Goal: Task Accomplishment & Management: Complete application form

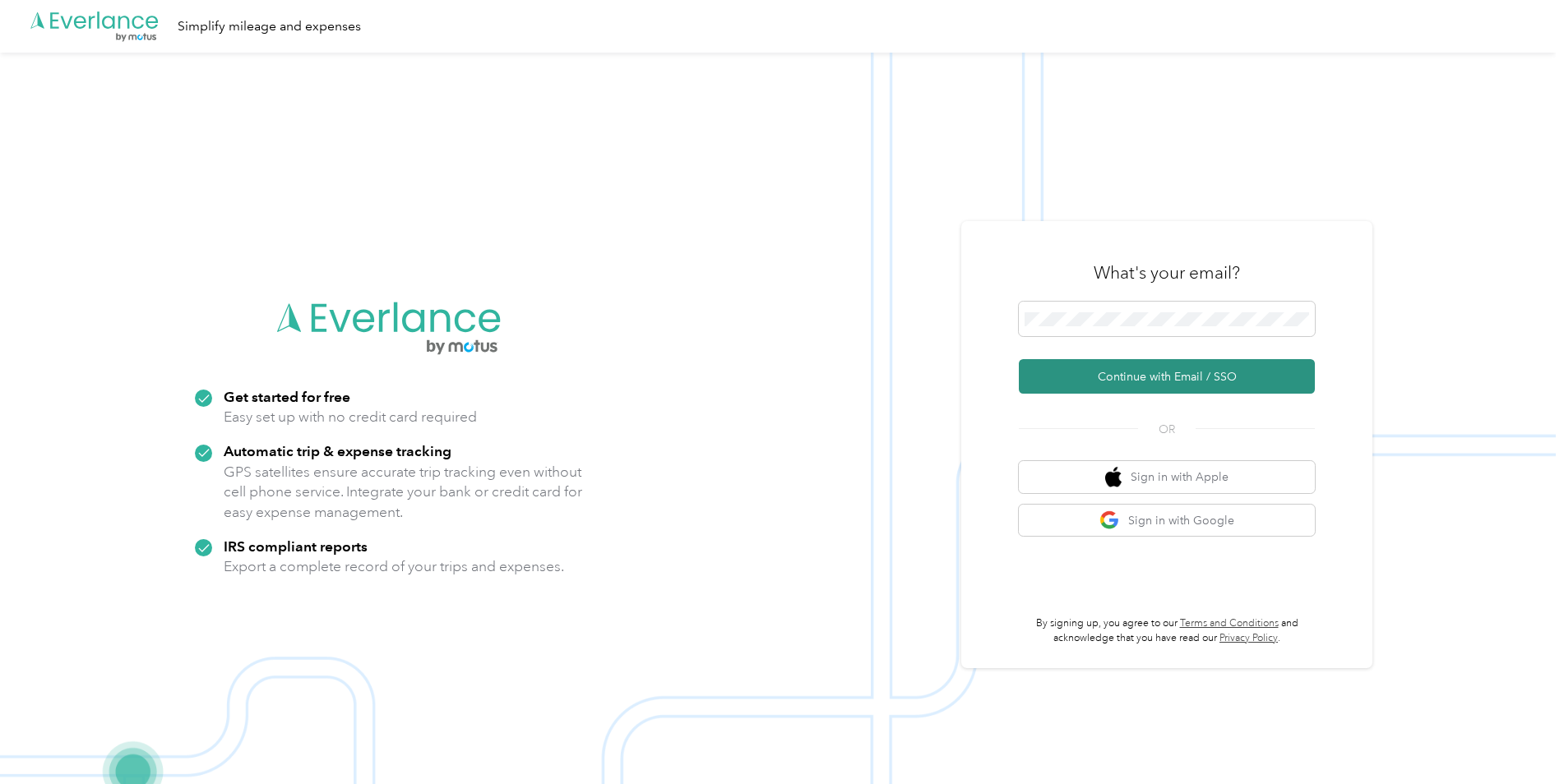
click at [1130, 383] on button "Continue with Email / SSO" at bounding box center [1166, 377] width 296 height 35
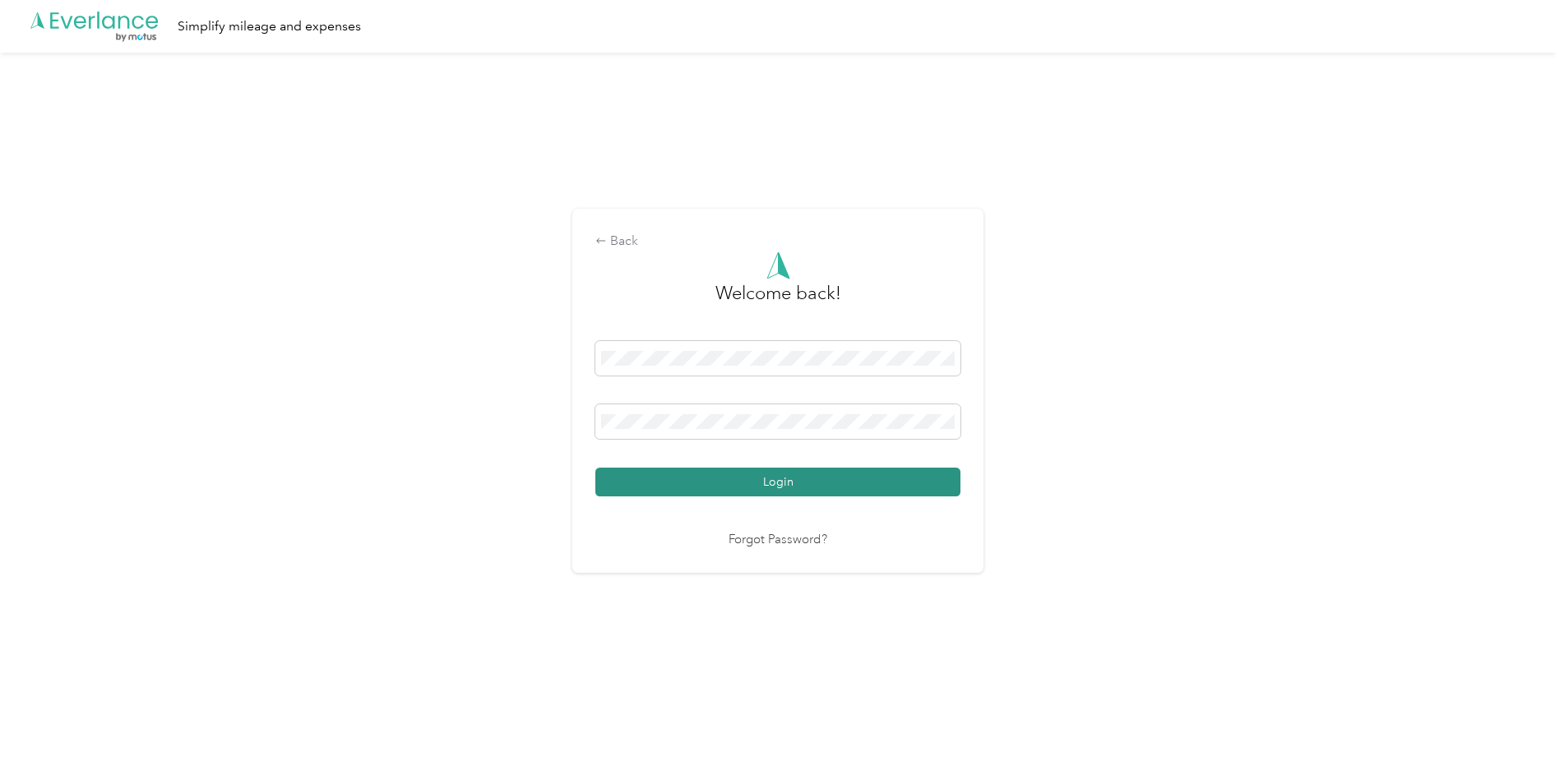
click at [754, 479] on button "Login" at bounding box center [777, 481] width 365 height 28
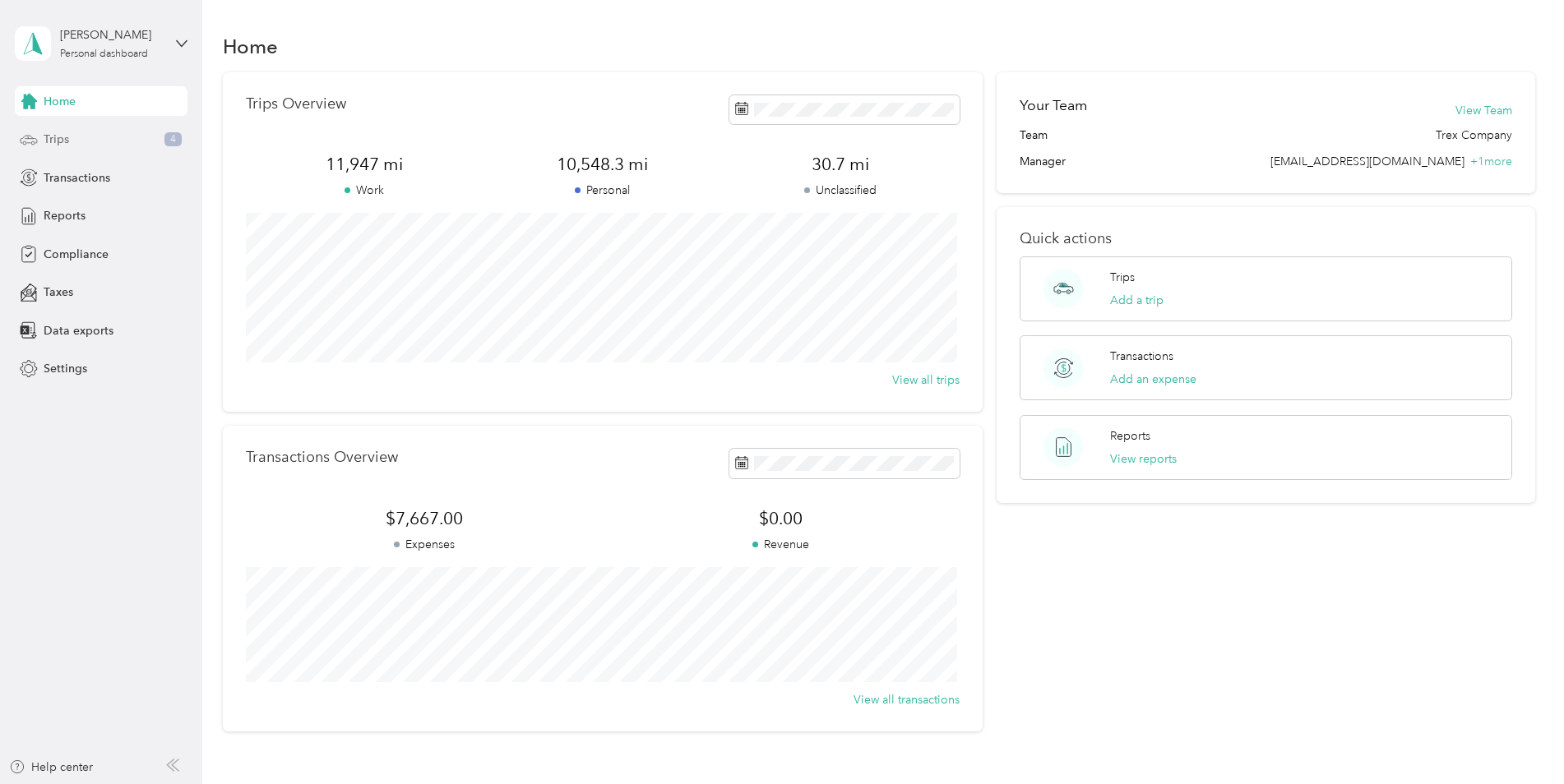
click at [49, 136] on span "Trips" at bounding box center [57, 139] width 26 height 17
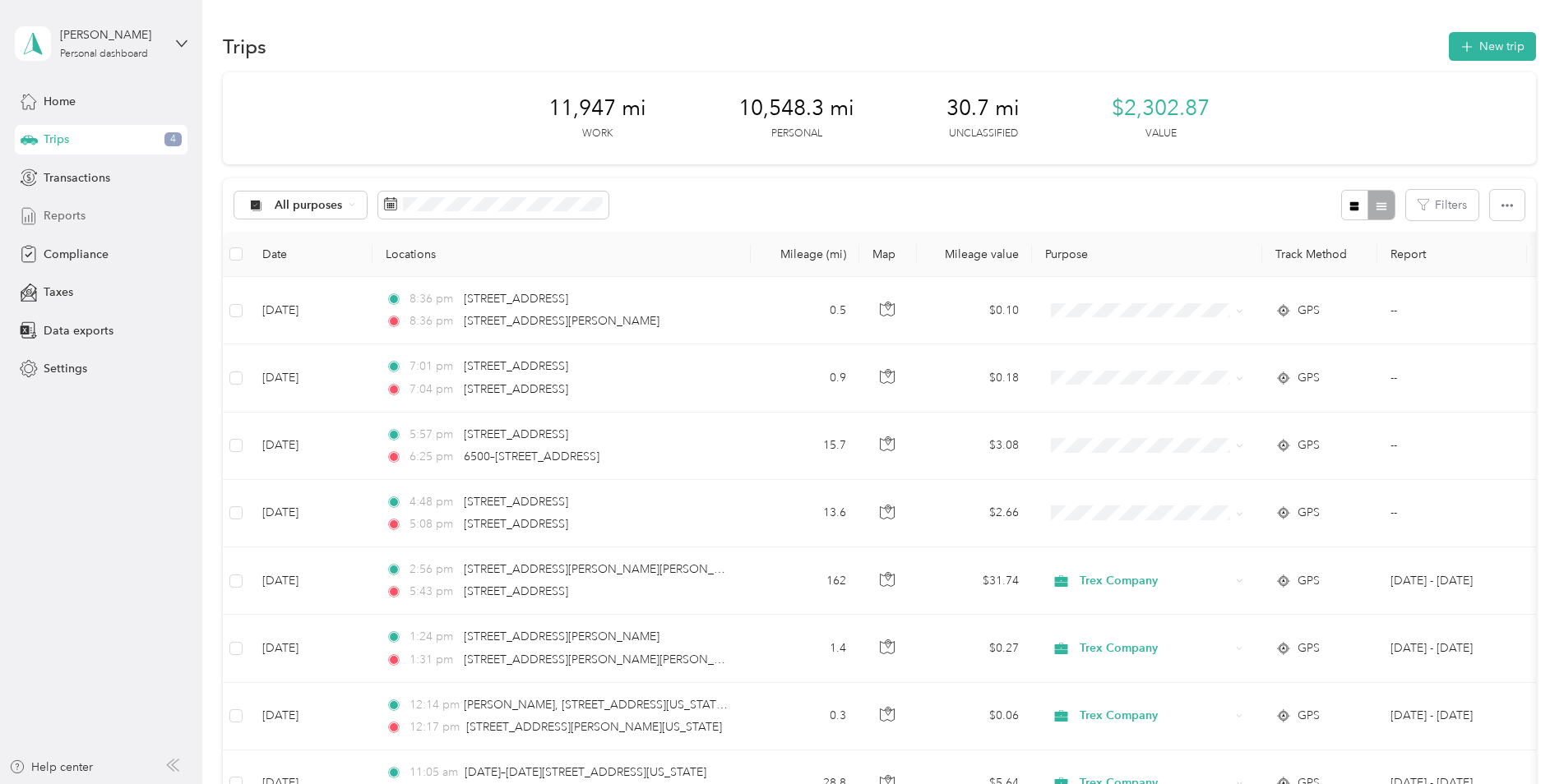
click at [67, 208] on span "Reports" at bounding box center [65, 215] width 42 height 17
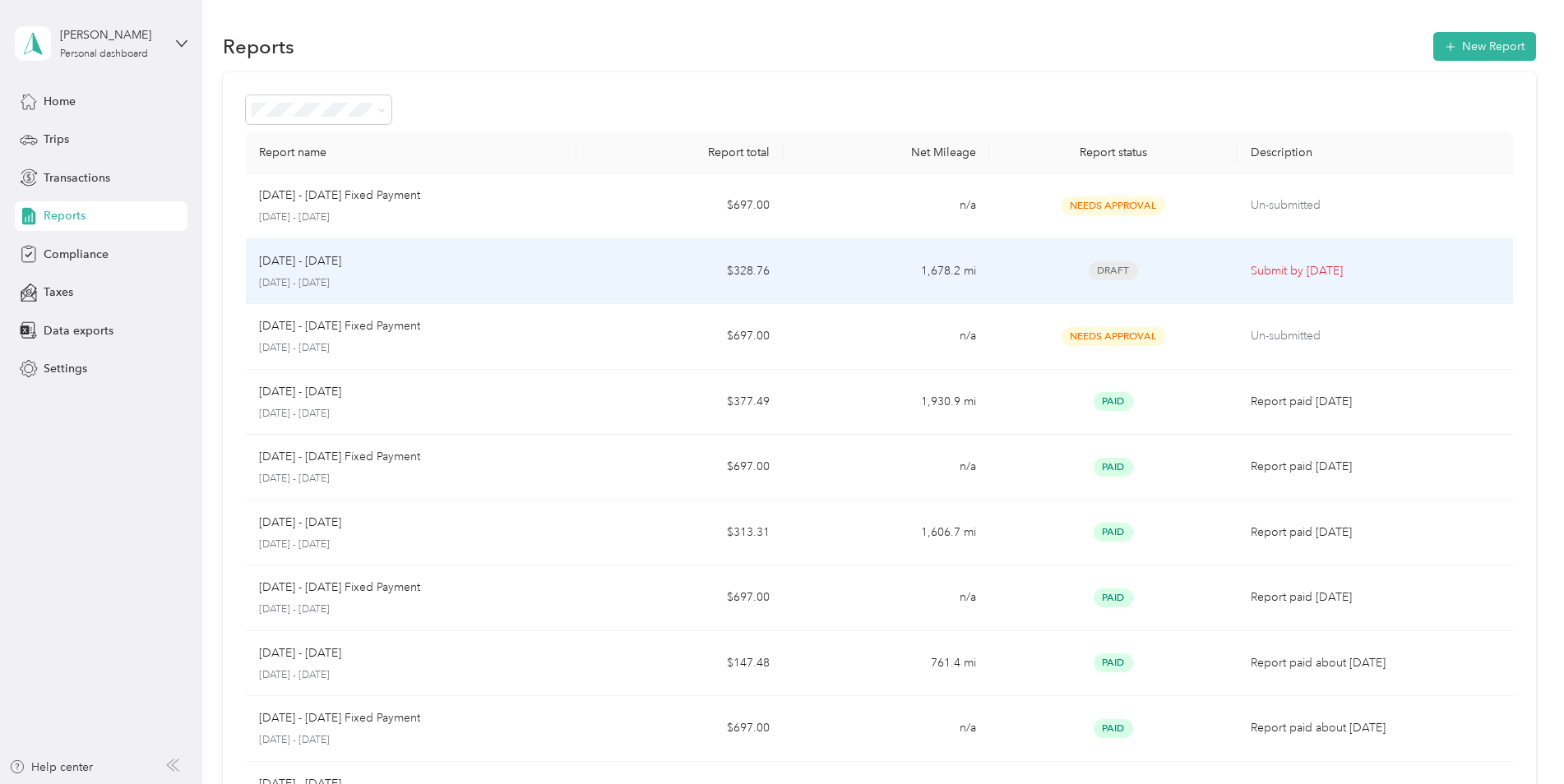
click at [411, 266] on div "[DATE] - [DATE]" at bounding box center [411, 262] width 304 height 18
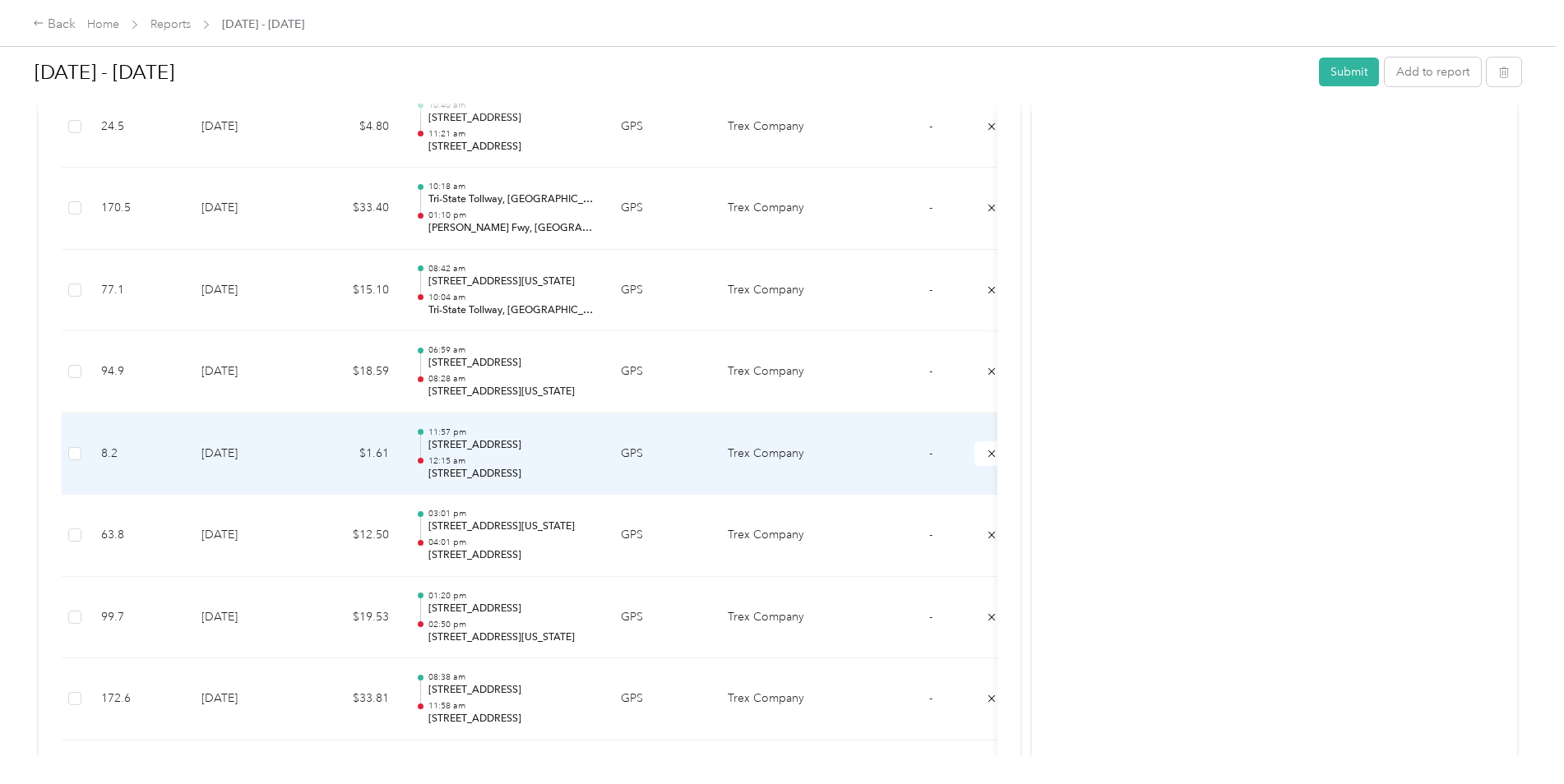
scroll to position [1391, 0]
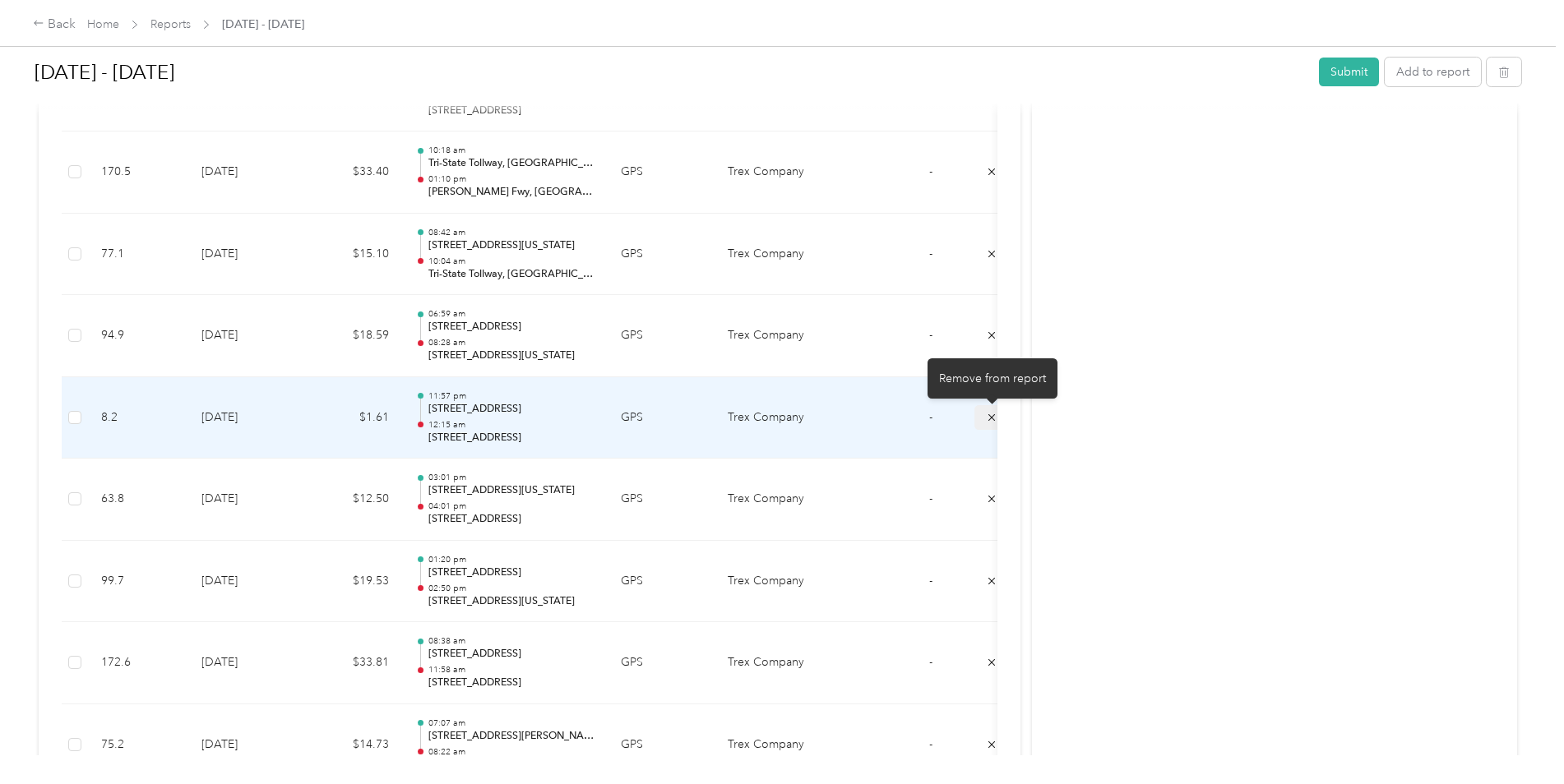
click at [985, 418] on button "submit" at bounding box center [991, 417] width 35 height 24
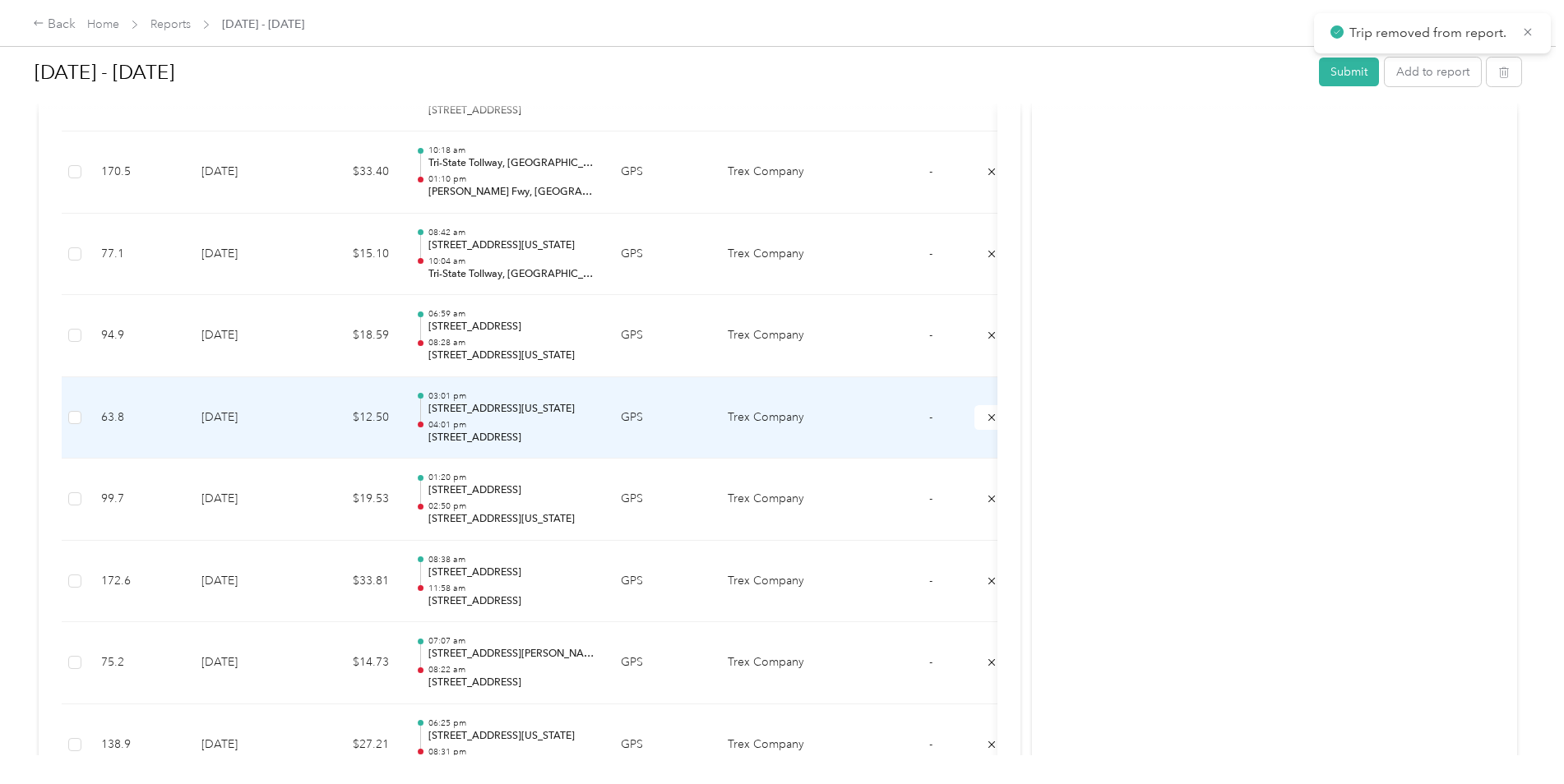
click at [988, 418] on icon "submit" at bounding box center [991, 417] width 12 height 12
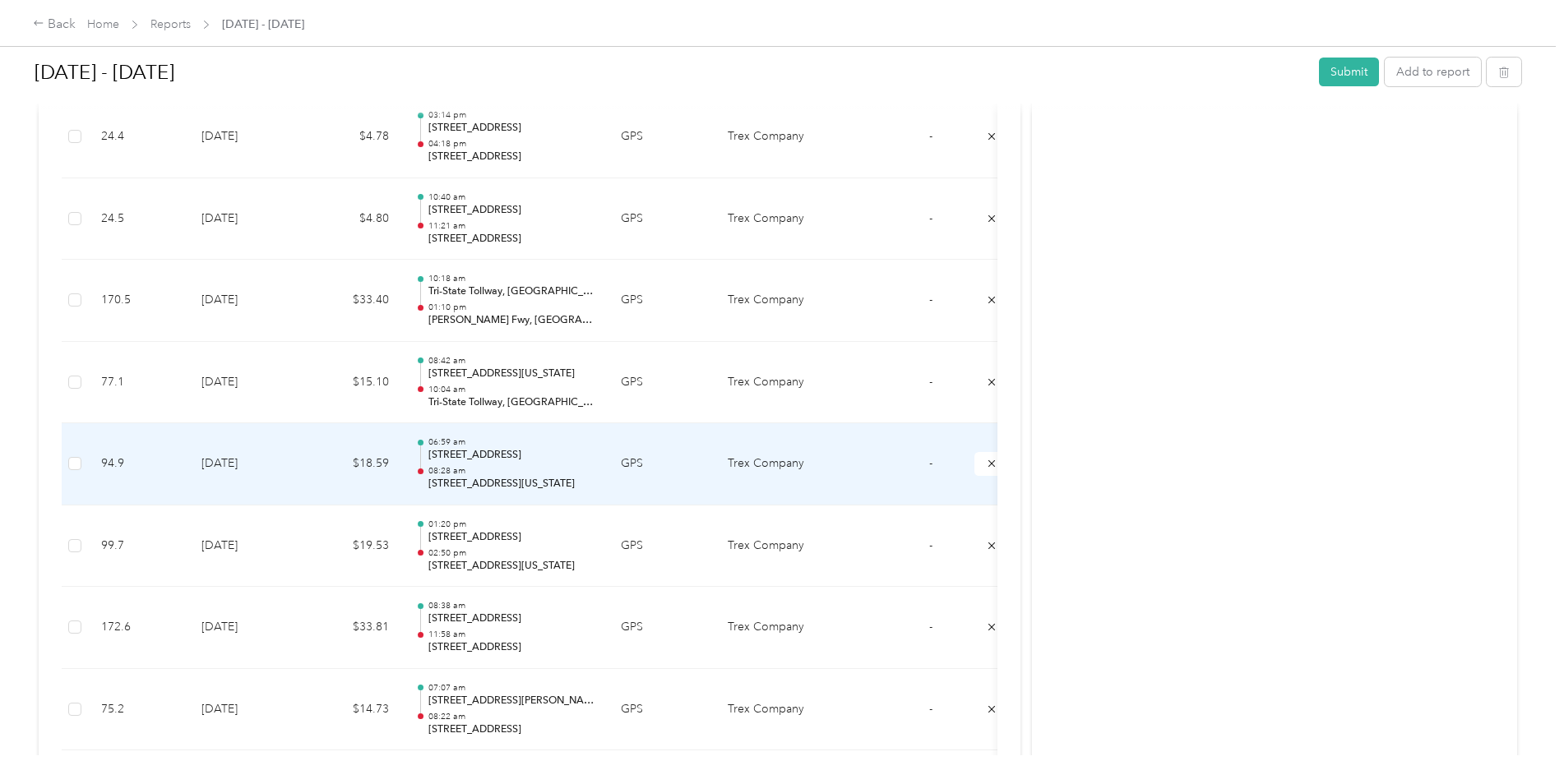
scroll to position [1227, 0]
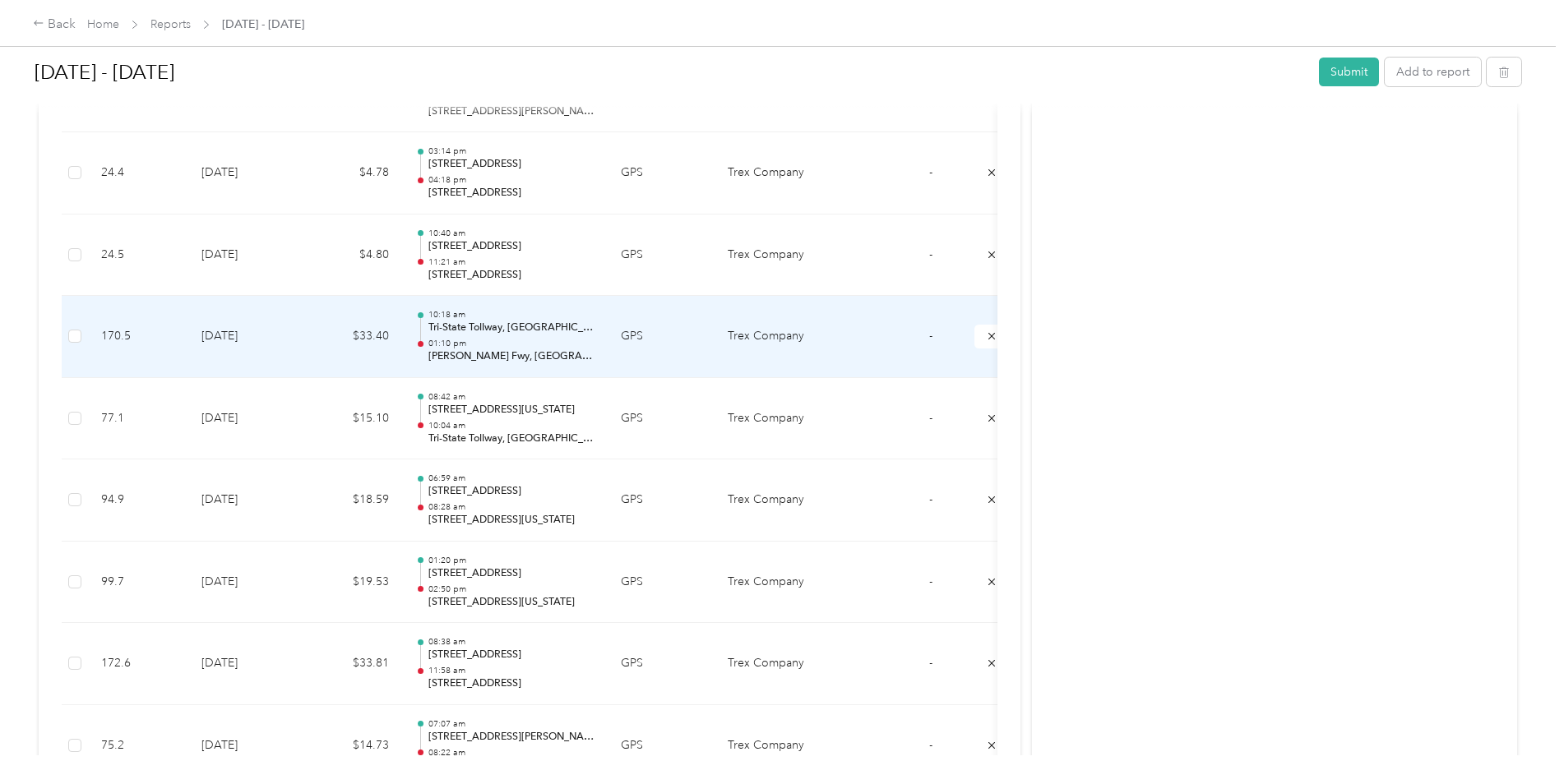
click at [479, 344] on p "01:10 pm" at bounding box center [511, 343] width 166 height 12
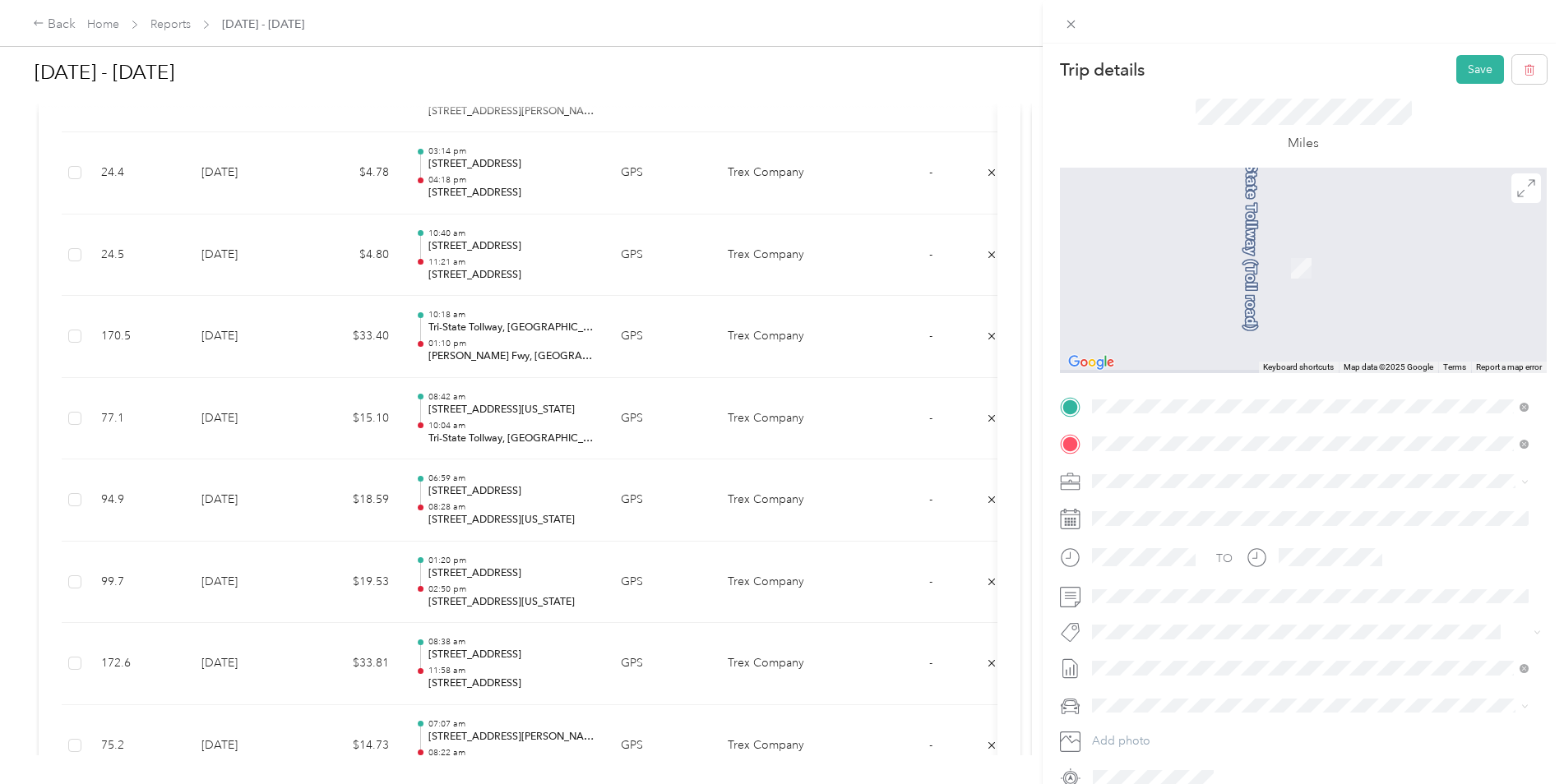
click at [1208, 507] on span "[STREET_ADDRESS][US_STATE]" at bounding box center [1205, 503] width 165 height 15
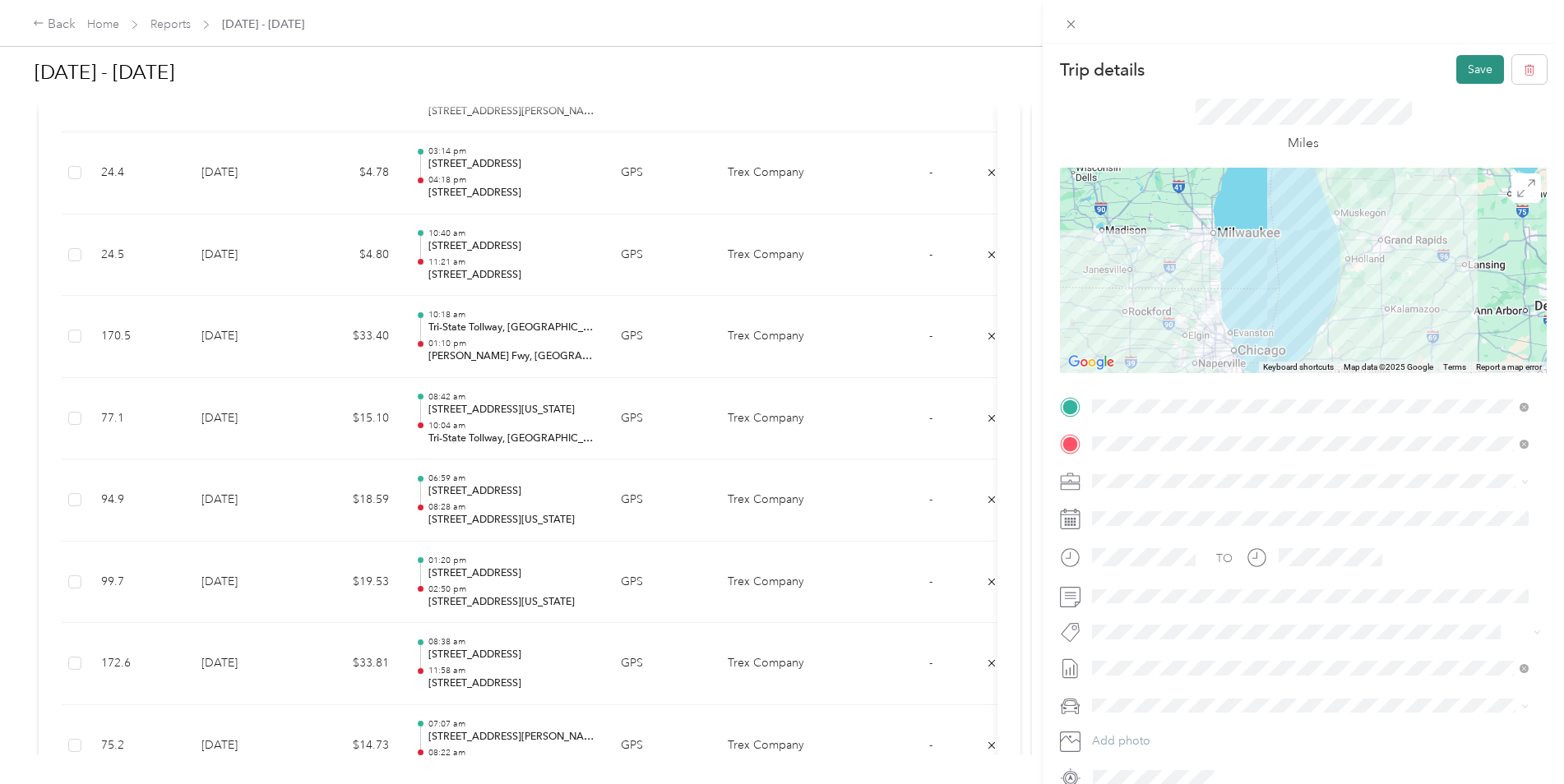
click at [1463, 63] on button "Save" at bounding box center [1480, 69] width 48 height 28
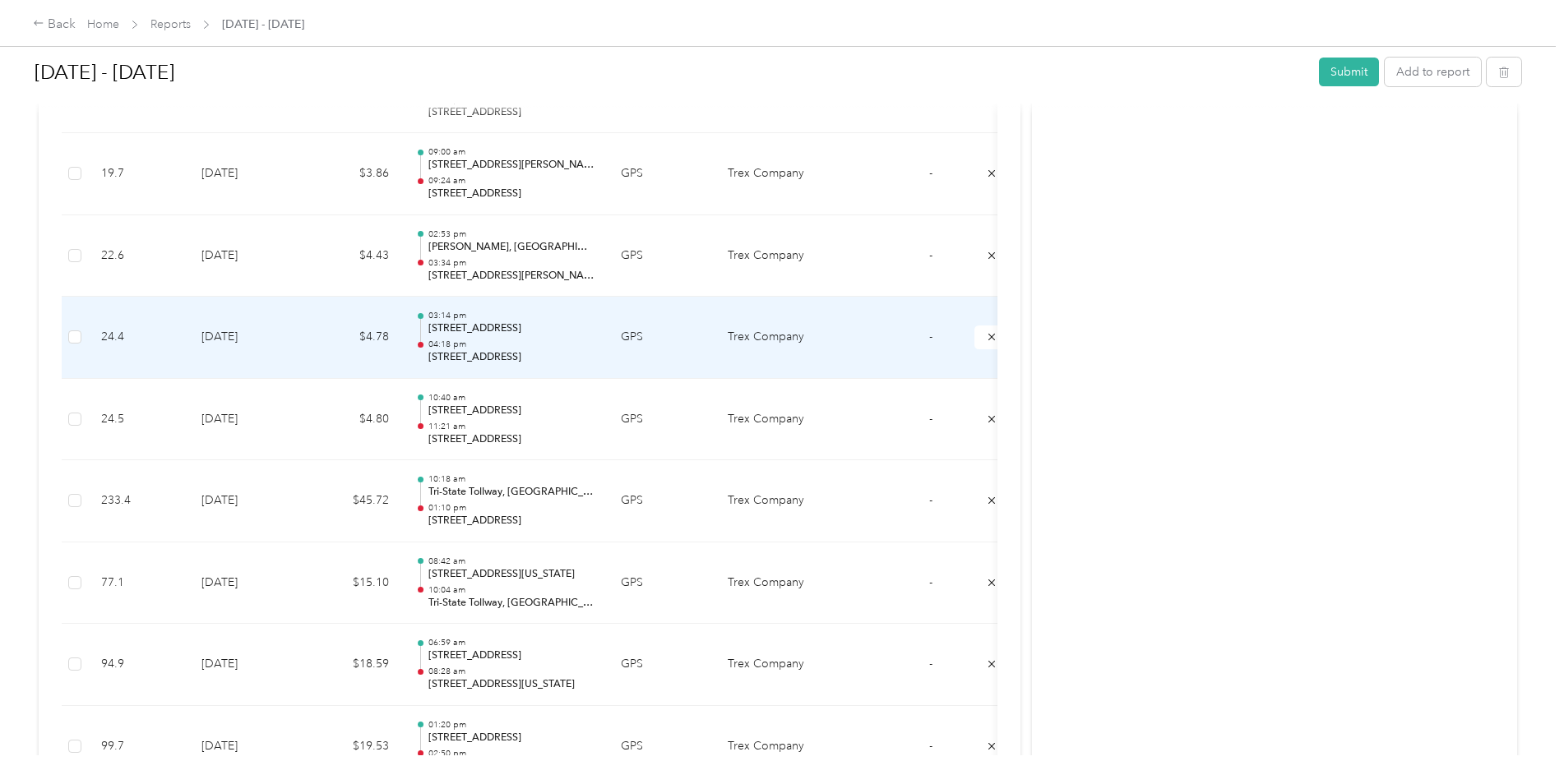
scroll to position [981, 0]
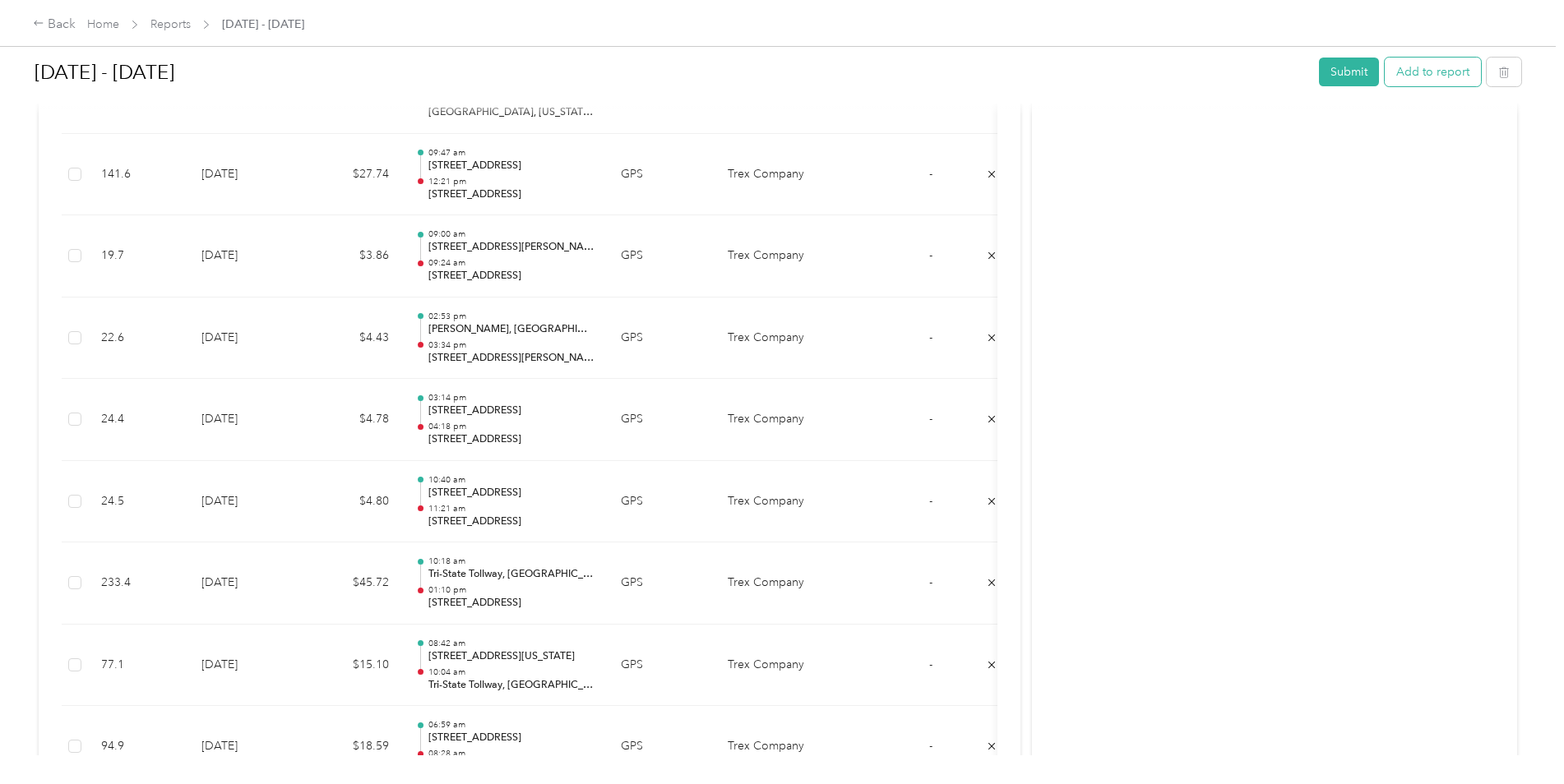
click at [1426, 74] on button "Add to report" at bounding box center [1432, 71] width 96 height 28
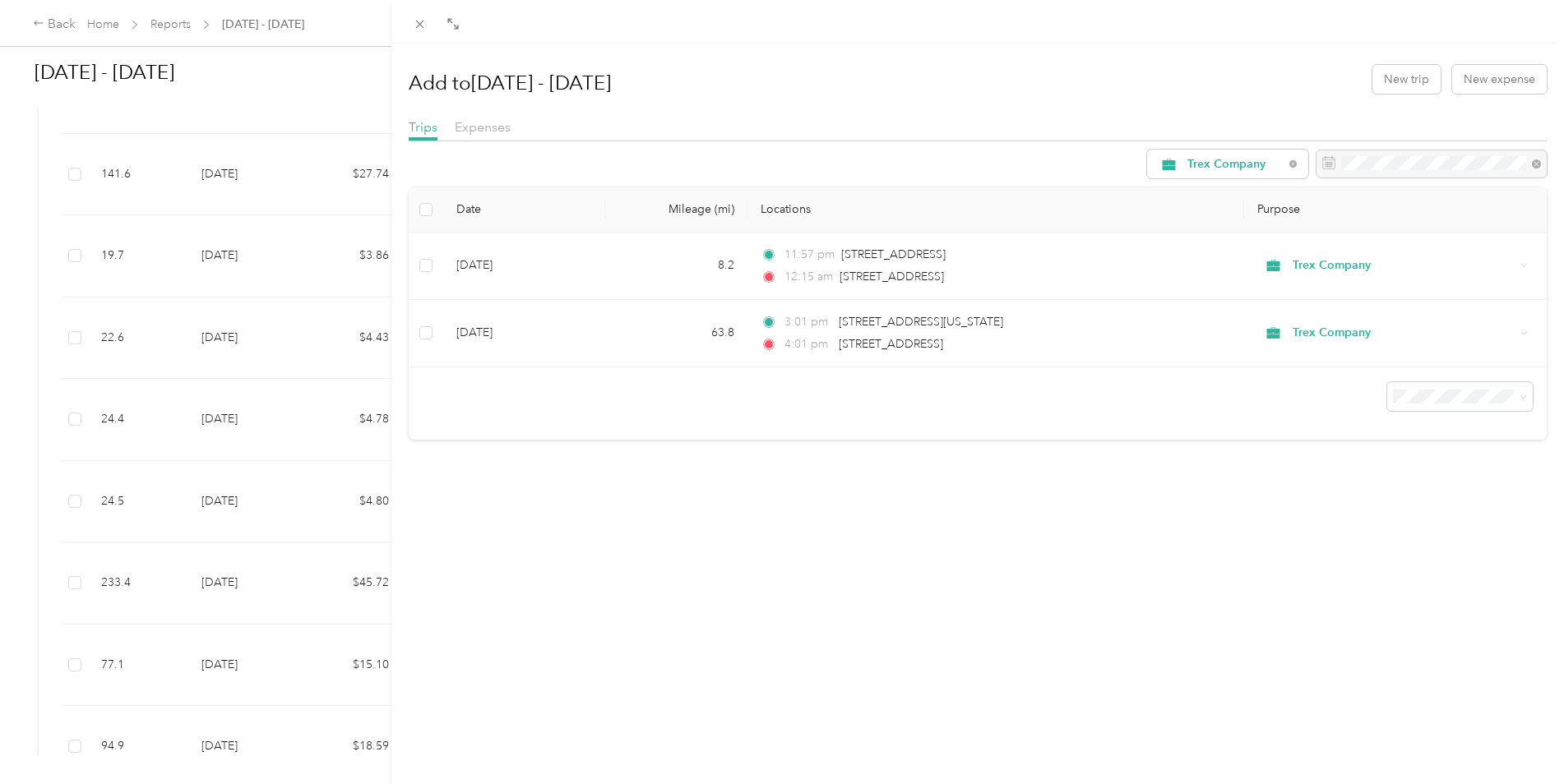
click at [1079, 70] on div "Add to [DATE] - [DATE] New trip New expense" at bounding box center [977, 79] width 1138 height 48
click at [901, 559] on div "Add to [DATE] - [DATE] New trip New expense Trips Expenses Trex Company Date Mi…" at bounding box center [978, 435] width 1173 height 784
click at [420, 26] on icon at bounding box center [419, 24] width 8 height 8
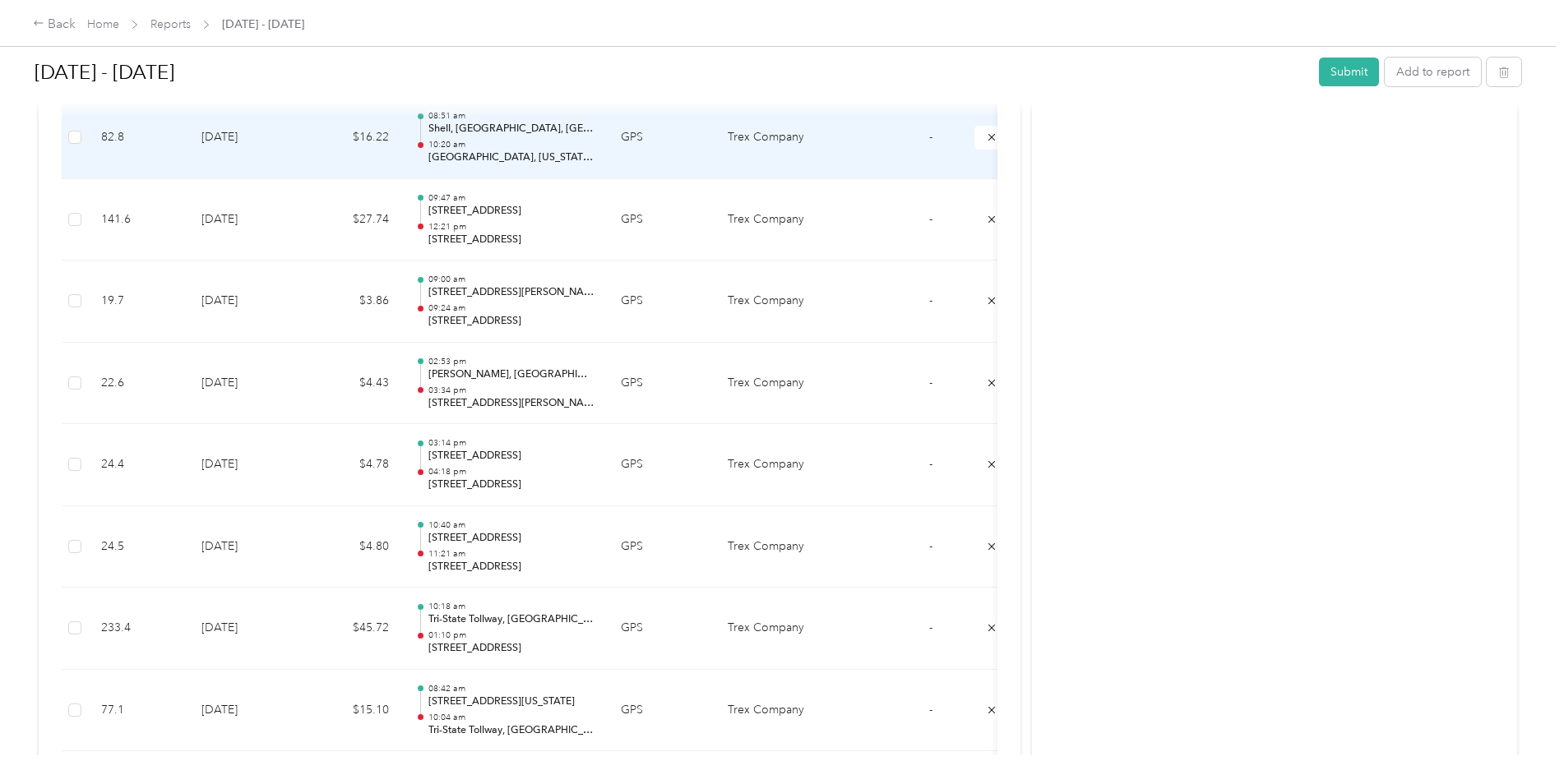
scroll to position [898, 0]
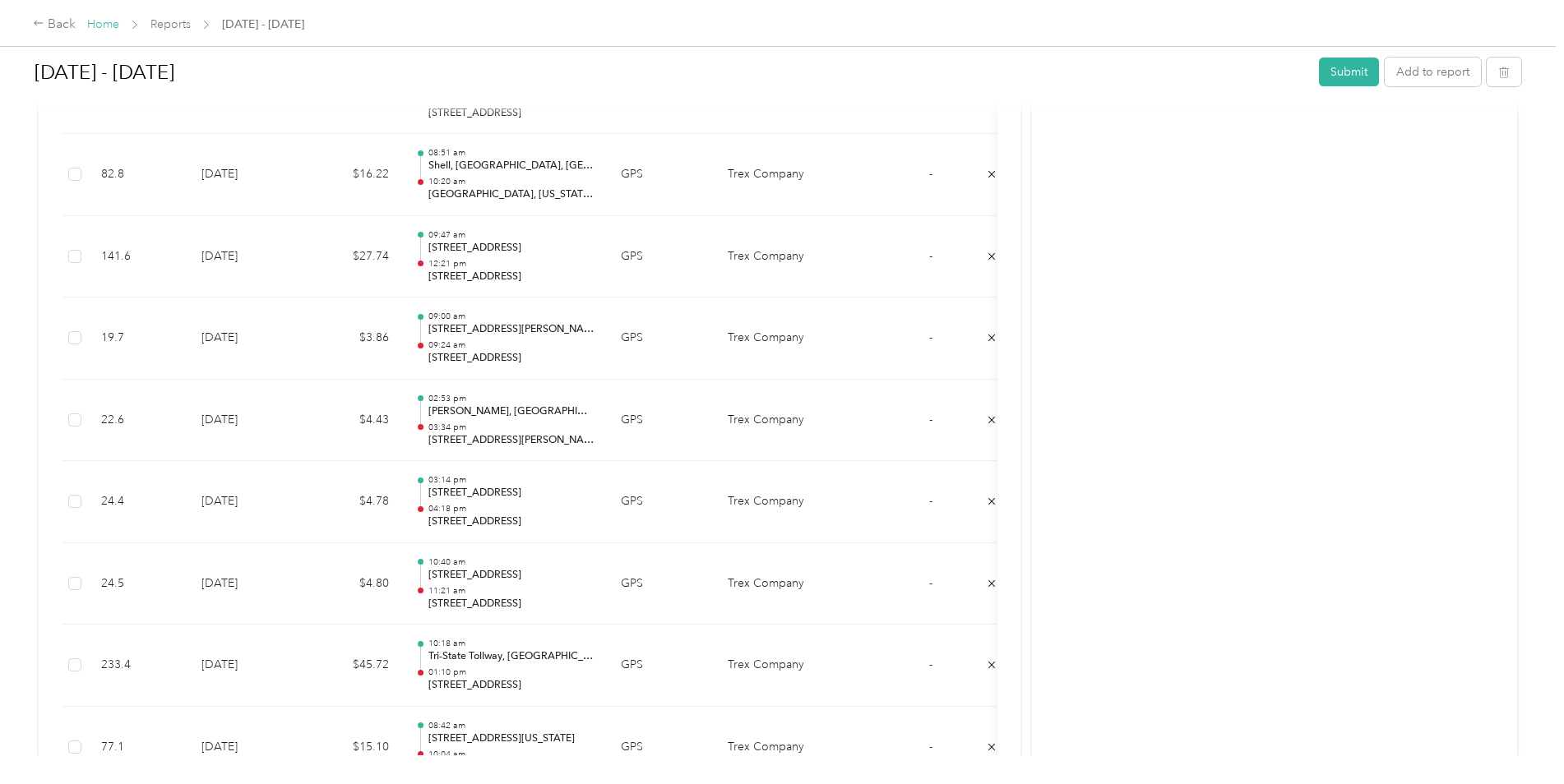
click at [108, 23] on link "Home" at bounding box center [102, 24] width 32 height 14
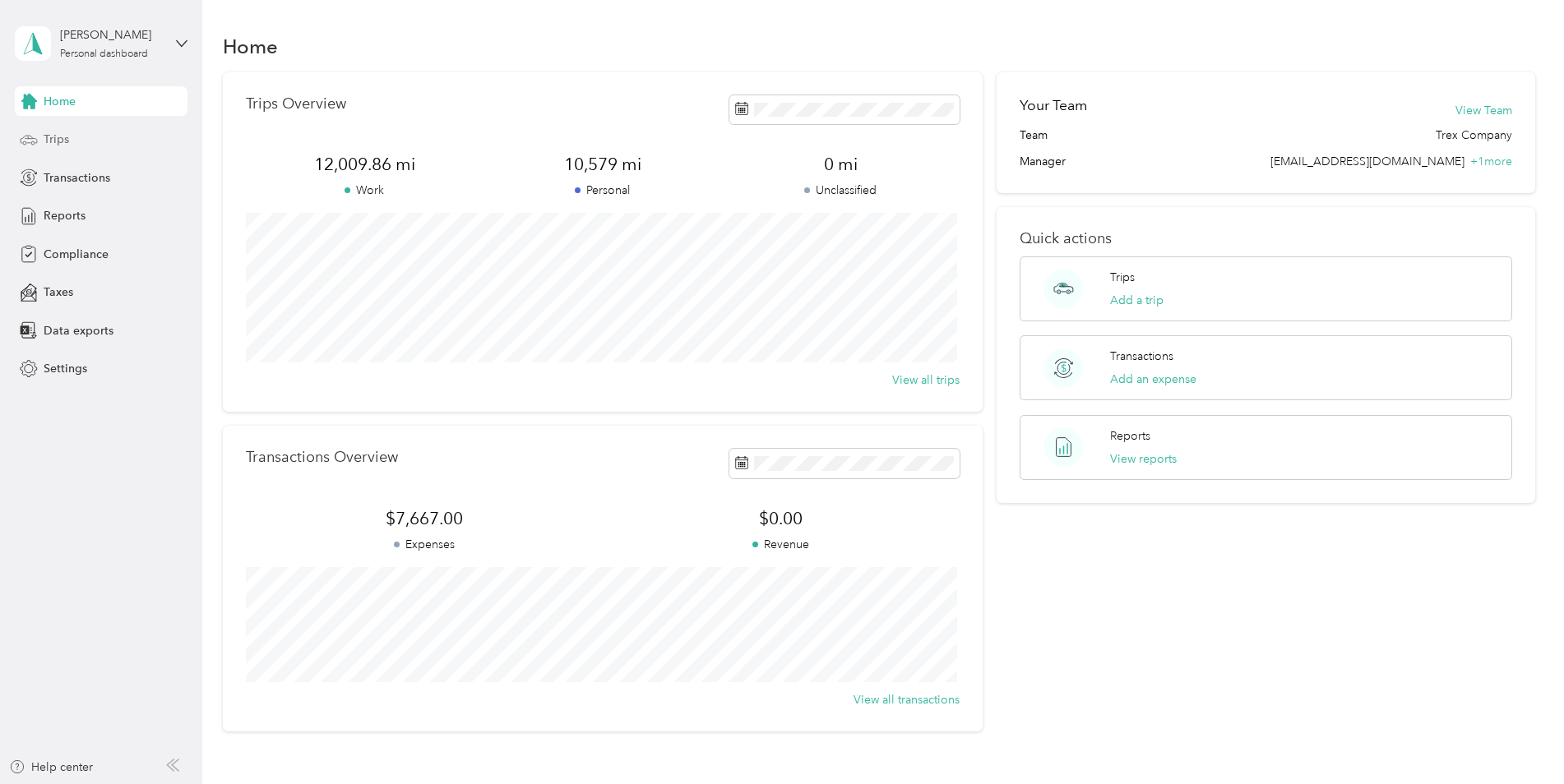
click at [65, 142] on span "Trips" at bounding box center [57, 139] width 26 height 17
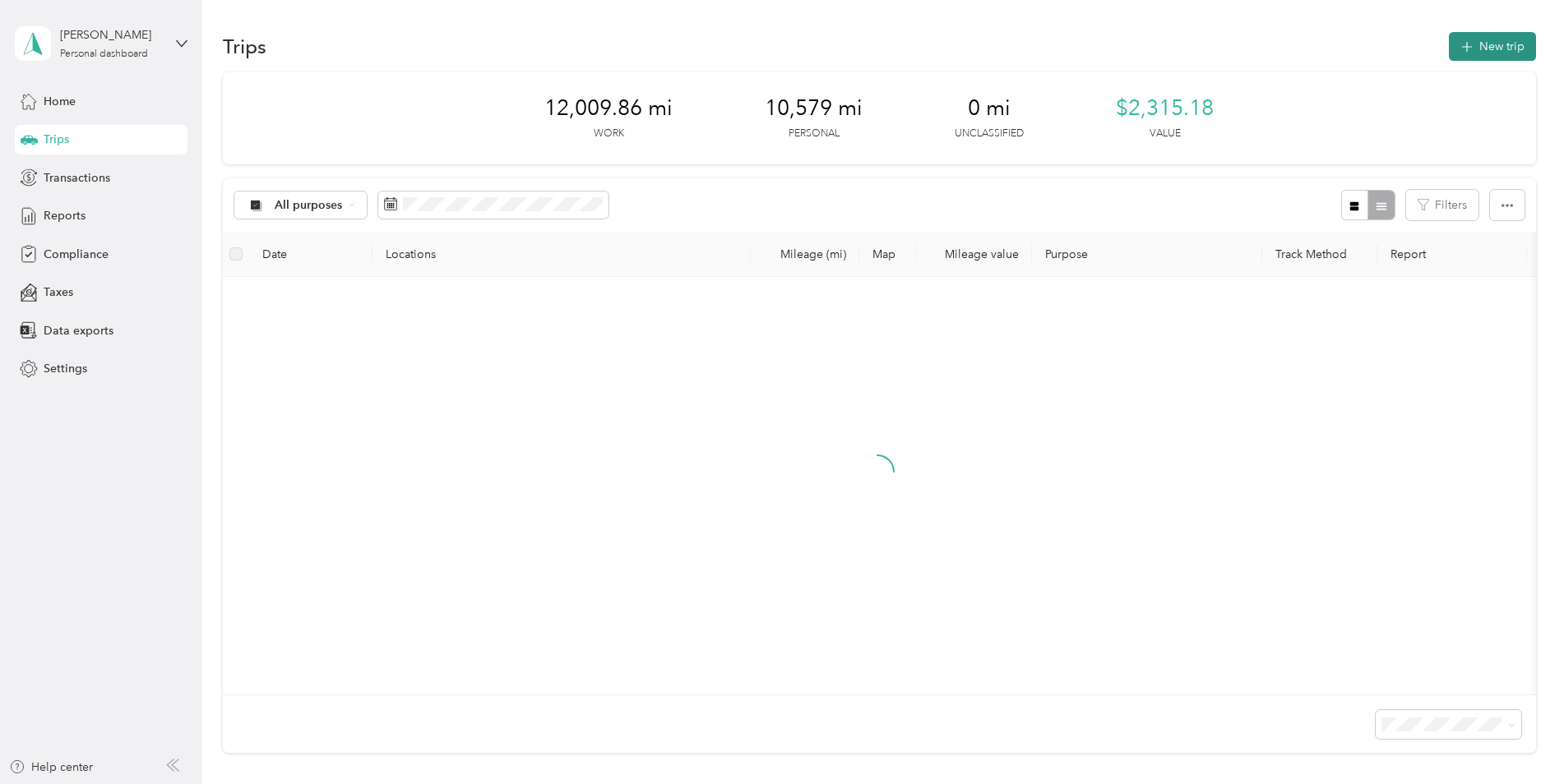
click at [1476, 38] on button "New trip" at bounding box center [1492, 46] width 87 height 28
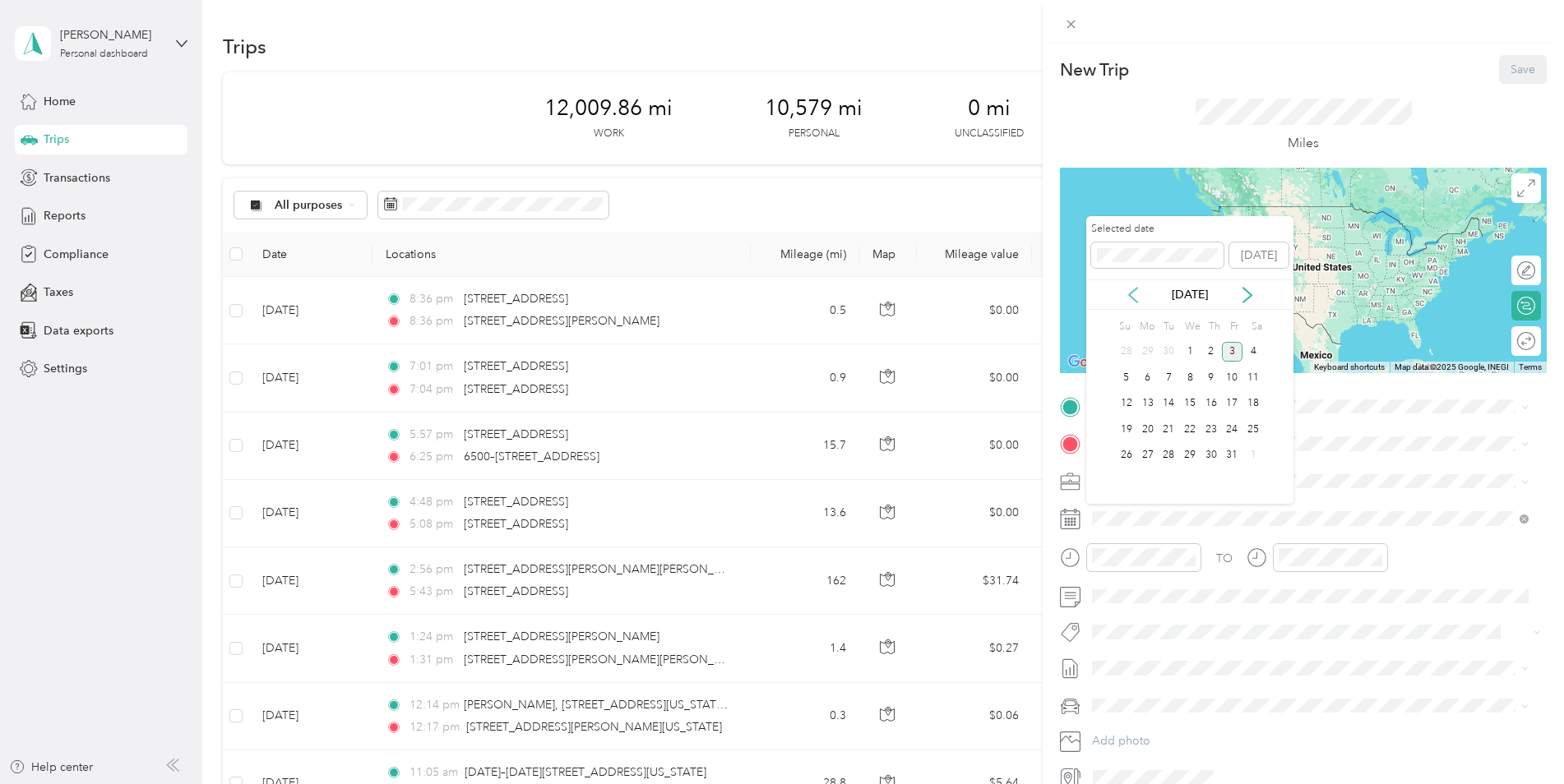
click at [1135, 290] on icon at bounding box center [1132, 295] width 8 height 15
click at [1145, 432] on div "22" at bounding box center [1147, 429] width 21 height 20
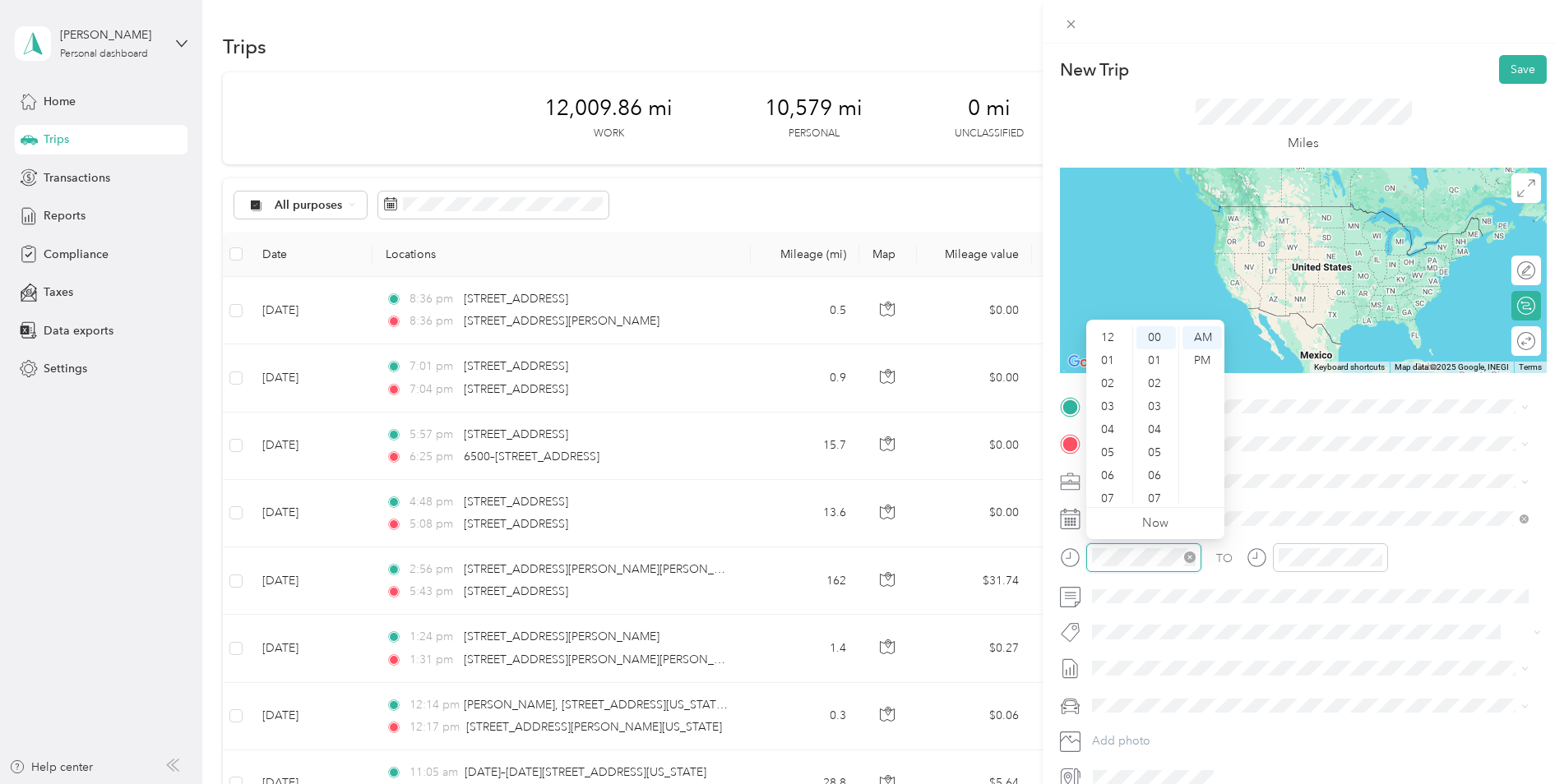
scroll to position [99, 0]
click at [1108, 493] on div "11" at bounding box center [1108, 491] width 39 height 23
click at [1192, 336] on div "AM" at bounding box center [1202, 338] width 39 height 23
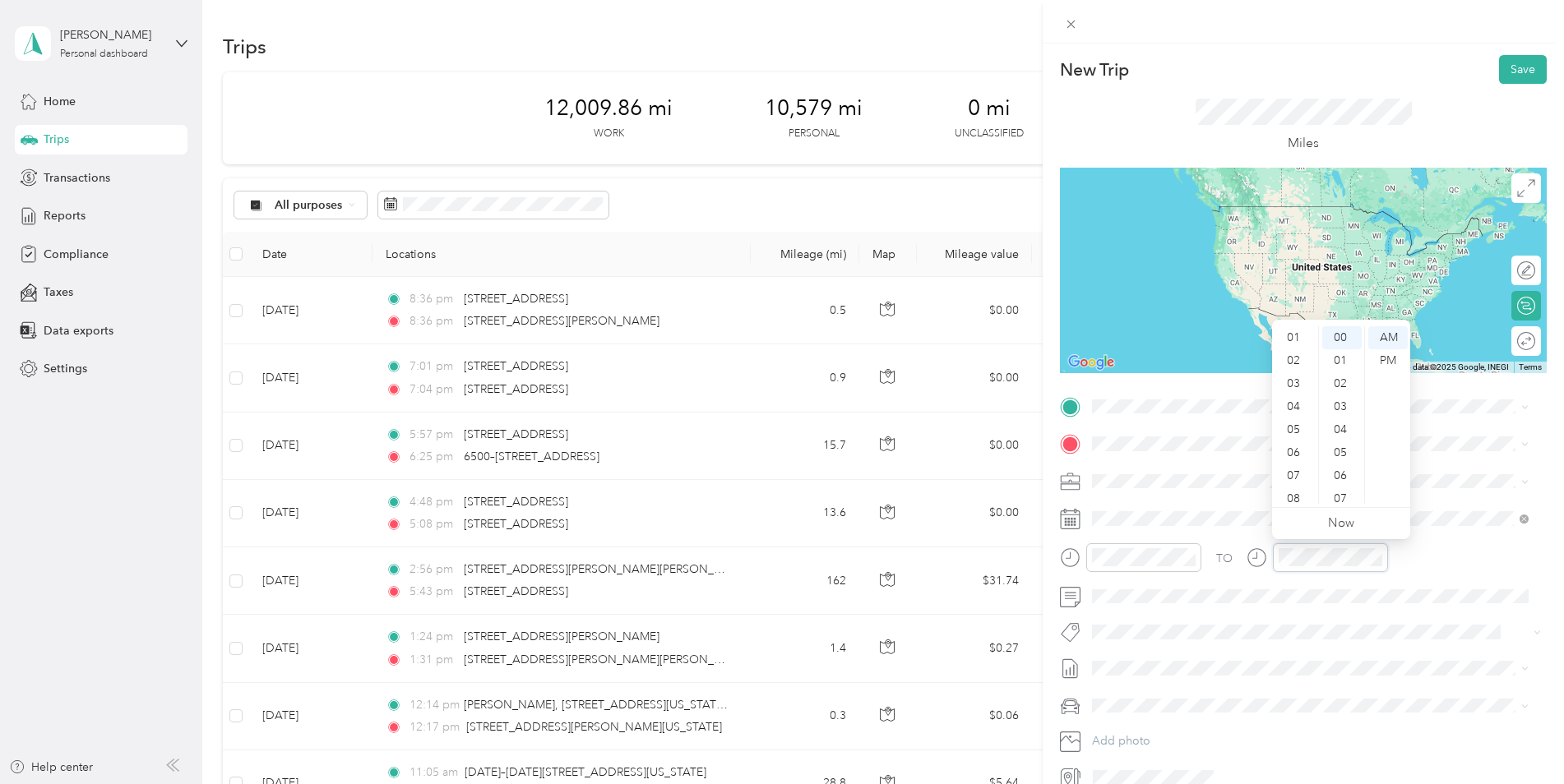
scroll to position [0, 0]
click at [1388, 361] on div "PM" at bounding box center [1387, 360] width 39 height 23
click at [1208, 473] on span "[STREET_ADDRESS][US_STATE]" at bounding box center [1205, 466] width 165 height 15
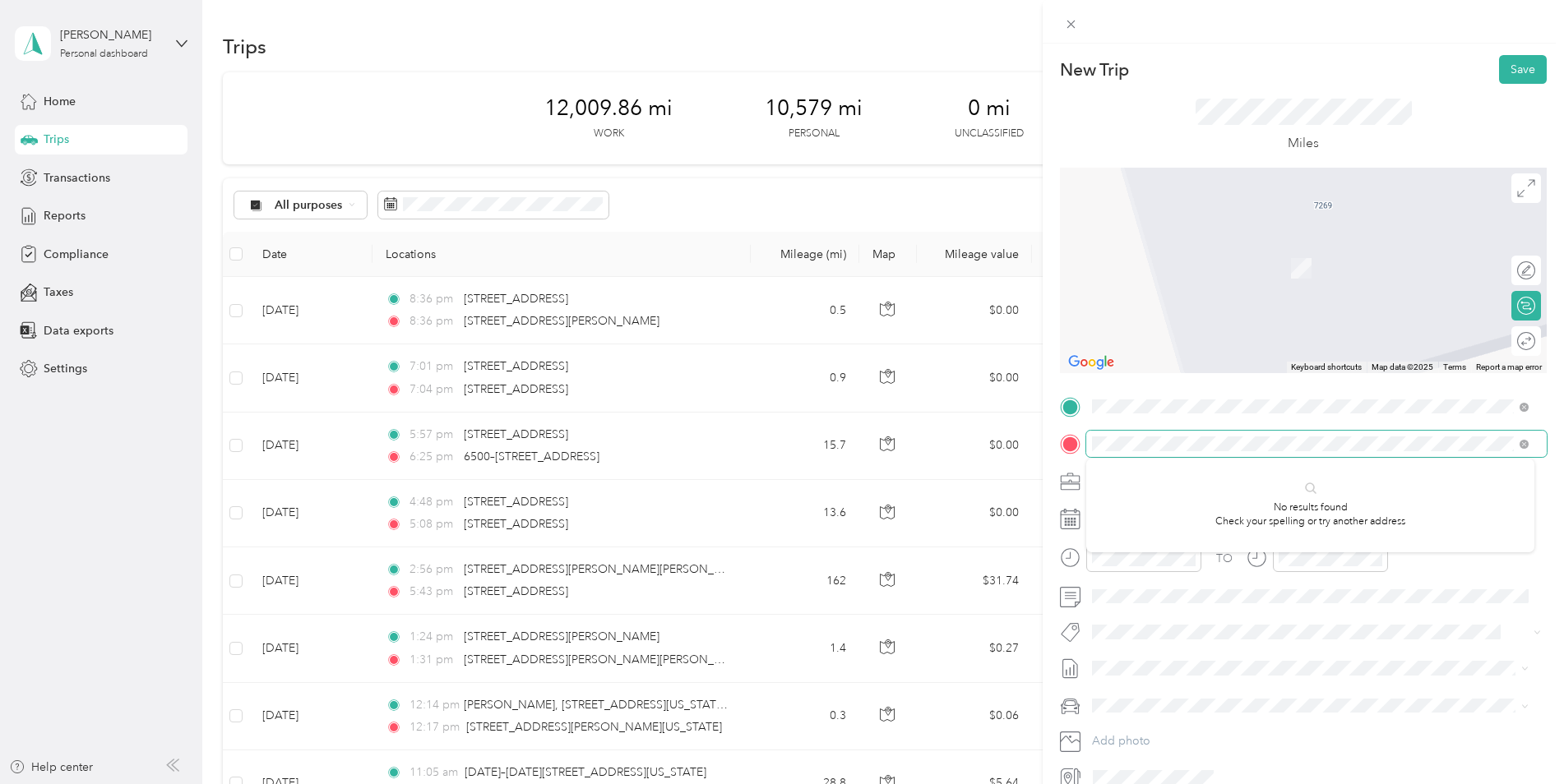
click at [1063, 435] on div at bounding box center [1303, 444] width 487 height 27
click at [1033, 409] on div "New Trip Save This trip cannot be edited because it is either under review, app…" at bounding box center [782, 392] width 1564 height 784
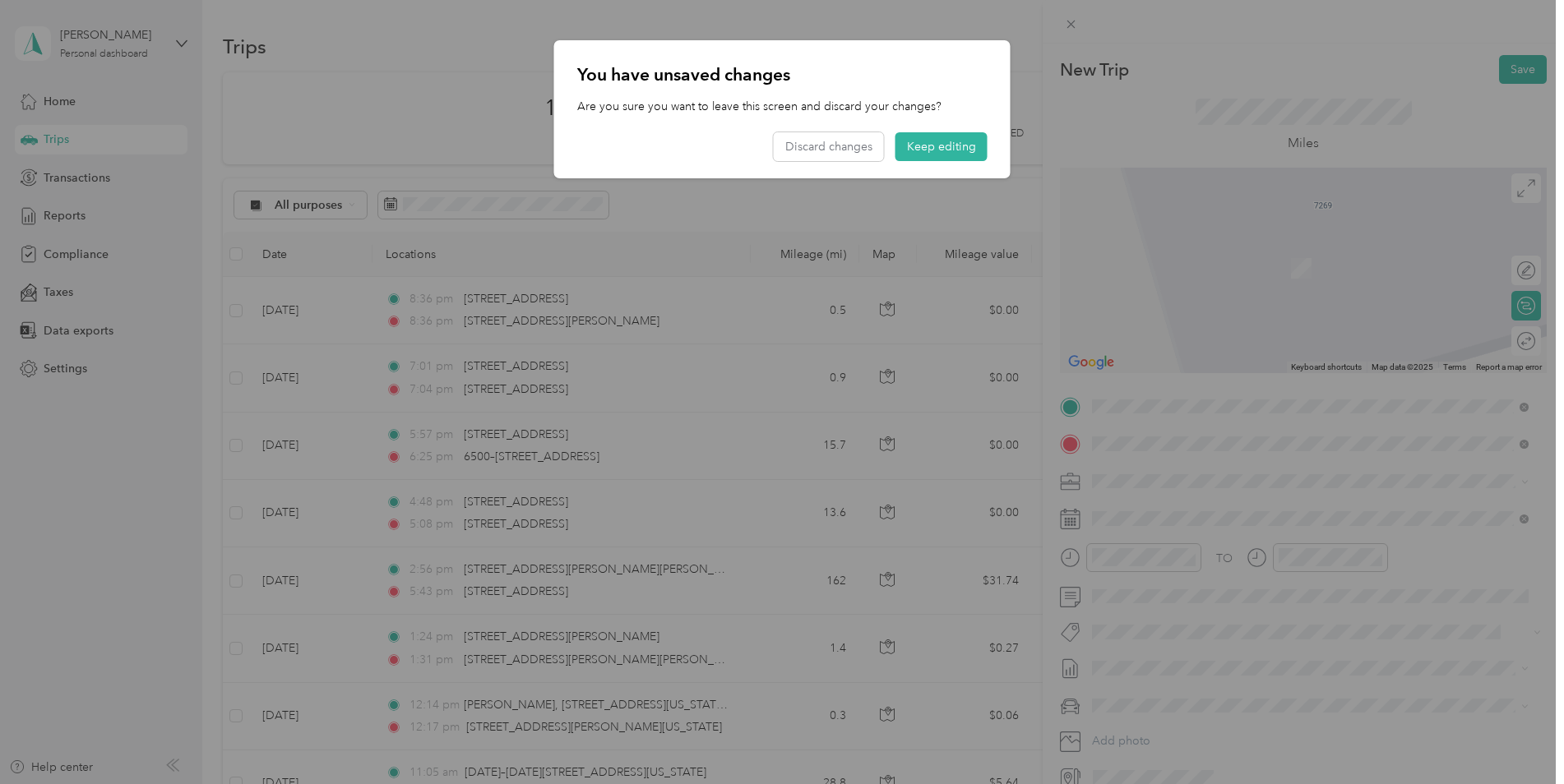
drag, startPoint x: 923, startPoint y: 148, endPoint x: 936, endPoint y: 169, distance: 24.7
click at [924, 148] on button "Keep editing" at bounding box center [941, 146] width 92 height 28
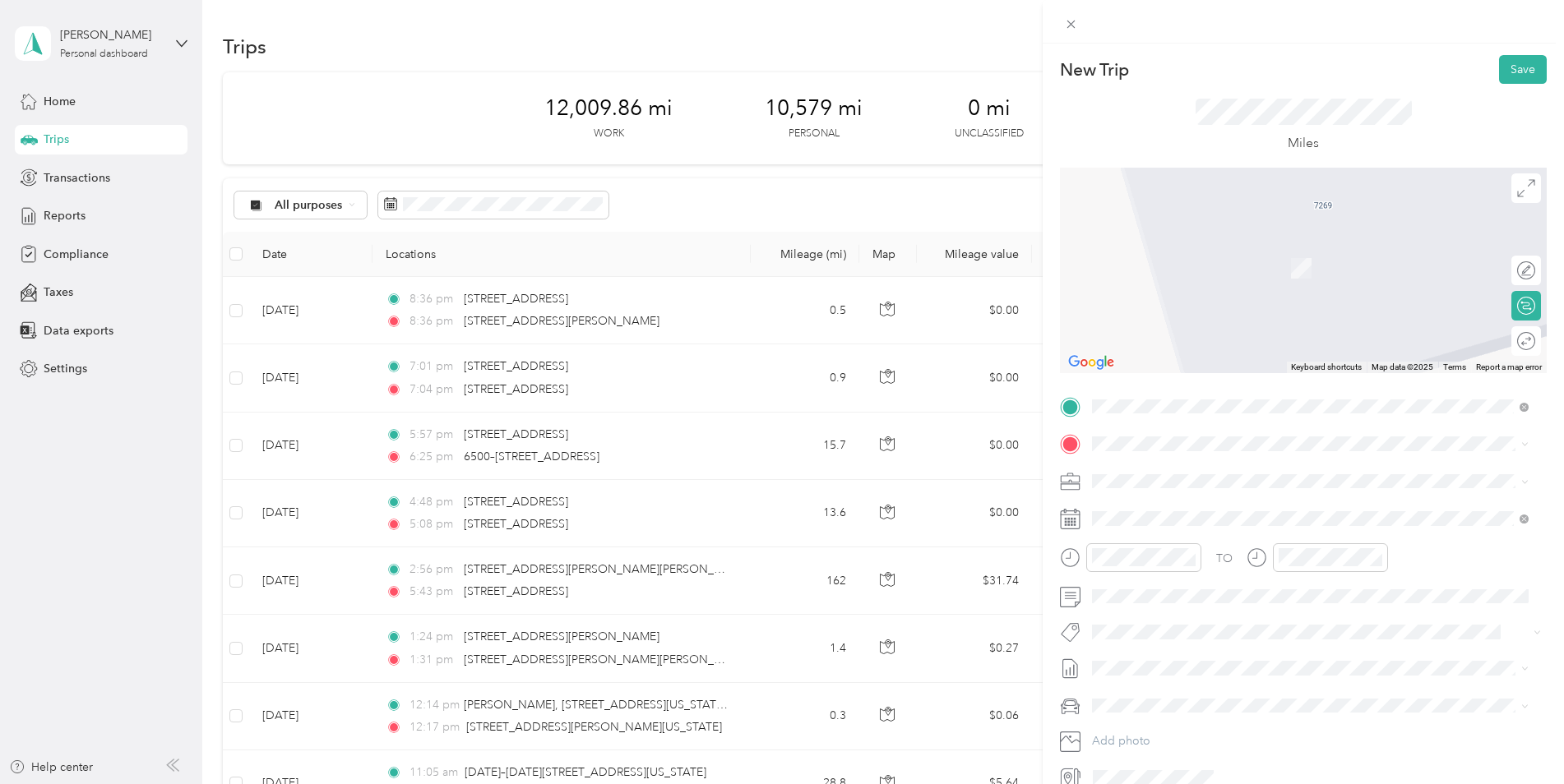
click at [1056, 341] on form "New Trip Save This trip cannot be edited because it is either under review, app…" at bounding box center [1303, 423] width 522 height 736
click at [1153, 508] on span "[GEOGRAPHIC_DATA][US_STATE], [GEOGRAPHIC_DATA]" at bounding box center [1274, 503] width 303 height 15
click at [1163, 506] on span "[STREET_ADDRESS][US_STATE]" at bounding box center [1205, 503] width 165 height 15
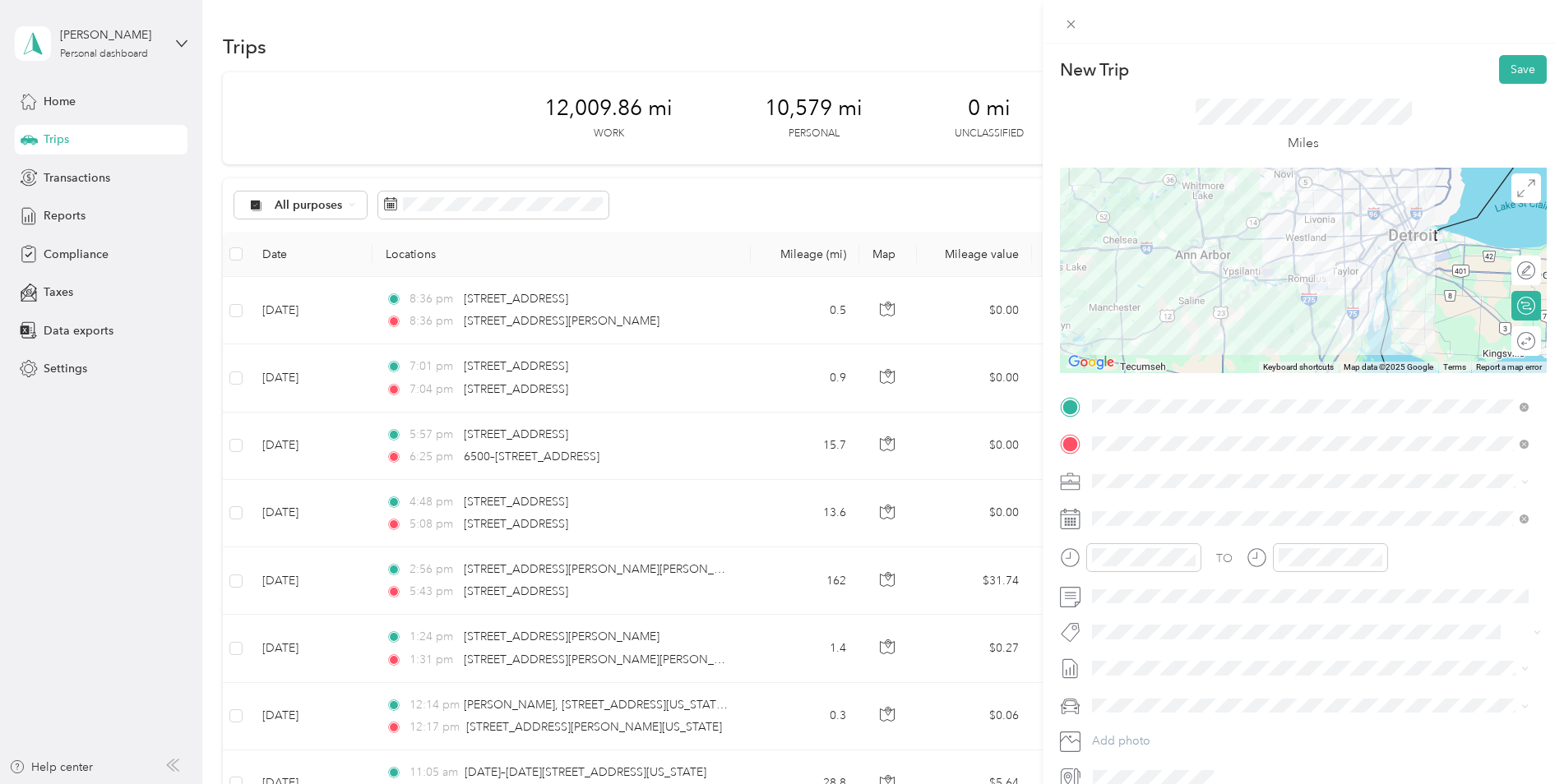
drag, startPoint x: 1399, startPoint y: 287, endPoint x: 1276, endPoint y: 331, distance: 130.6
click at [1275, 334] on div at bounding box center [1303, 270] width 487 height 206
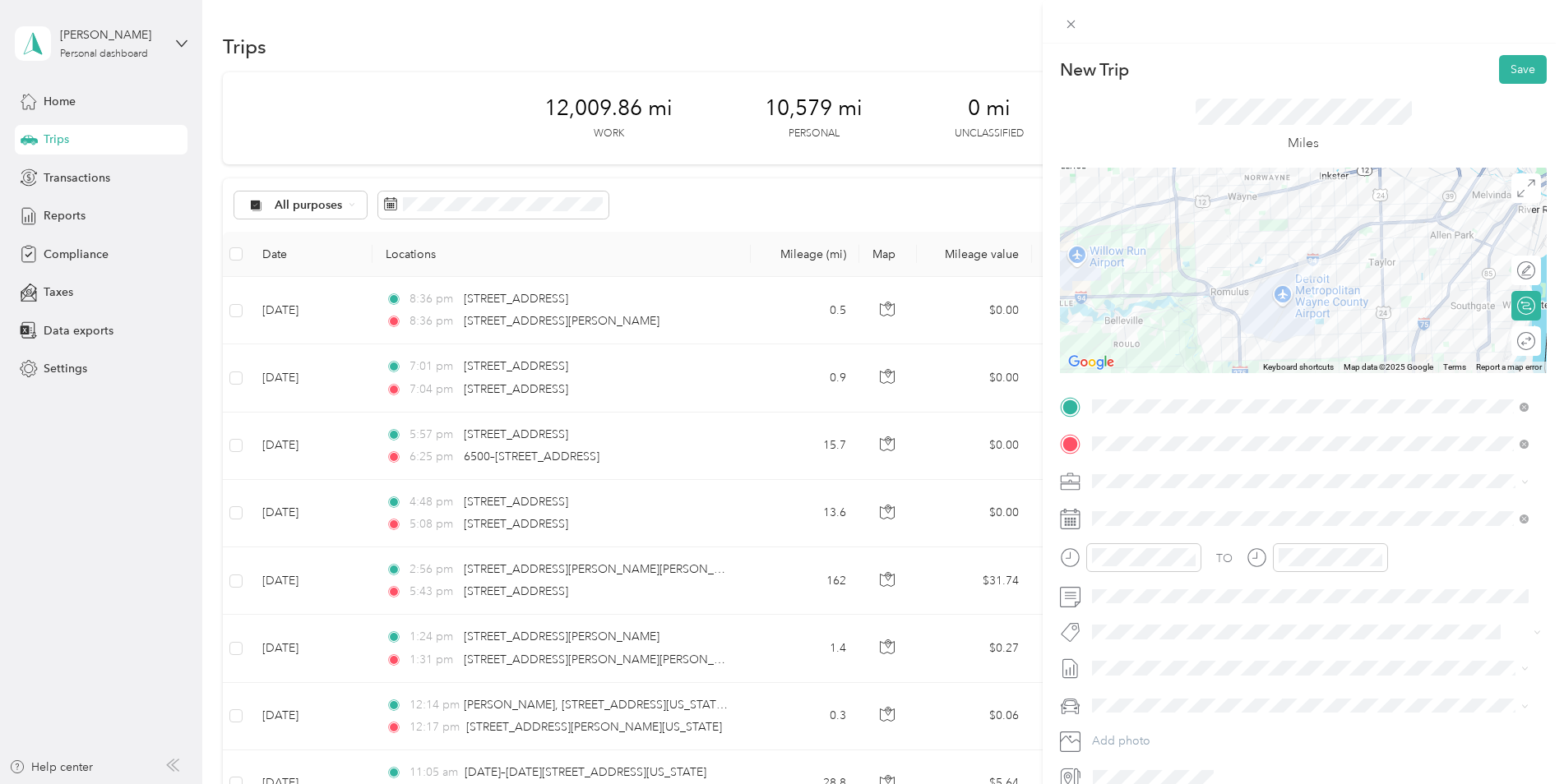
drag, startPoint x: 1381, startPoint y: 225, endPoint x: 1266, endPoint y: 362, distance: 178.9
click at [1266, 362] on div "Keyboard shortcuts Map Data Map data ©2025 Google Map data ©2025 Google 2 km Cl…" at bounding box center [1303, 270] width 487 height 206
click at [1512, 65] on button "Save" at bounding box center [1523, 69] width 48 height 28
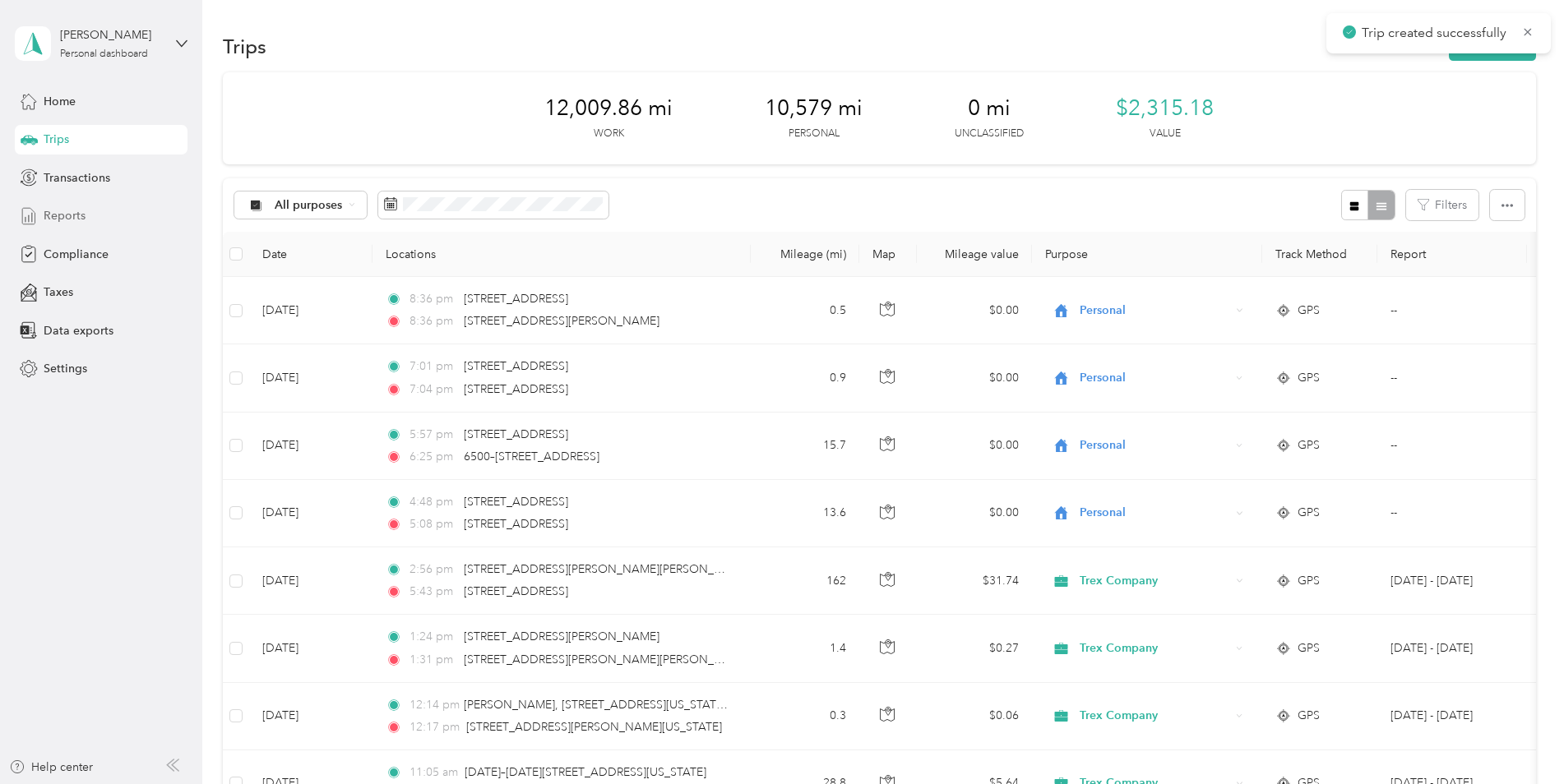
click at [59, 215] on span "Reports" at bounding box center [65, 215] width 42 height 17
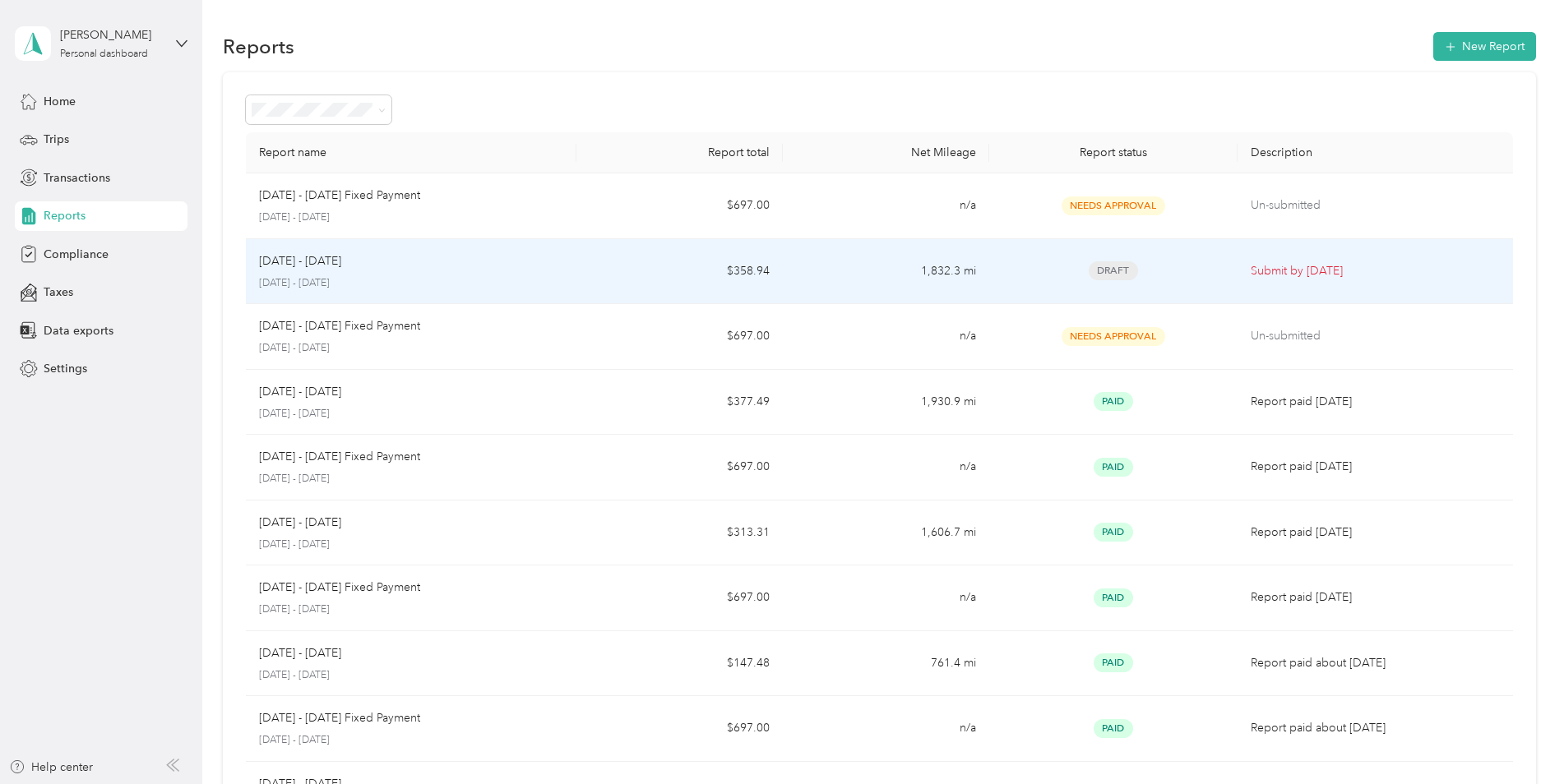
click at [400, 272] on div "[DATE] - [DATE] [DATE] - [DATE]" at bounding box center [411, 272] width 304 height 38
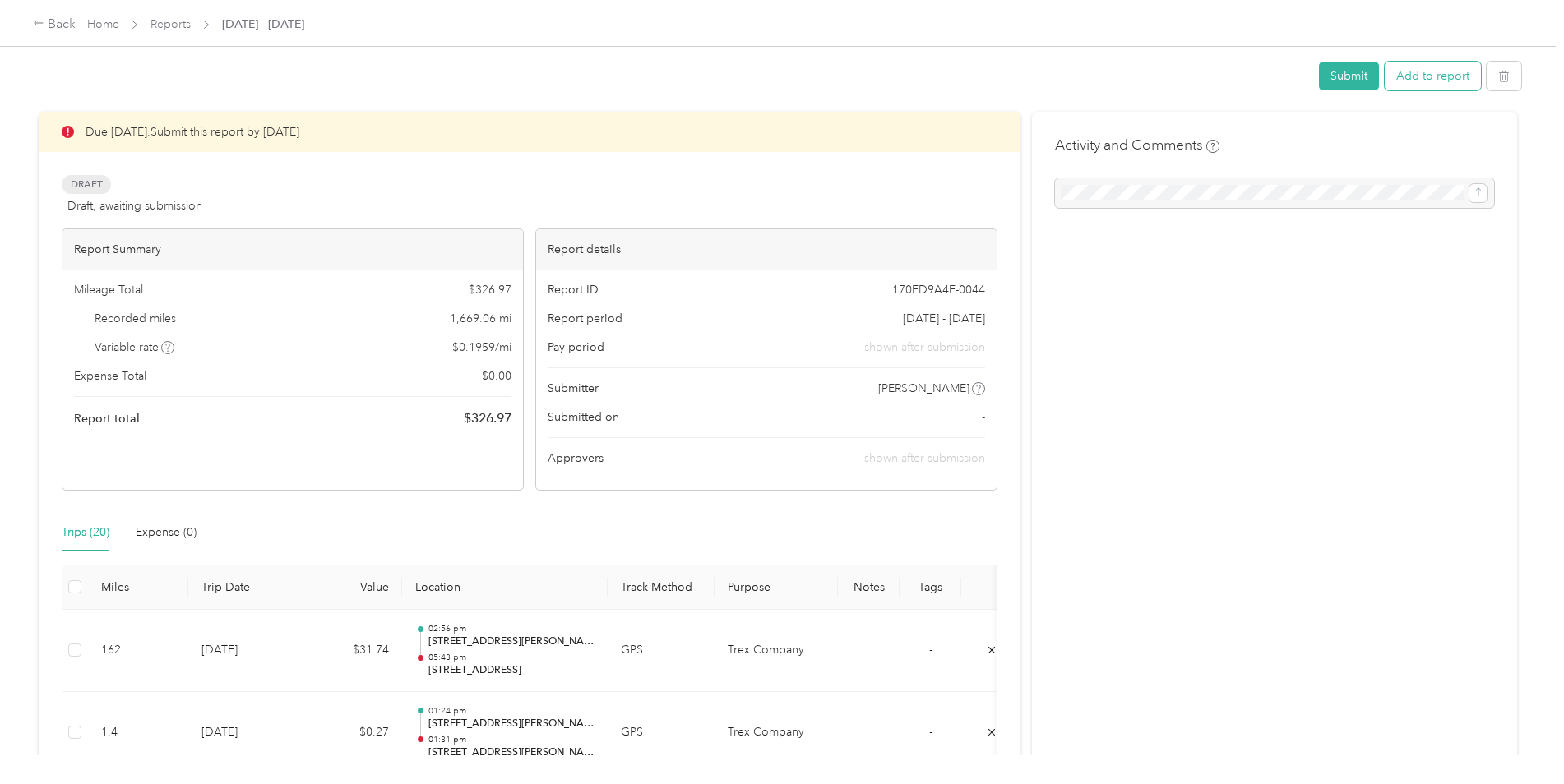
click at [1403, 79] on button "Add to report" at bounding box center [1432, 75] width 96 height 28
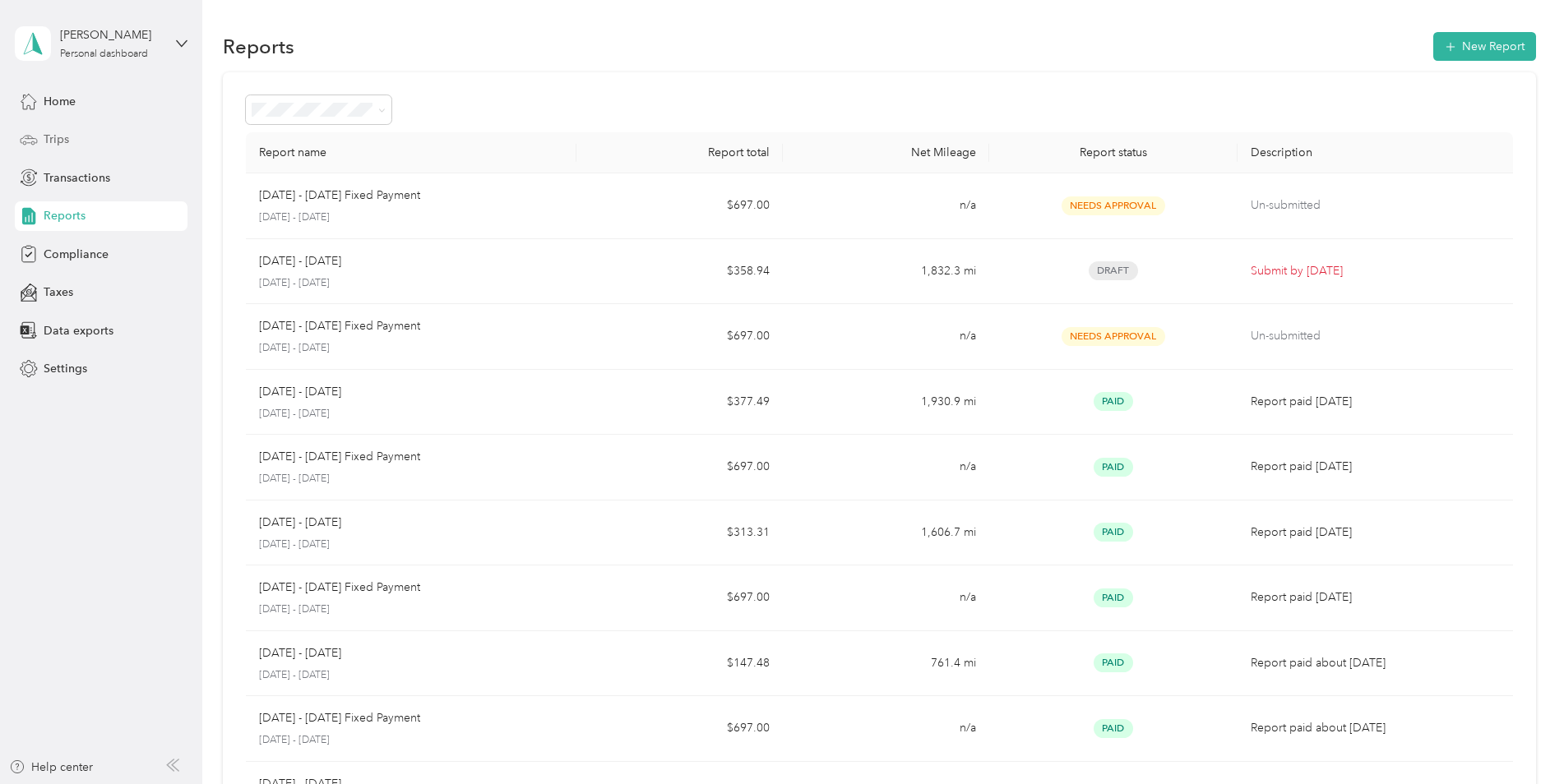
click at [49, 137] on span "Trips" at bounding box center [57, 139] width 26 height 17
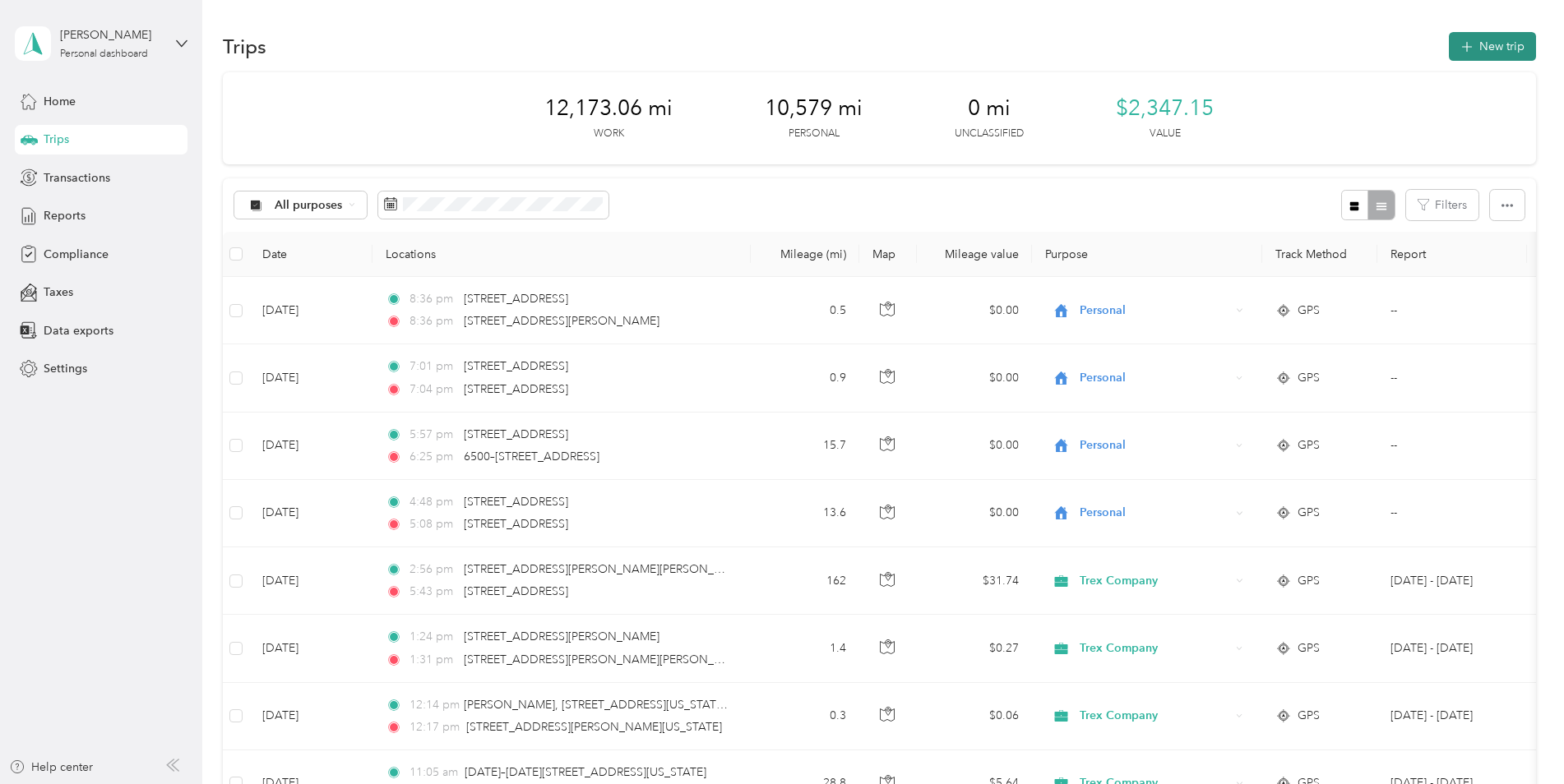
click at [1473, 49] on button "New trip" at bounding box center [1492, 46] width 87 height 28
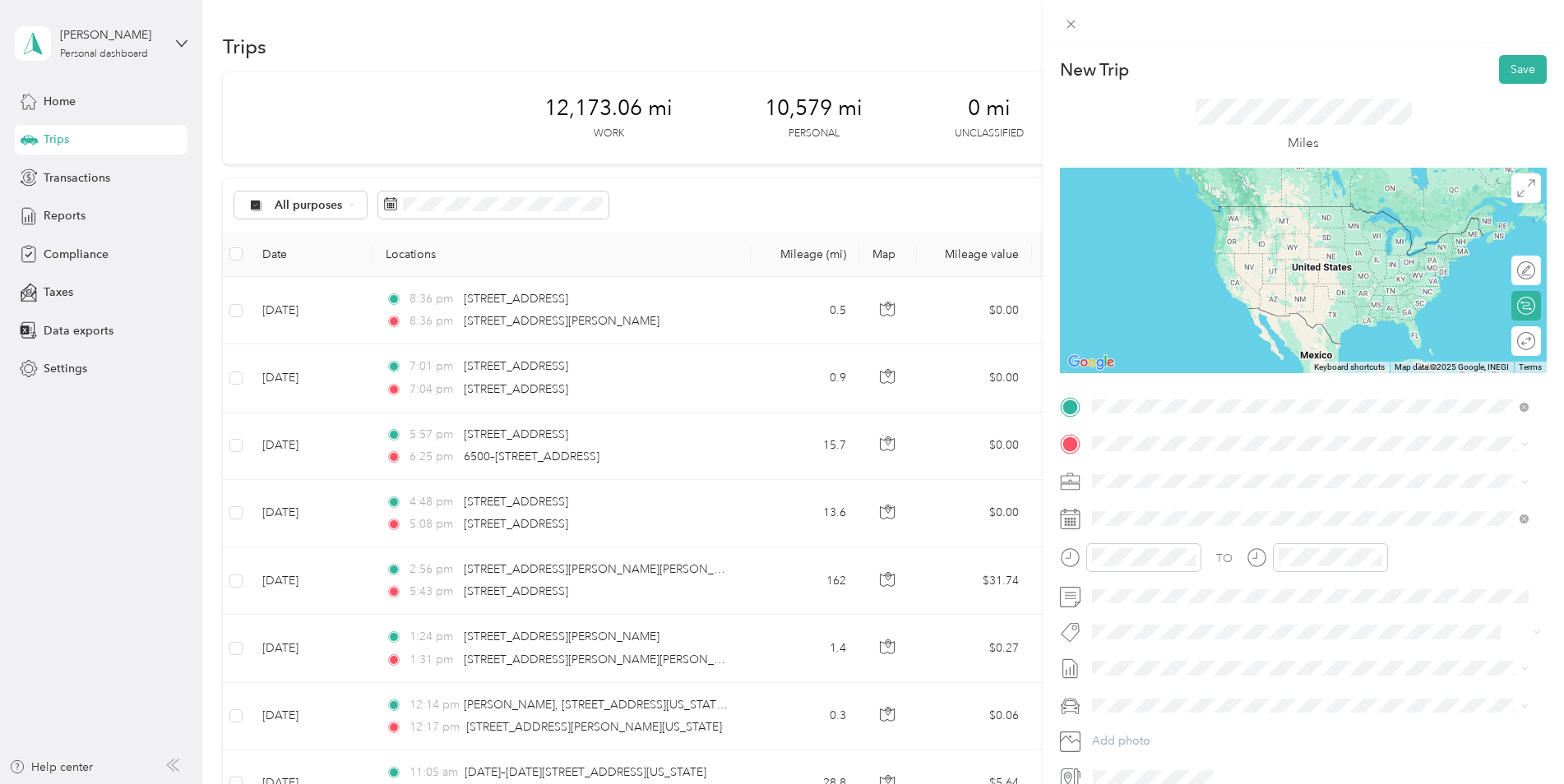
click at [1157, 458] on span "[STREET_ADDRESS][US_STATE]" at bounding box center [1205, 466] width 165 height 15
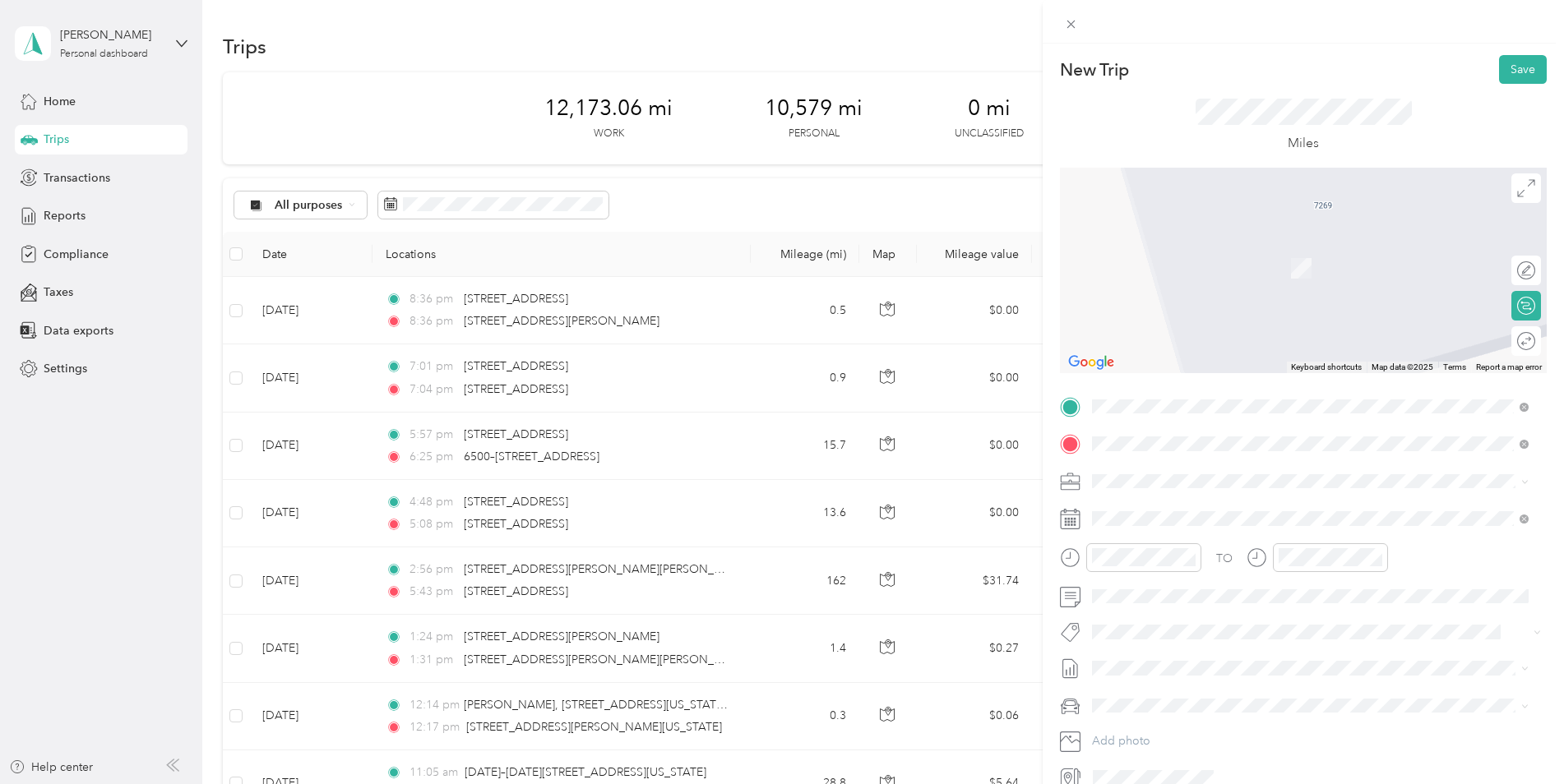
click at [1172, 510] on span "[STREET_ADDRESS][US_STATE]" at bounding box center [1205, 503] width 165 height 15
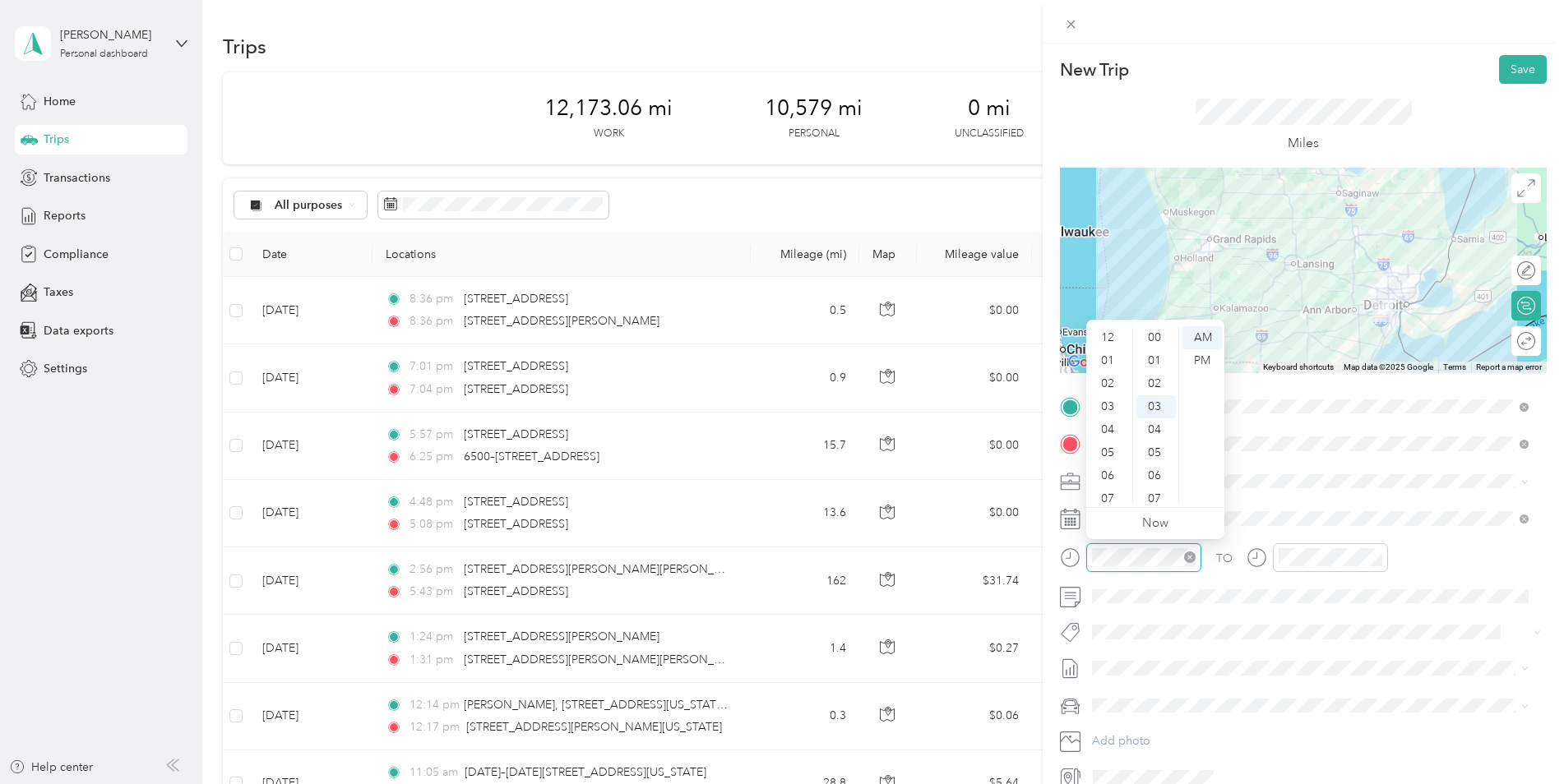
scroll to position [99, 0]
click at [1063, 522] on icon at bounding box center [1070, 519] width 20 height 20
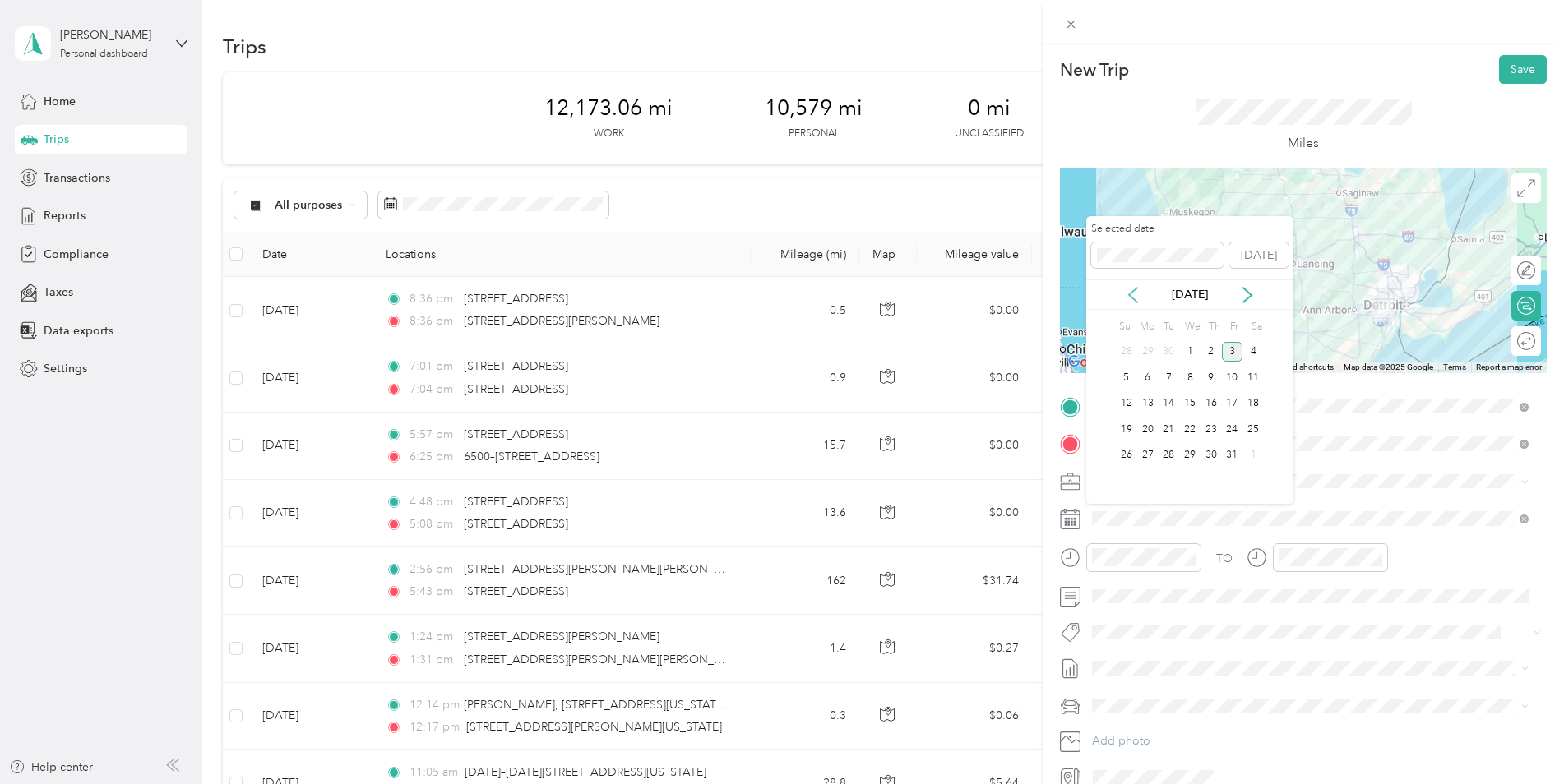
click at [1127, 295] on icon at bounding box center [1133, 295] width 16 height 16
click at [1151, 428] on div "22" at bounding box center [1147, 429] width 21 height 20
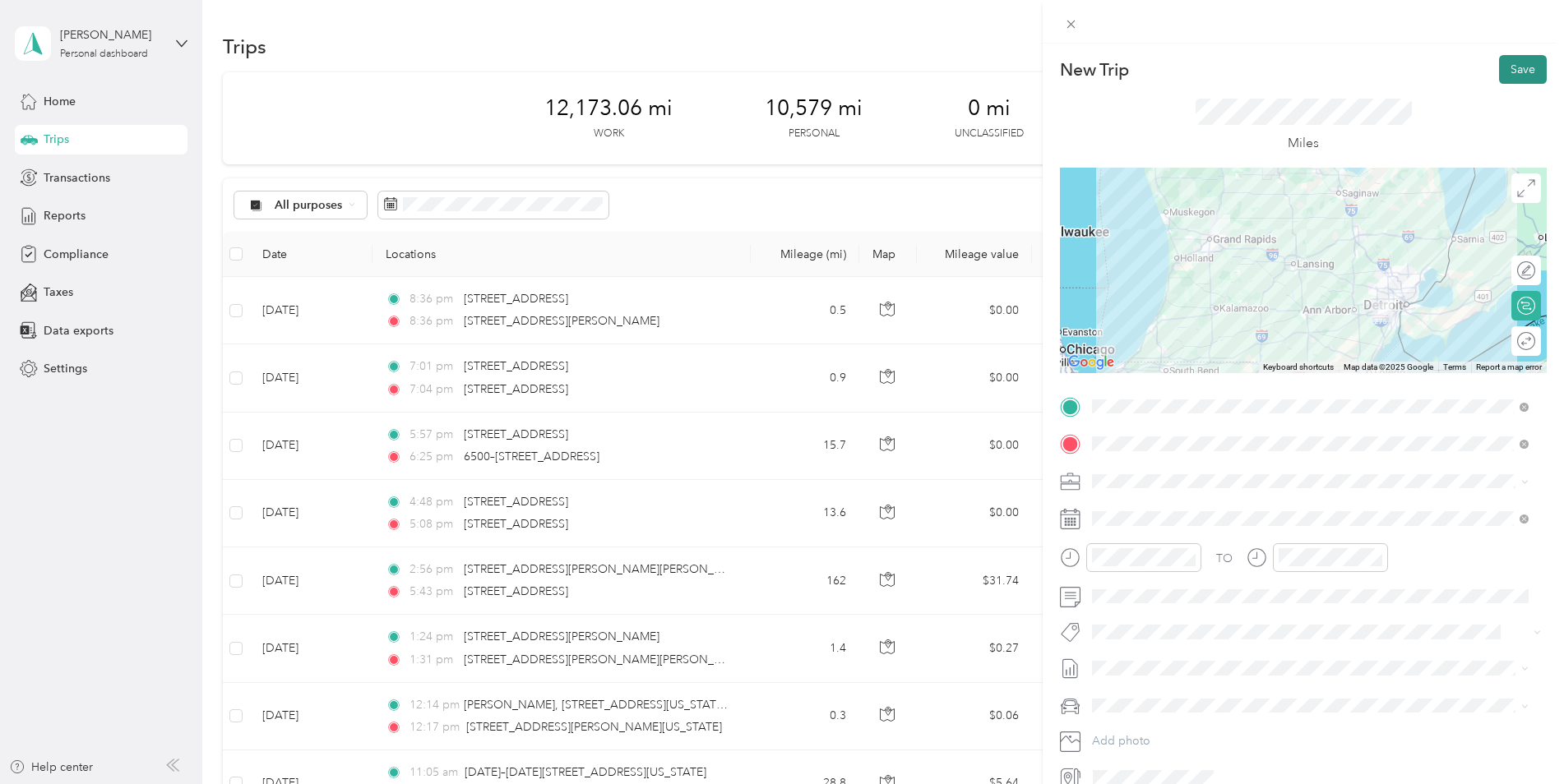
click at [1506, 65] on button "Save" at bounding box center [1523, 69] width 48 height 28
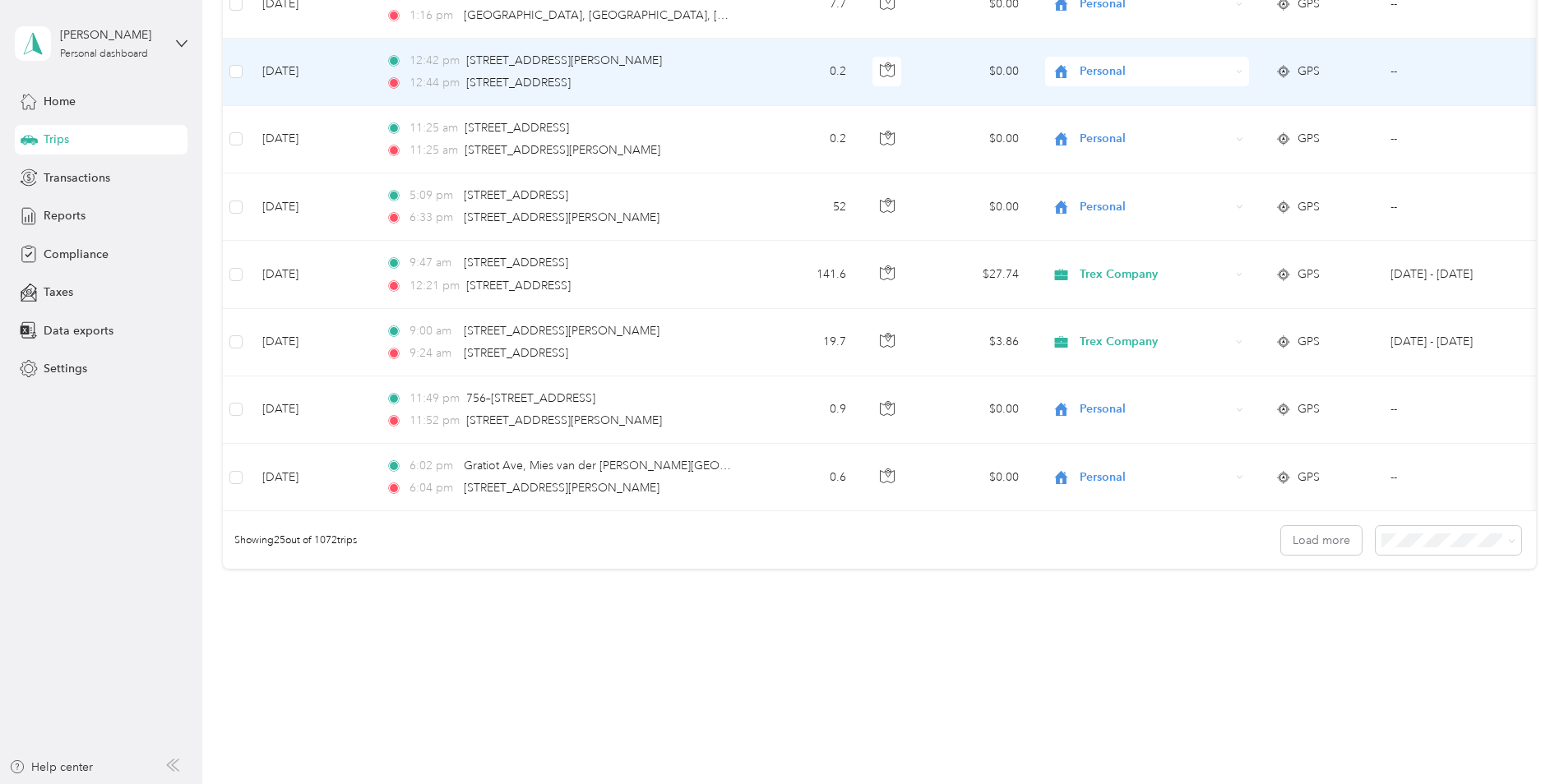
scroll to position [1479, 0]
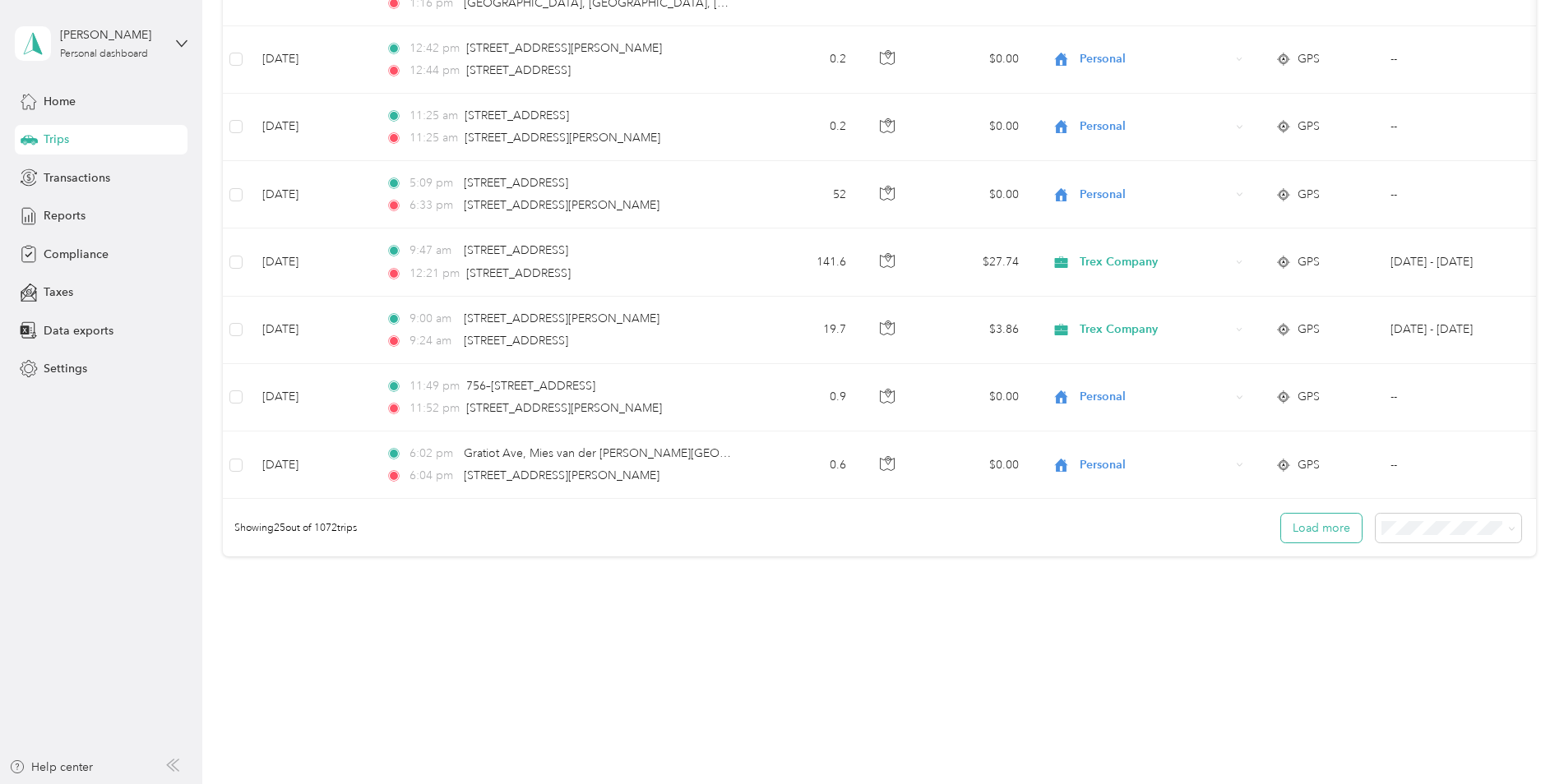
click at [1319, 522] on button "Load more" at bounding box center [1321, 527] width 81 height 28
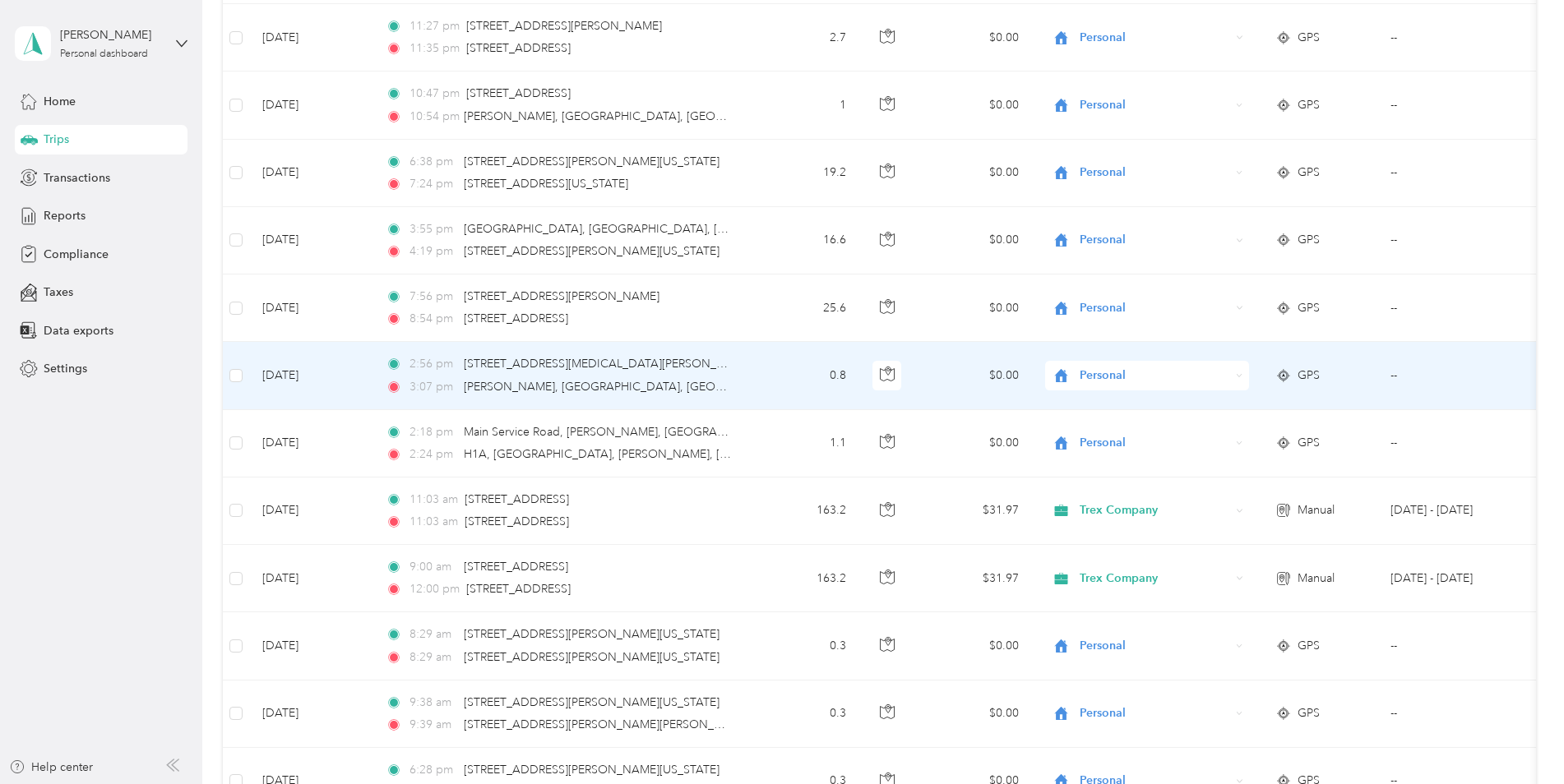
scroll to position [2465, 0]
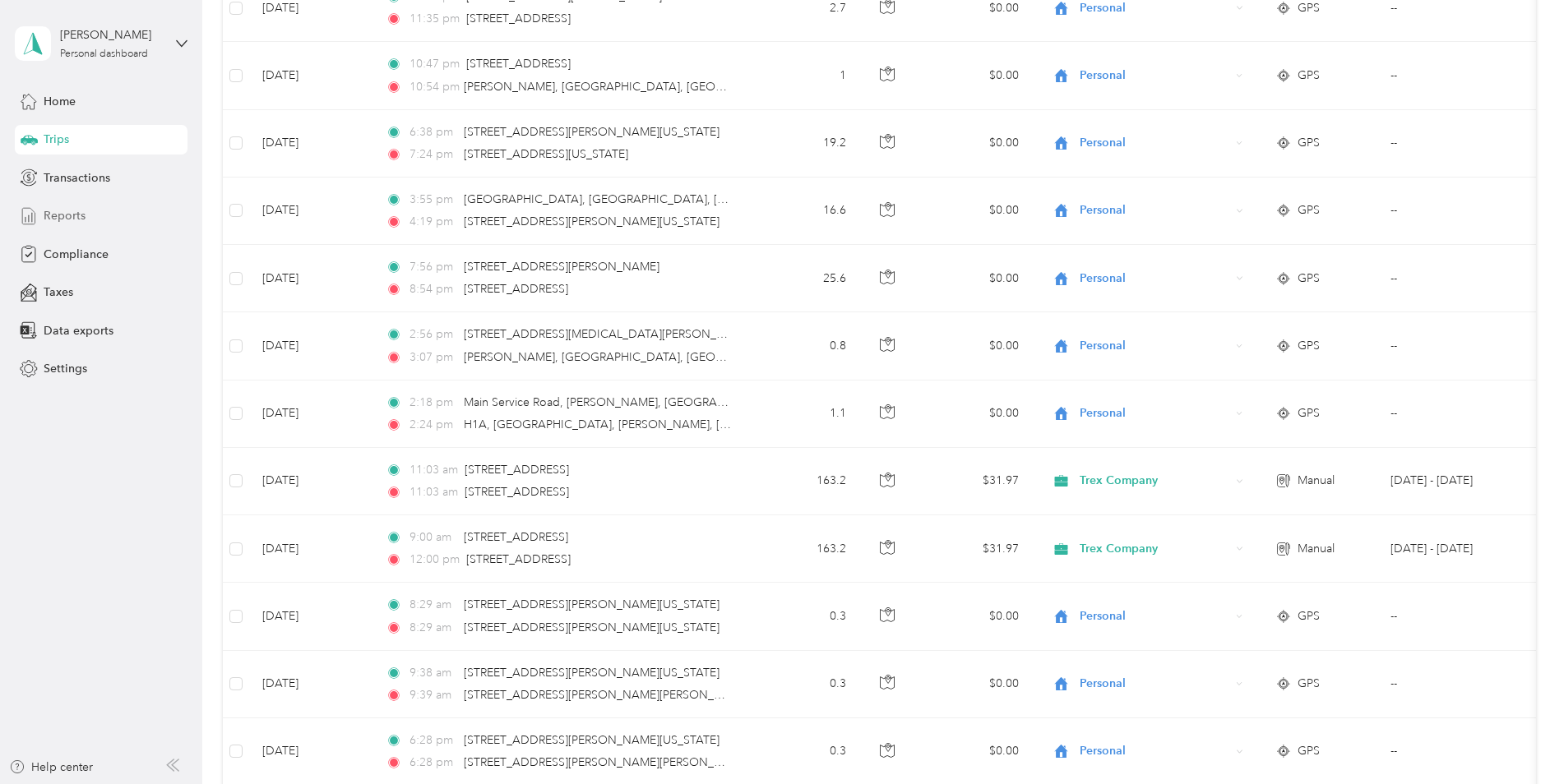
click at [60, 219] on span "Reports" at bounding box center [65, 215] width 42 height 17
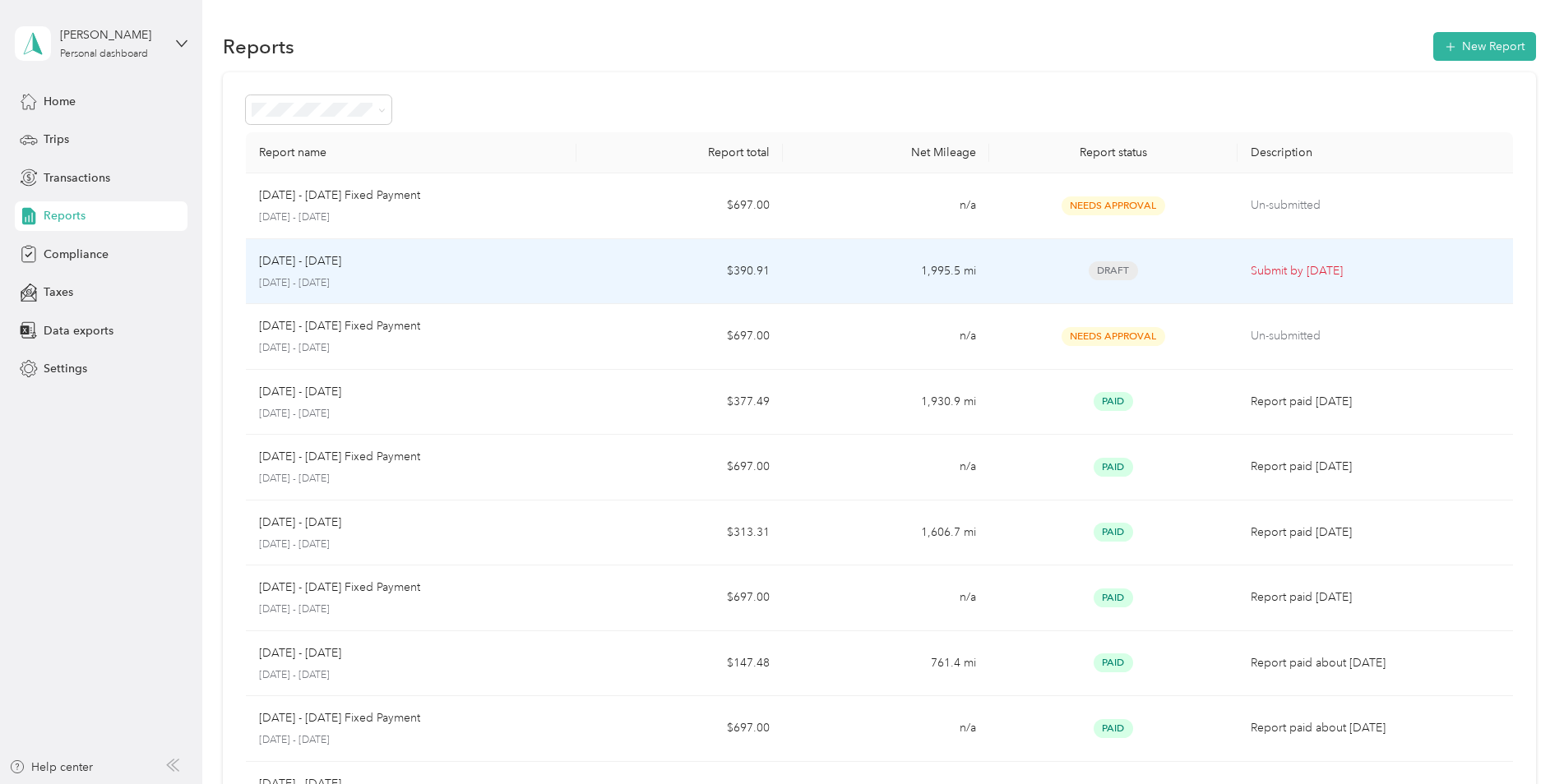
click at [369, 283] on p "[DATE] - [DATE]" at bounding box center [411, 284] width 304 height 15
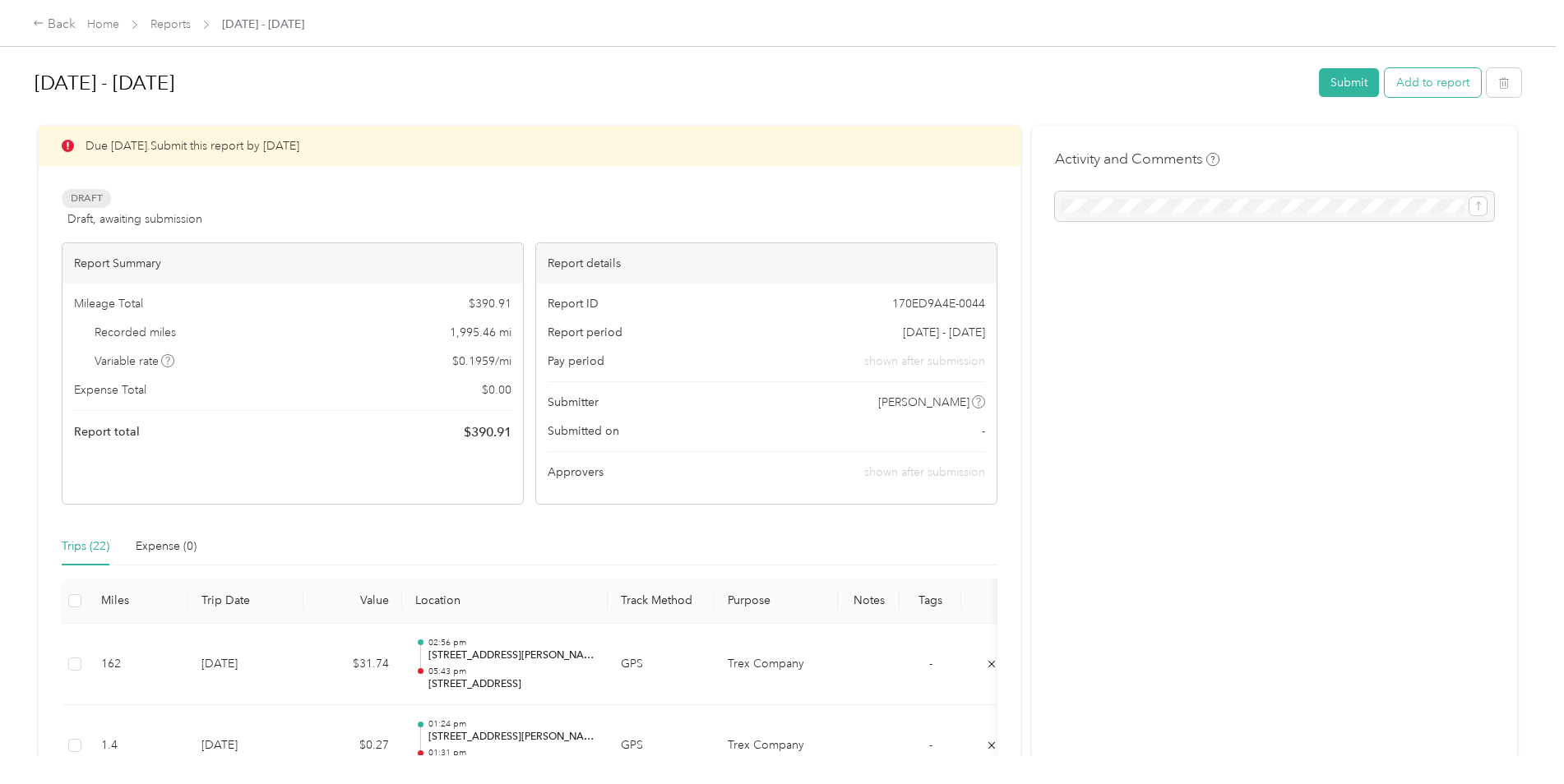
click at [1413, 75] on button "Add to report" at bounding box center [1432, 82] width 96 height 28
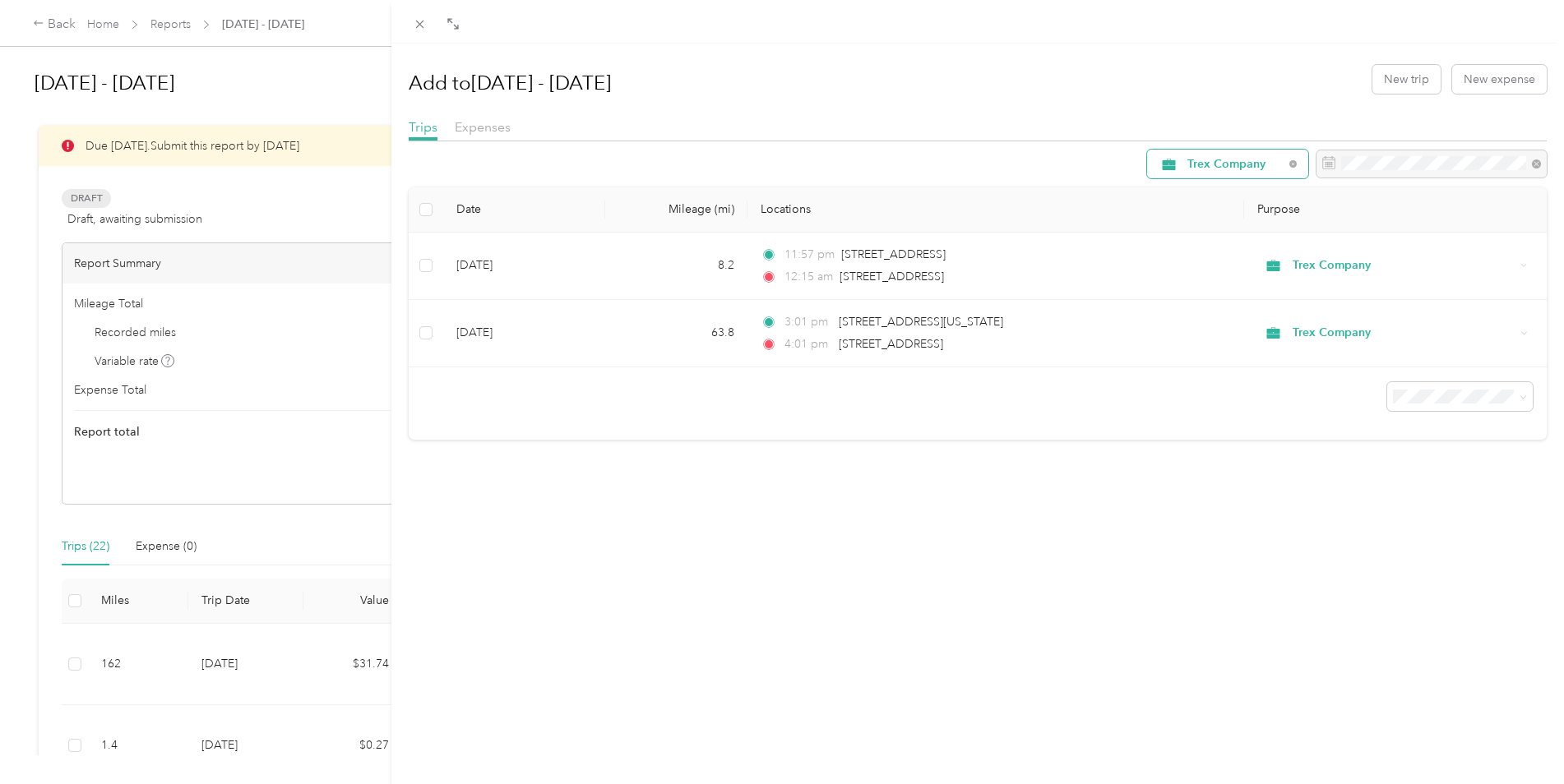
click at [1253, 165] on span "Trex Company" at bounding box center [1235, 164] width 96 height 12
click at [1192, 191] on span "All Purposes" at bounding box center [1229, 194] width 109 height 17
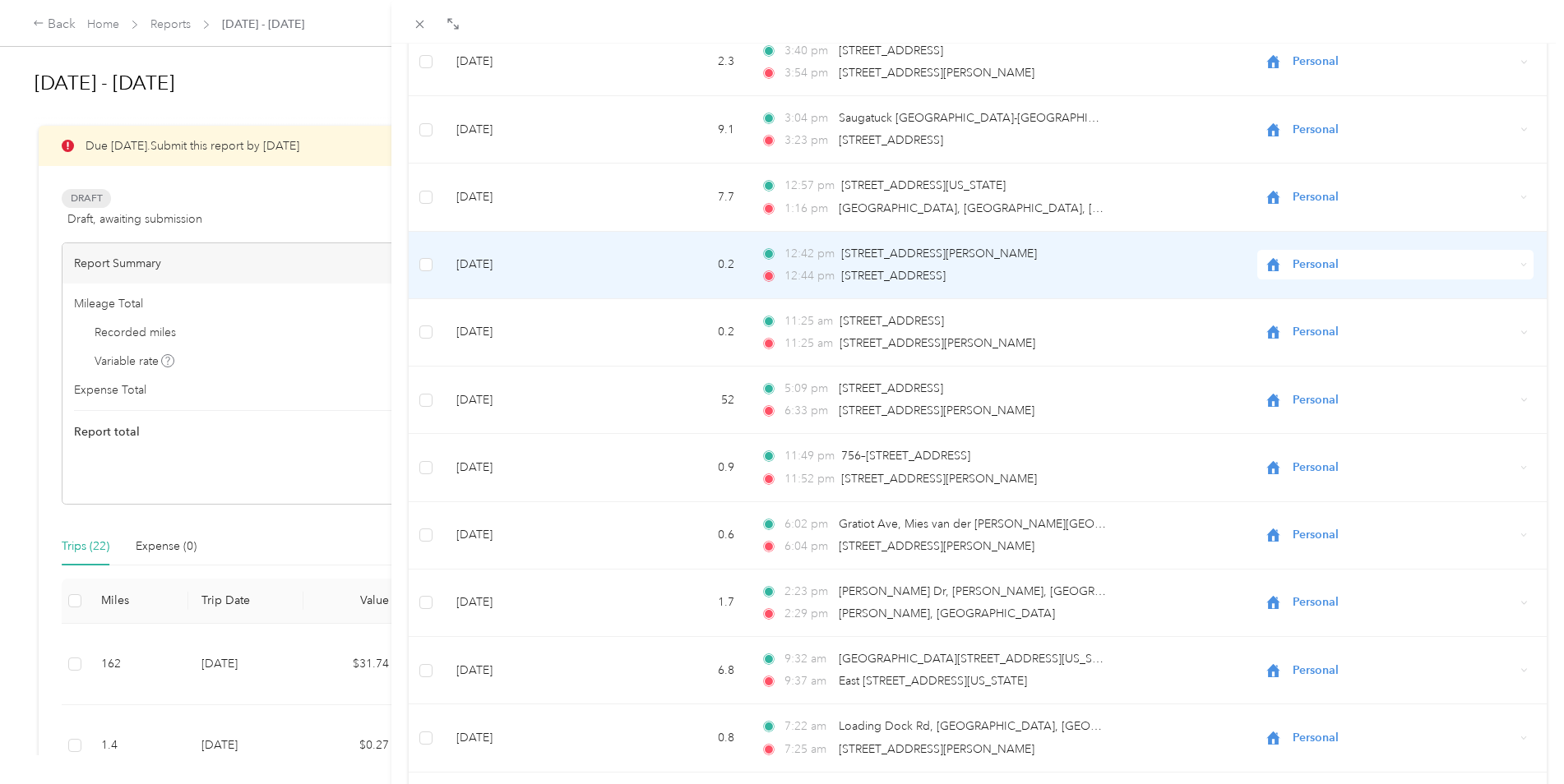
scroll to position [657, 0]
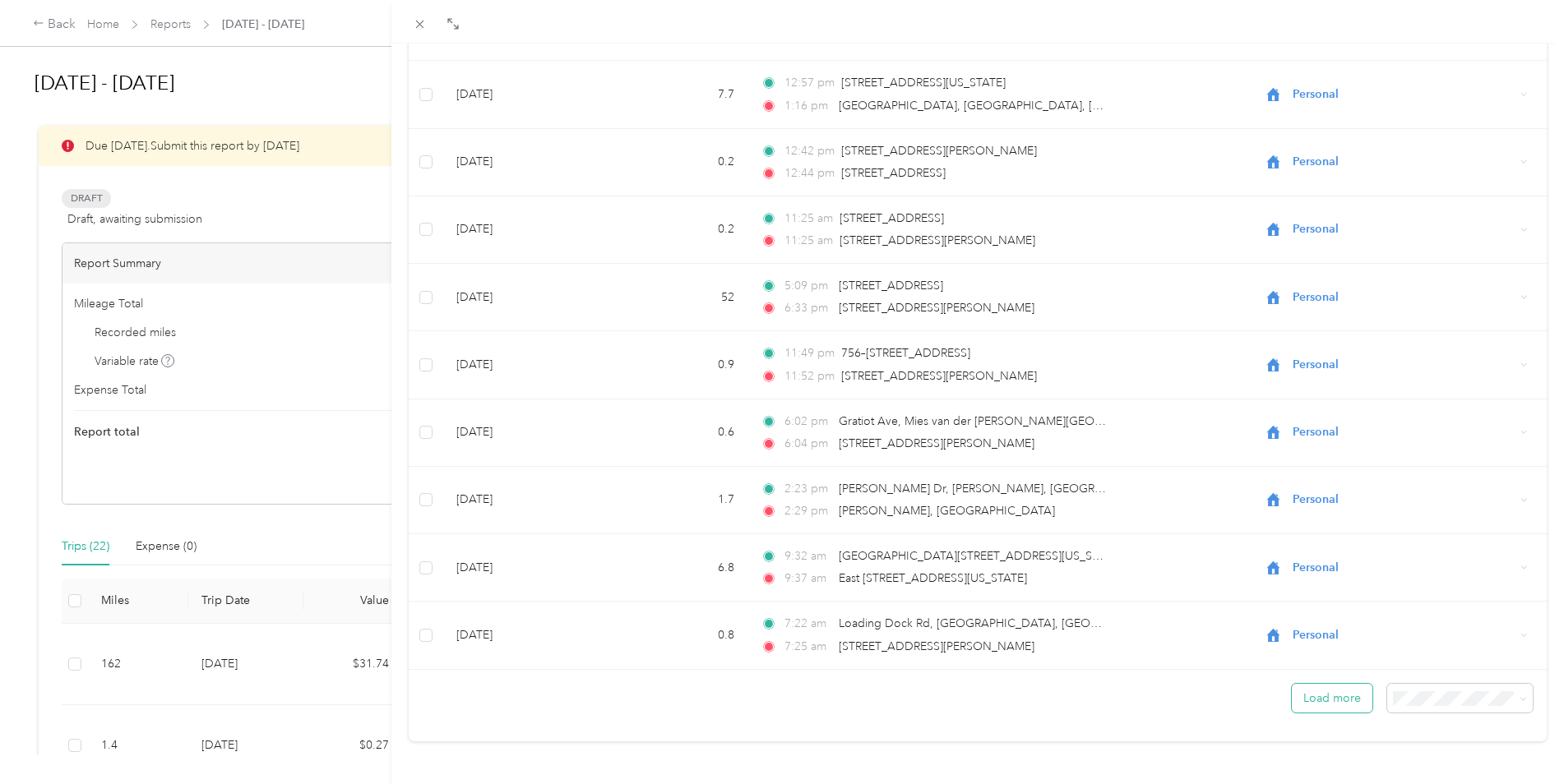
click at [1327, 684] on button "Load more" at bounding box center [1332, 697] width 81 height 28
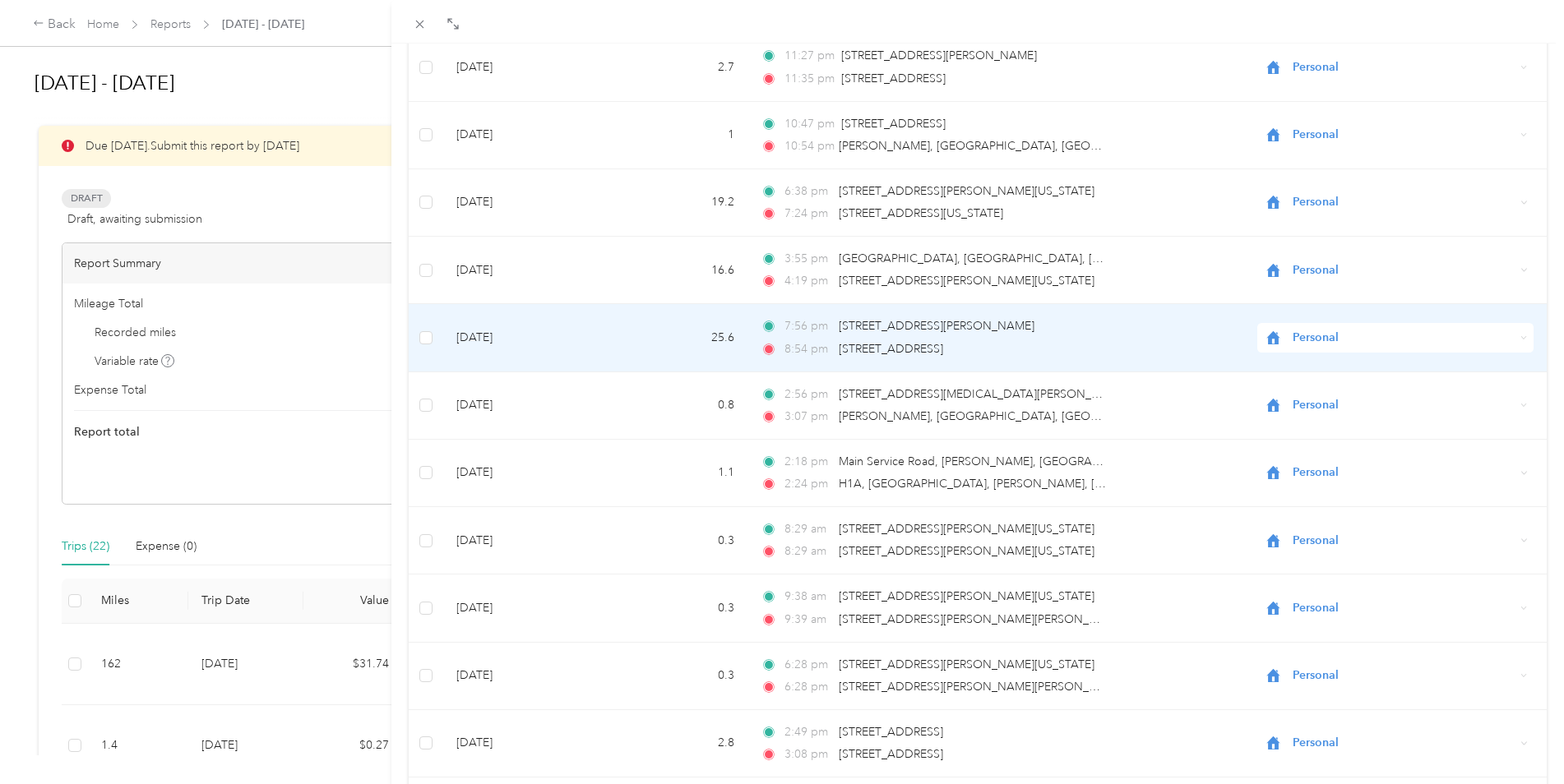
scroll to position [1561, 0]
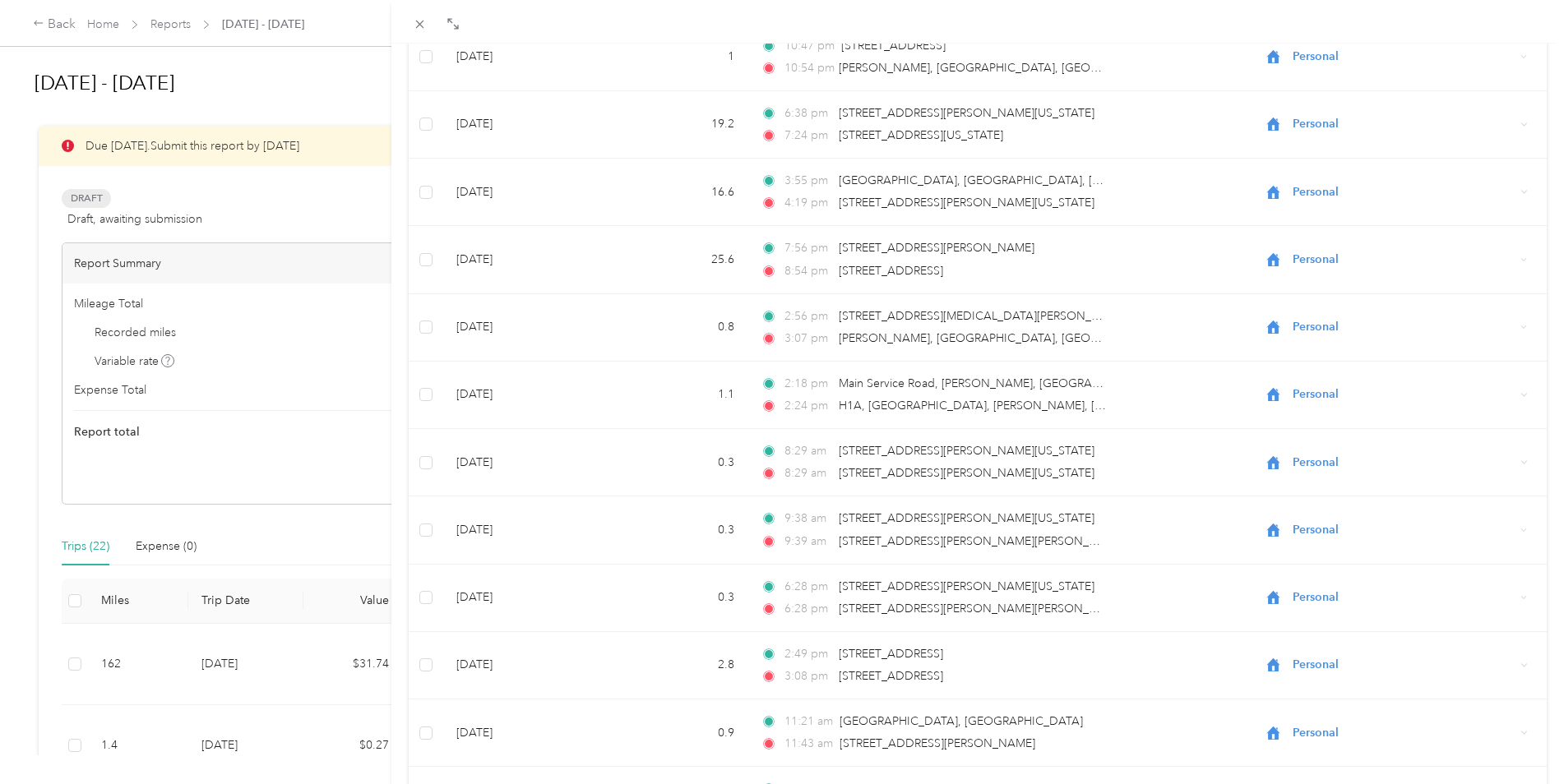
click at [106, 25] on div "Add to [DATE] - [DATE] New trip New expense Trips Expenses All Purposes Date Mi…" at bounding box center [782, 392] width 1564 height 784
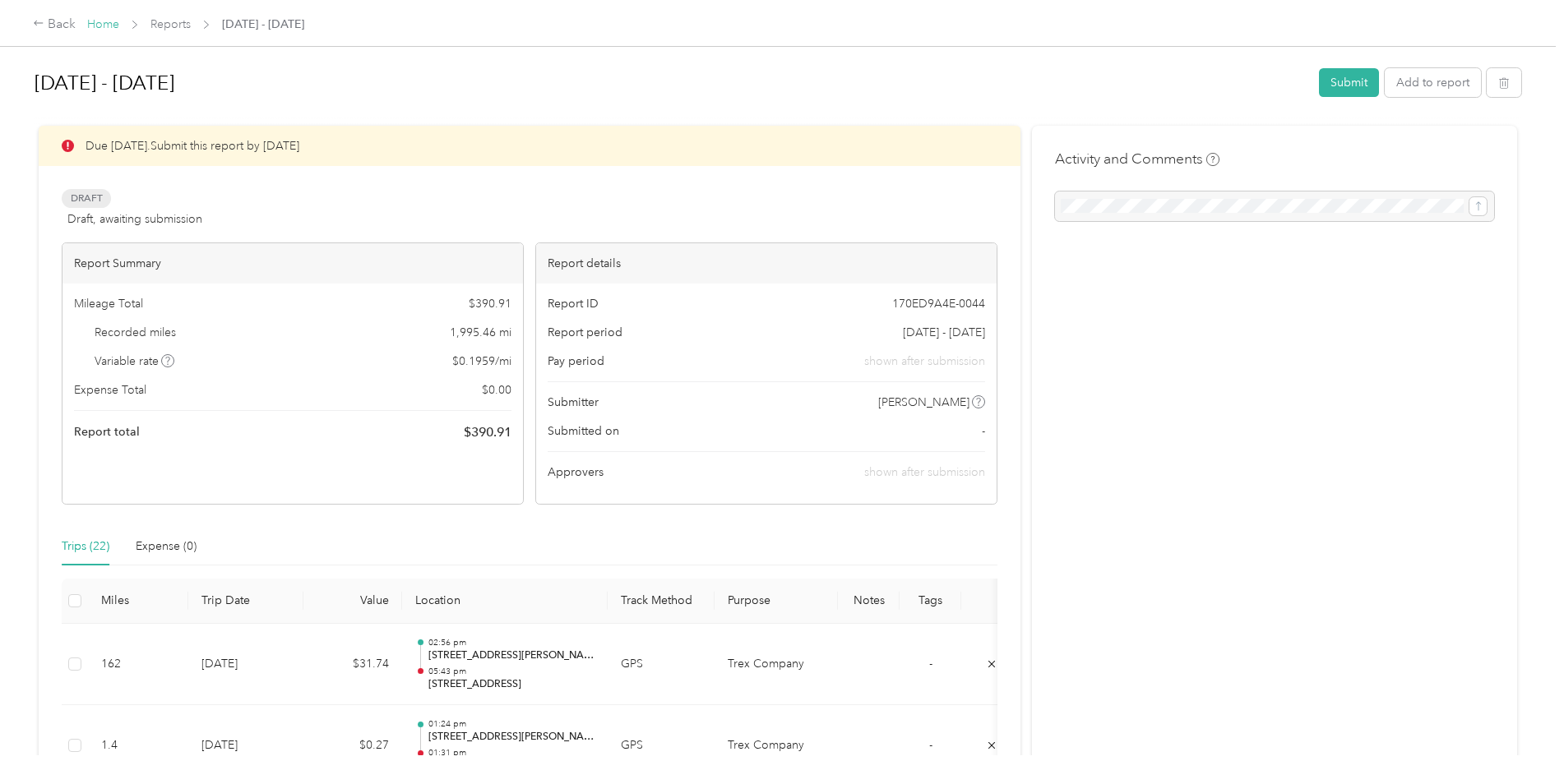
click at [108, 28] on link "Home" at bounding box center [102, 24] width 32 height 14
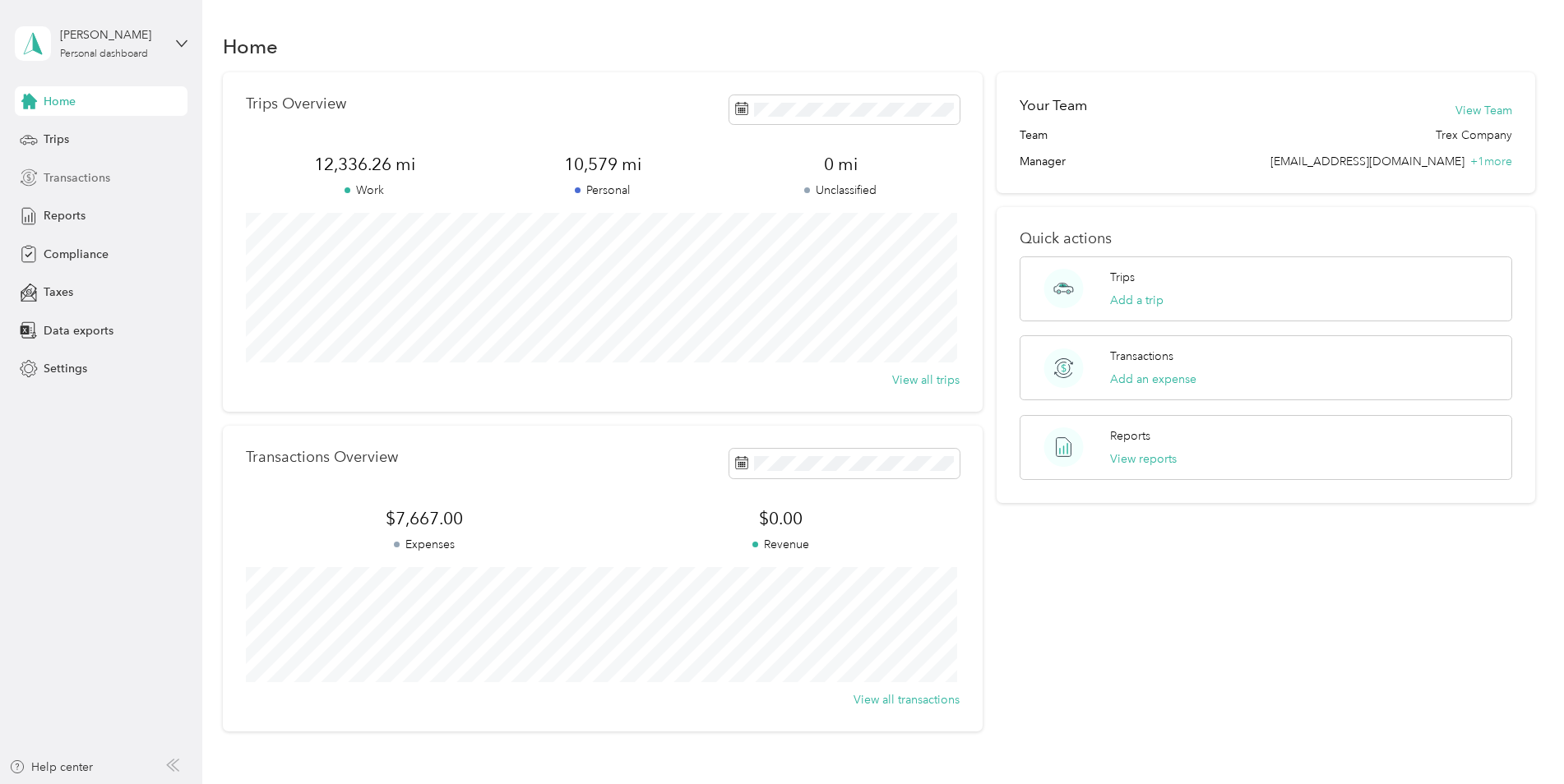
click at [70, 184] on span "Transactions" at bounding box center [77, 177] width 67 height 17
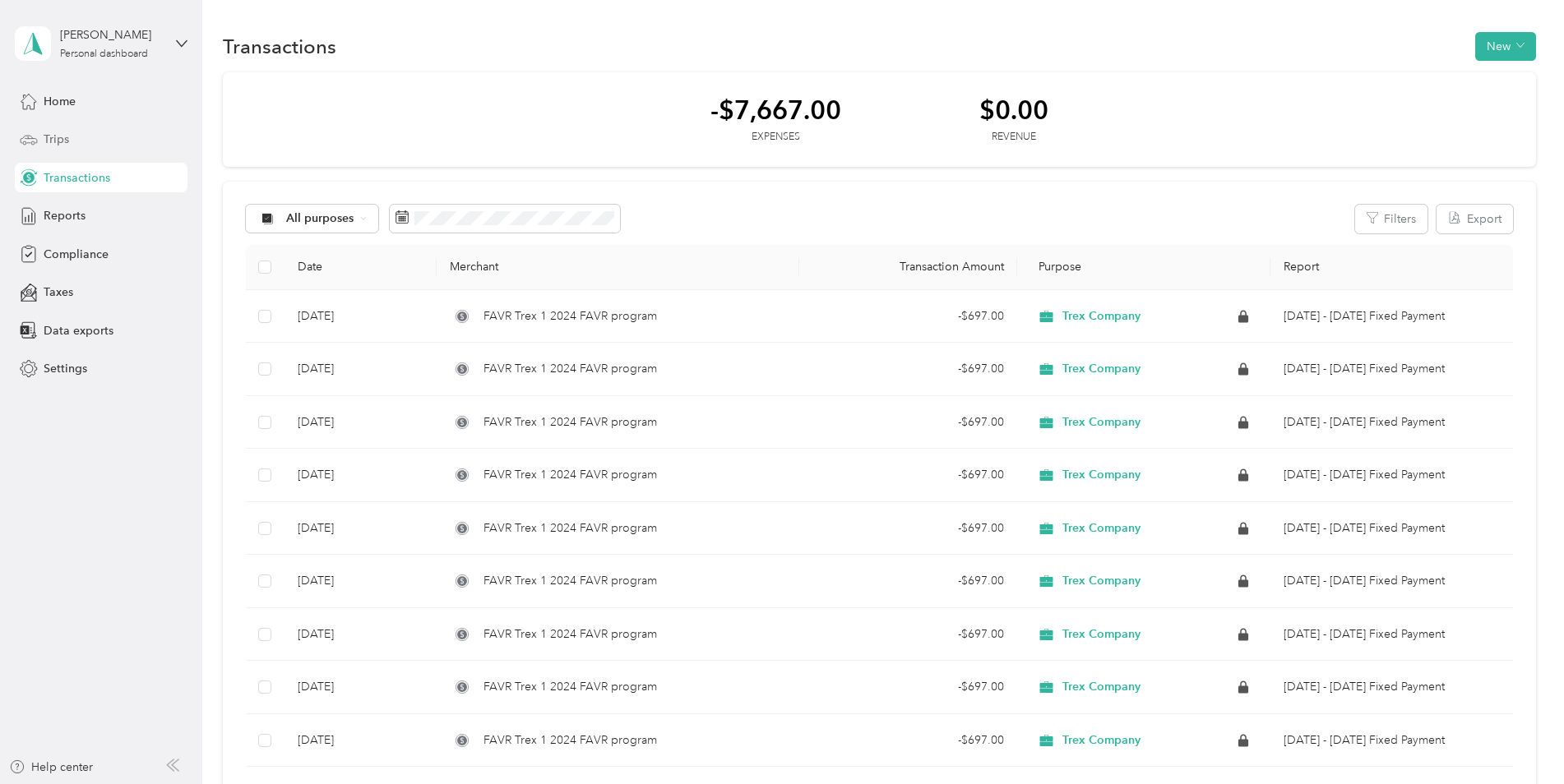
click at [71, 141] on div "Trips" at bounding box center [101, 140] width 173 height 29
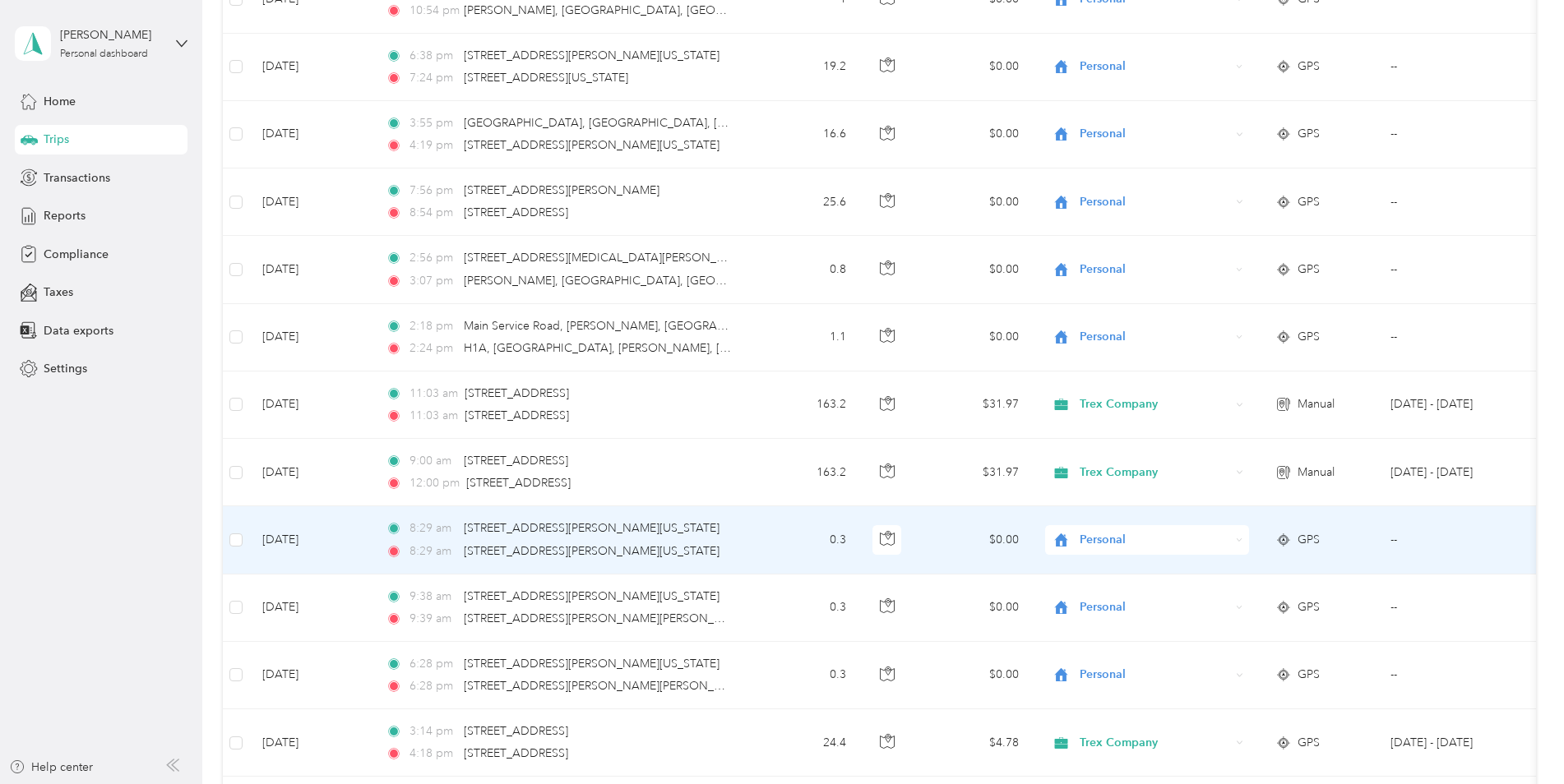
scroll to position [2548, 0]
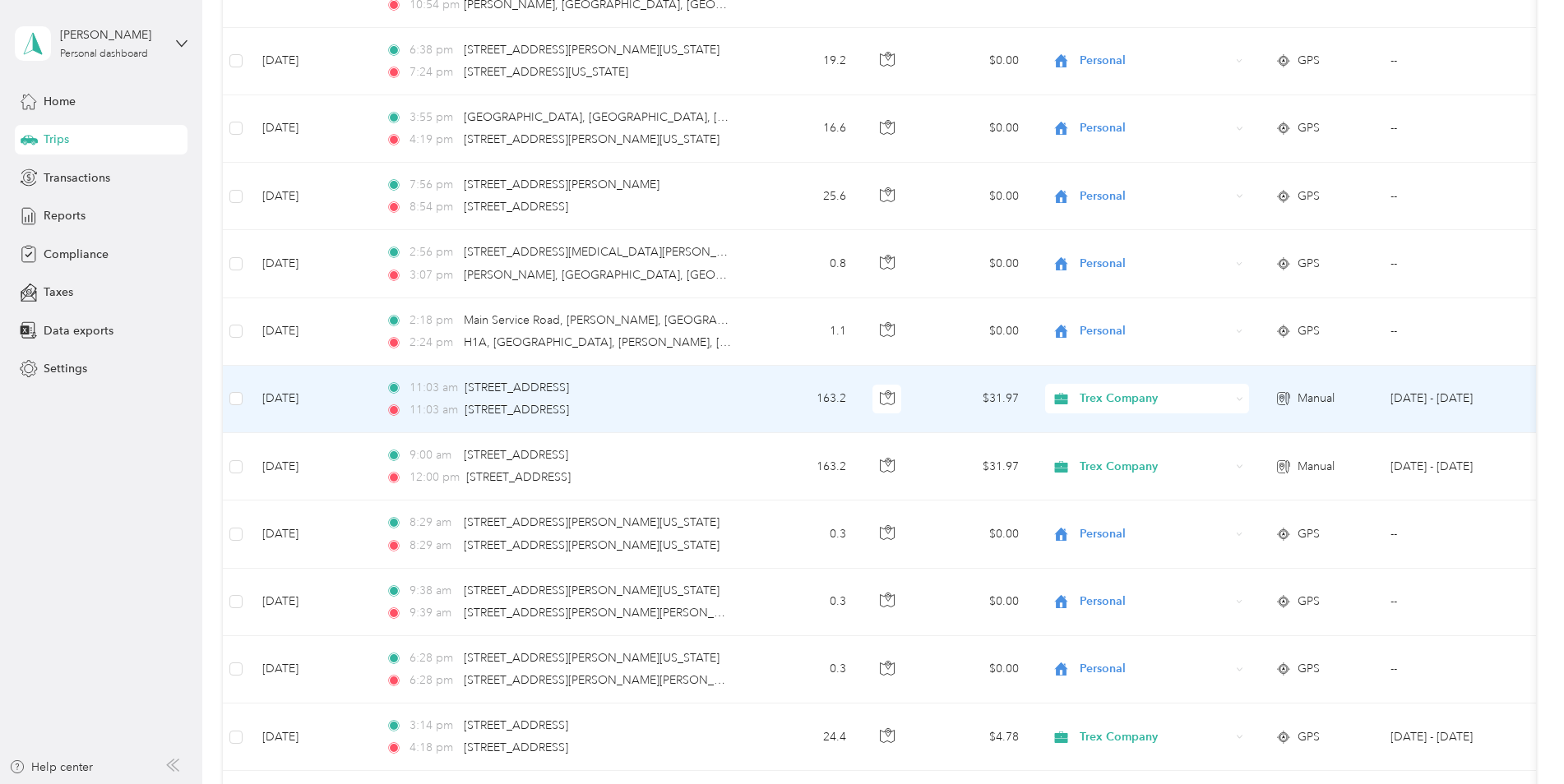
click at [1299, 394] on span "Manual" at bounding box center [1315, 399] width 37 height 18
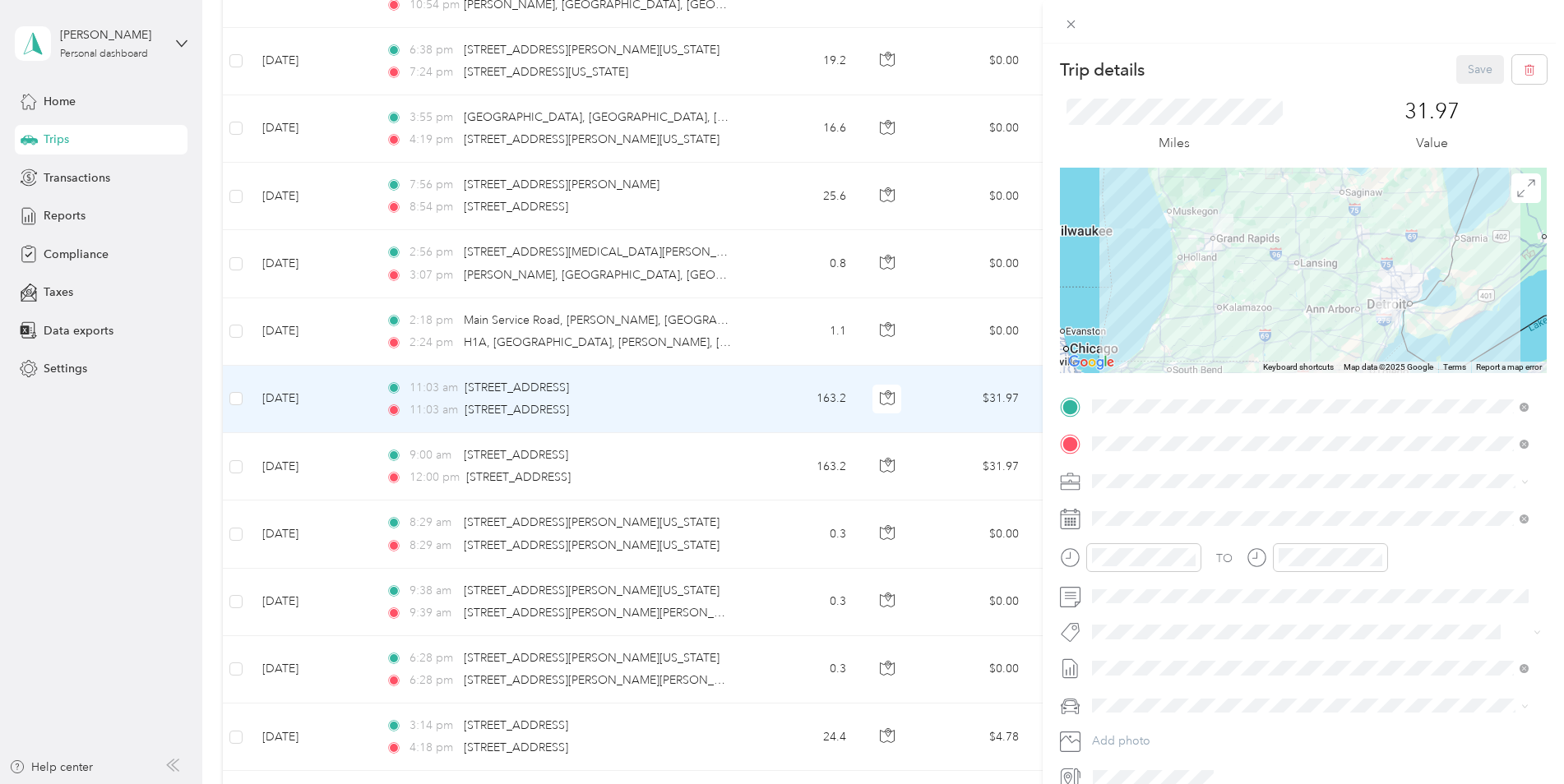
click at [512, 375] on div "Trip details Save This trip cannot be edited because it is either under review,…" at bounding box center [782, 392] width 1564 height 784
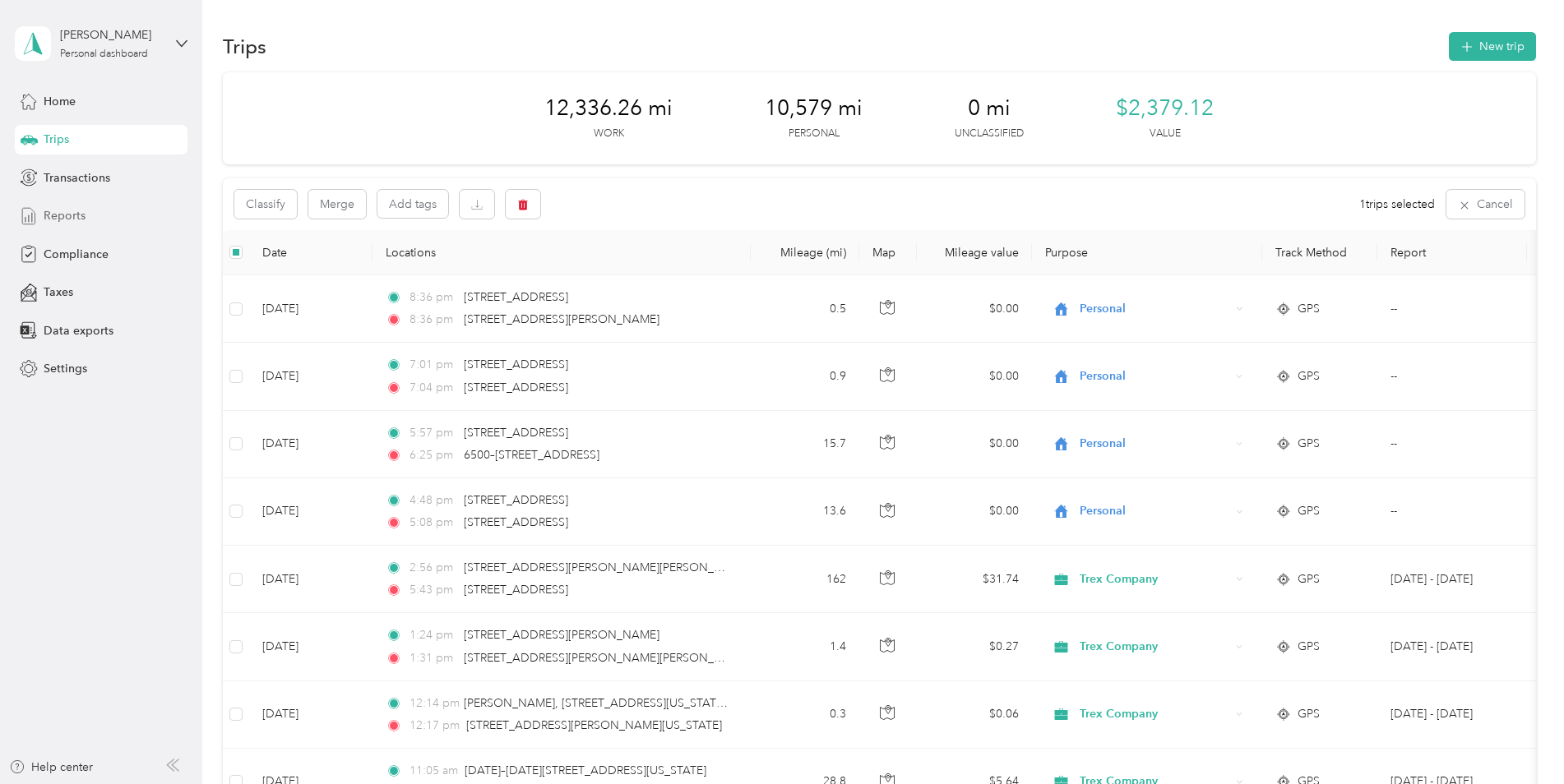
click at [78, 212] on span "Reports" at bounding box center [65, 215] width 42 height 17
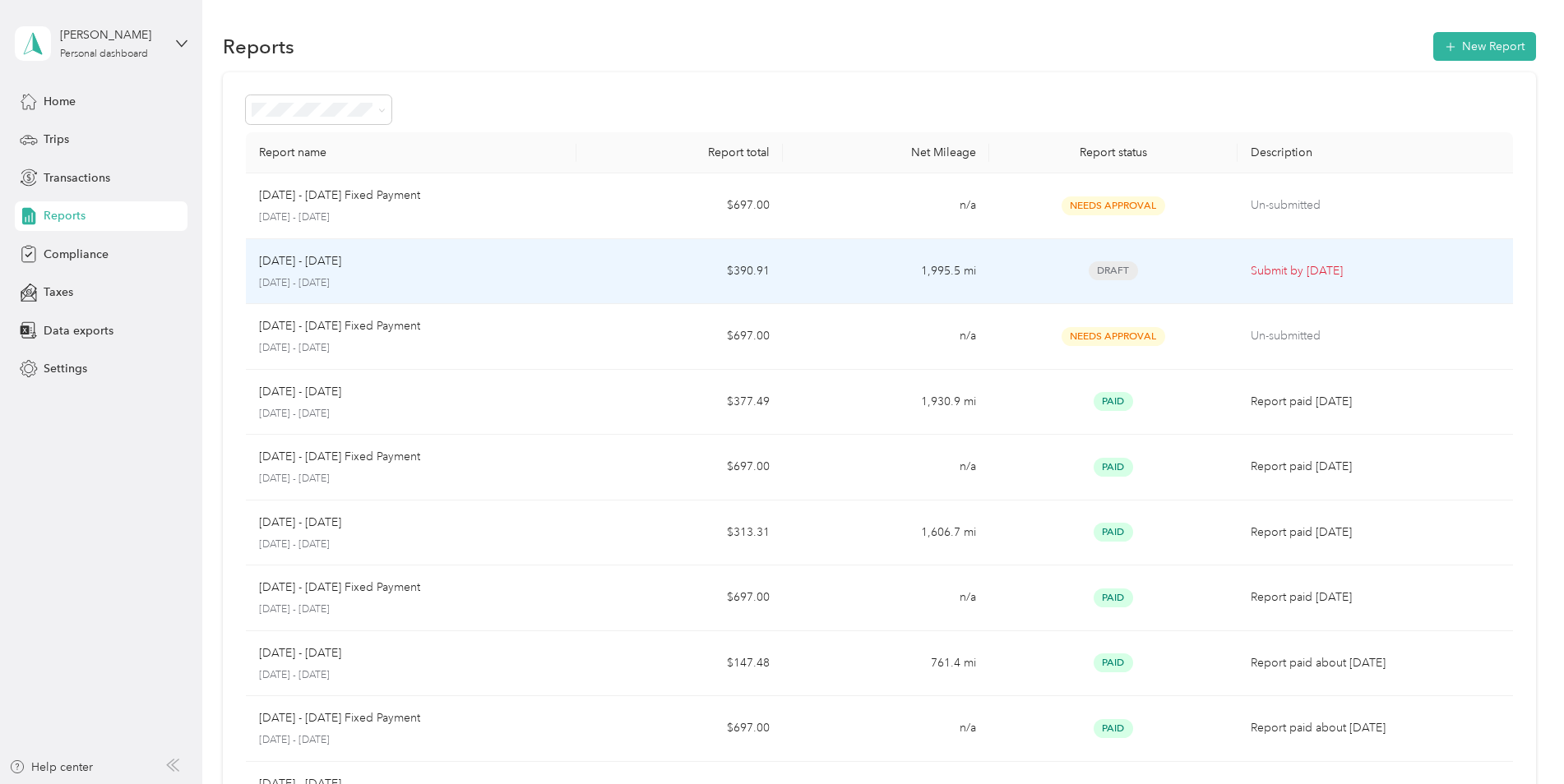
click at [572, 278] on td "[DATE] - [DATE] [DATE] - [DATE]" at bounding box center [411, 272] width 330 height 66
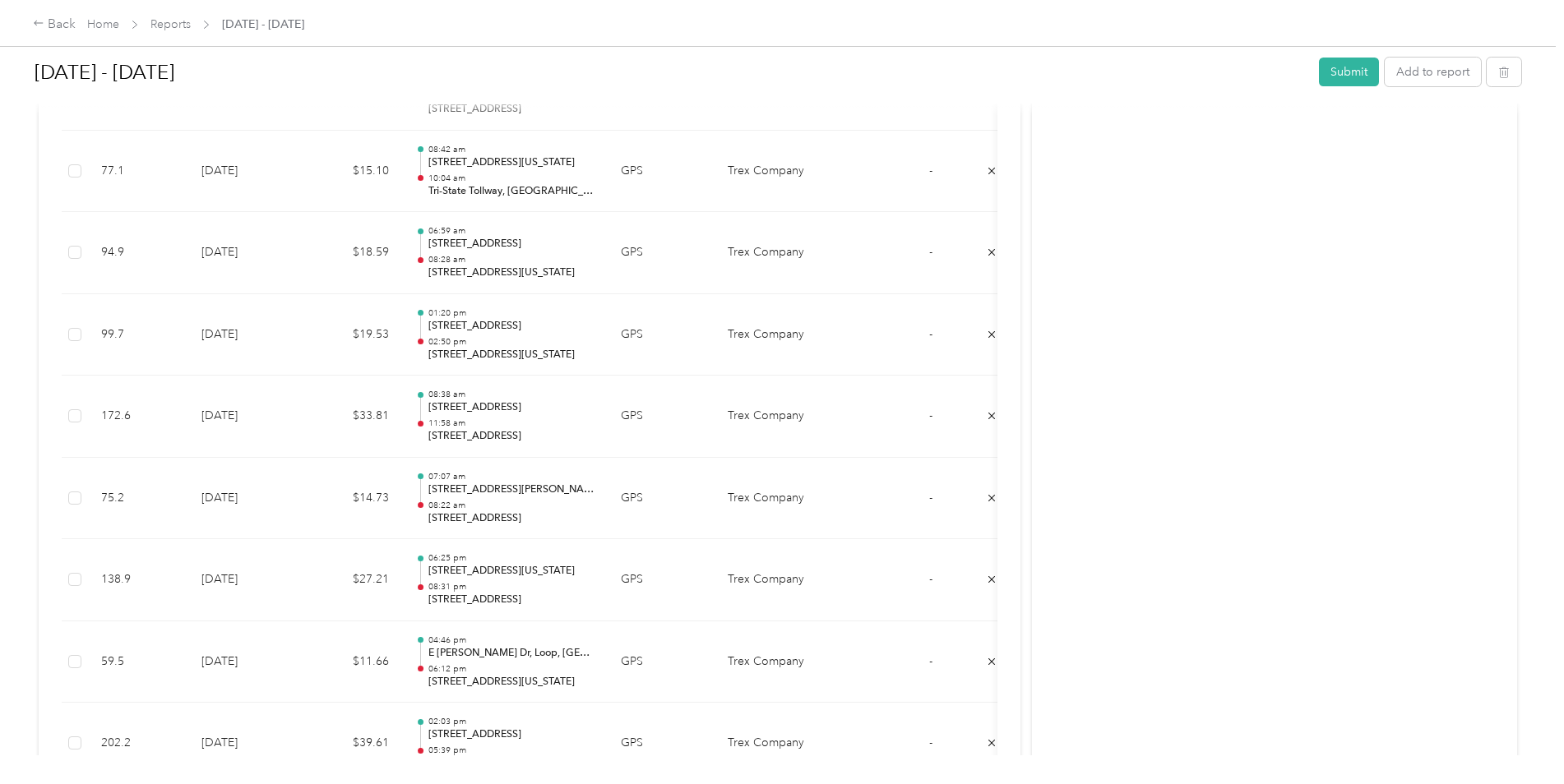
scroll to position [1227, 0]
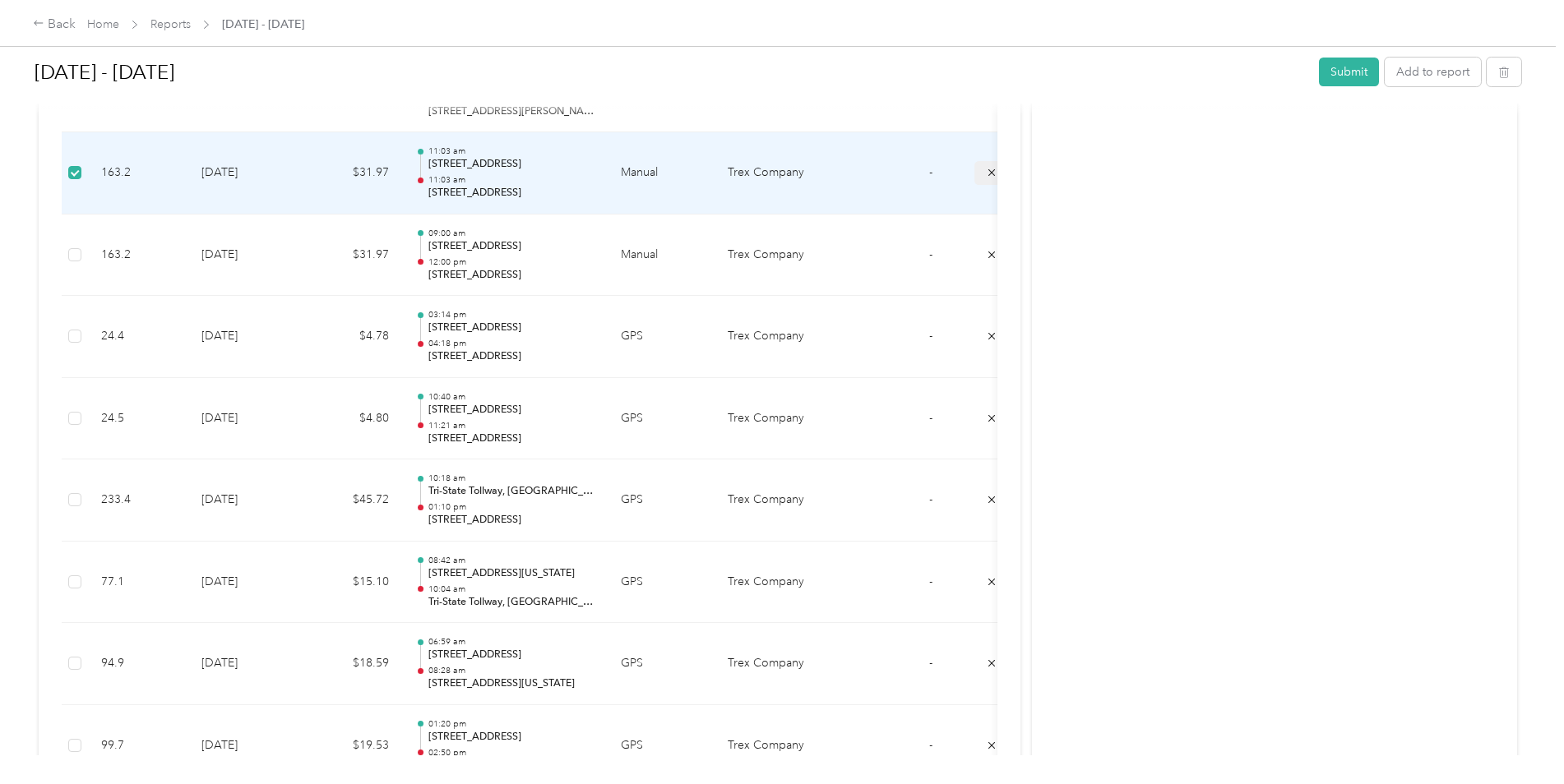
drag, startPoint x: 983, startPoint y: 172, endPoint x: 983, endPoint y: 182, distance: 10.0
click at [984, 172] on button "submit" at bounding box center [991, 173] width 35 height 24
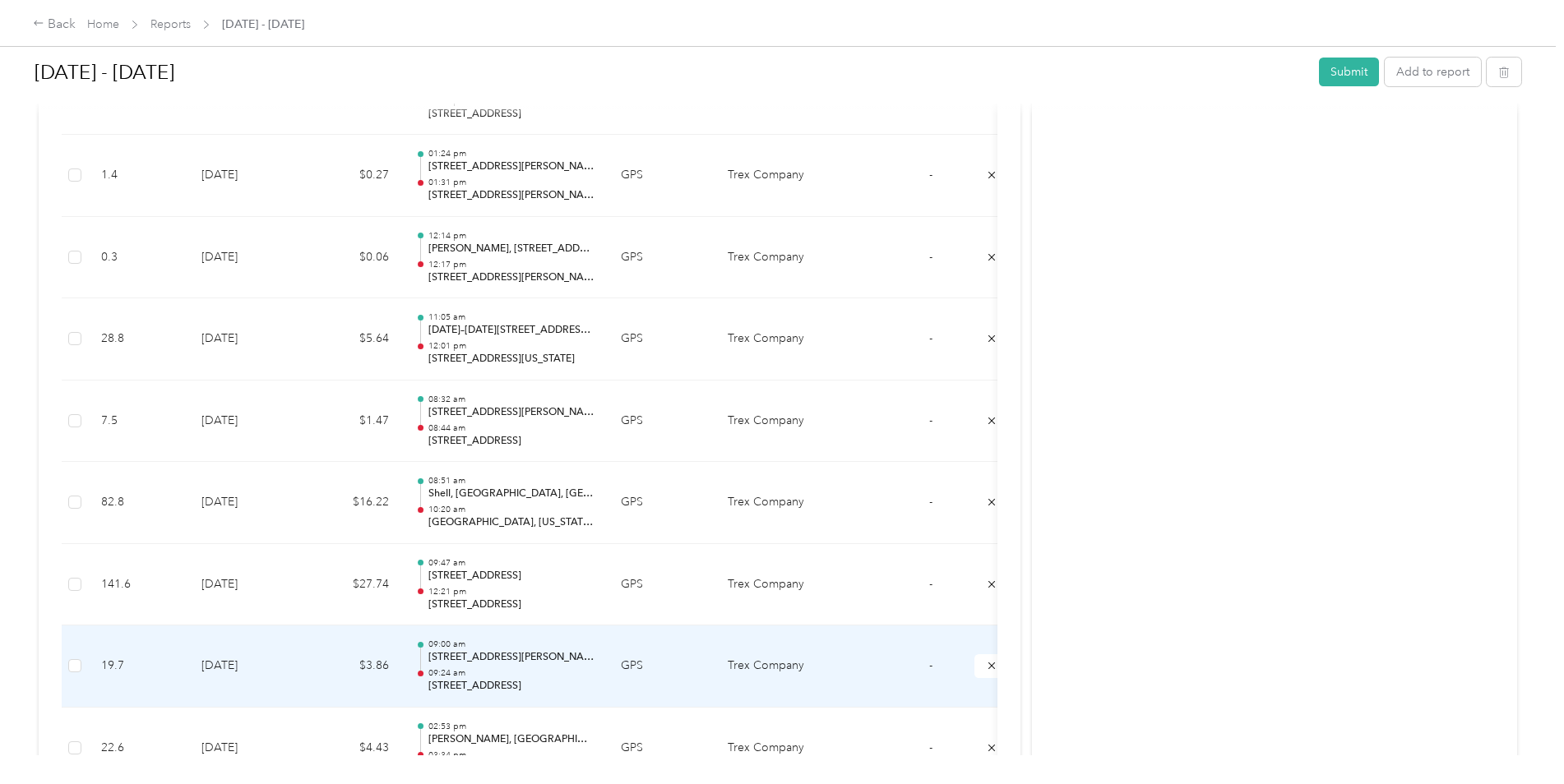
scroll to position [570, 0]
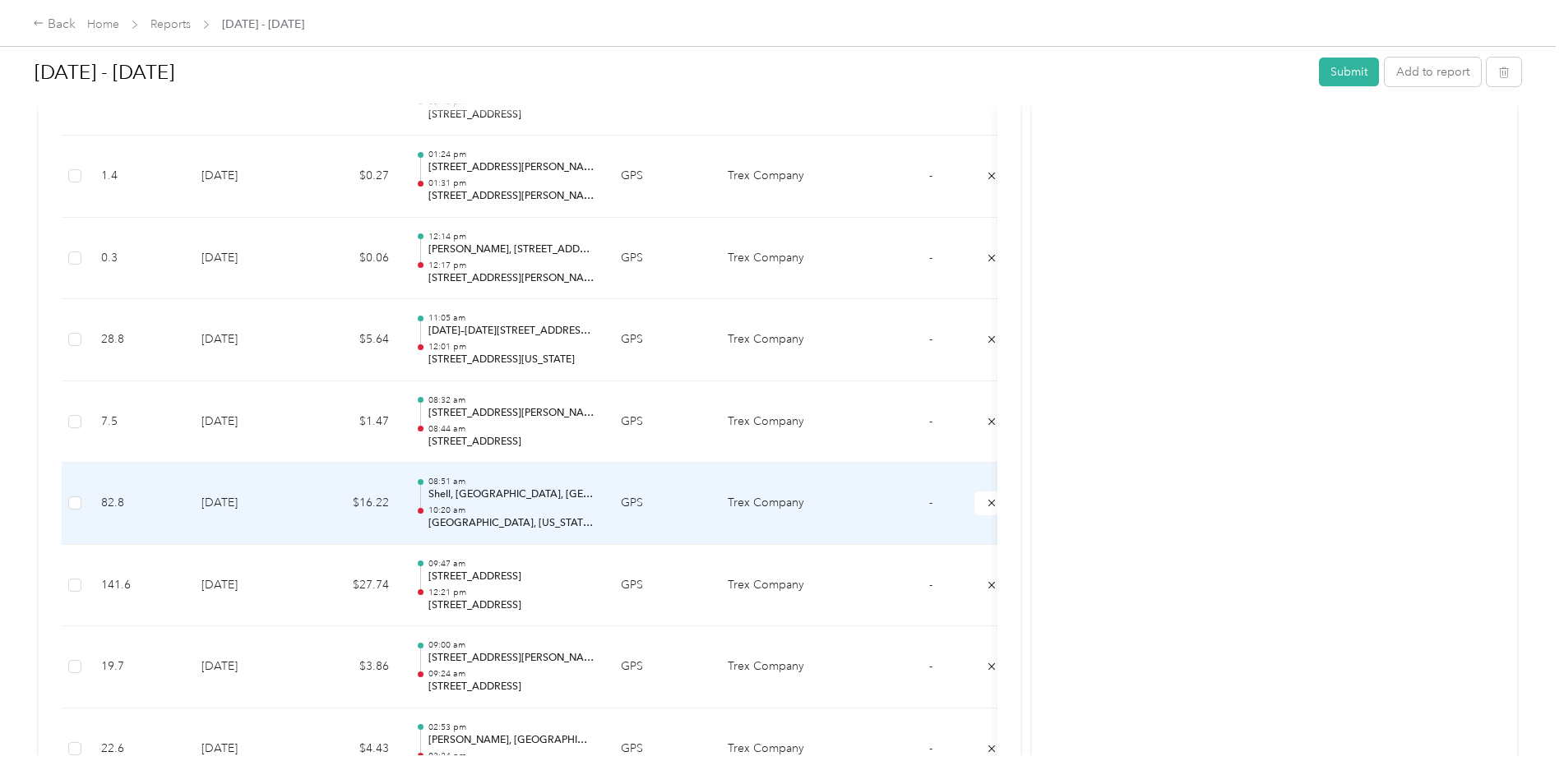
click at [473, 493] on p "Shell, [GEOGRAPHIC_DATA], [GEOGRAPHIC_DATA], [US_STATE], 49453, [GEOGRAPHIC_DAT…" at bounding box center [511, 495] width 166 height 15
click at [201, 503] on td "[DATE]" at bounding box center [246, 504] width 115 height 82
drag, startPoint x: 515, startPoint y: 497, endPoint x: 575, endPoint y: 516, distance: 62.9
click at [516, 497] on p "Shell, [GEOGRAPHIC_DATA], [GEOGRAPHIC_DATA], [US_STATE], 49453, [GEOGRAPHIC_DAT…" at bounding box center [511, 495] width 166 height 15
click at [599, 512] on td "08:51 am Shell, [GEOGRAPHIC_DATA], [GEOGRAPHIC_DATA], [GEOGRAPHIC_DATA][US_STAT…" at bounding box center [504, 504] width 206 height 82
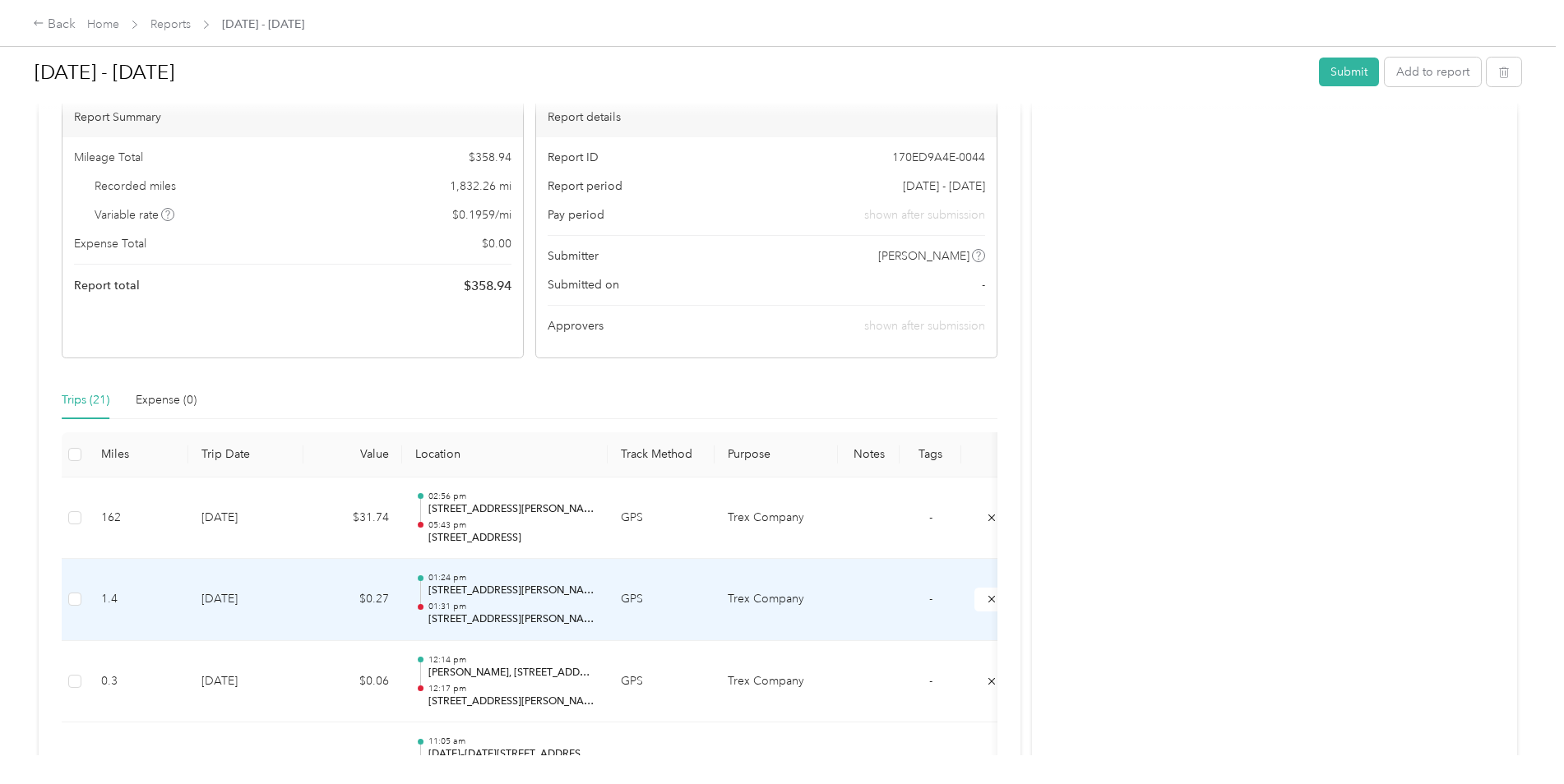
scroll to position [77, 0]
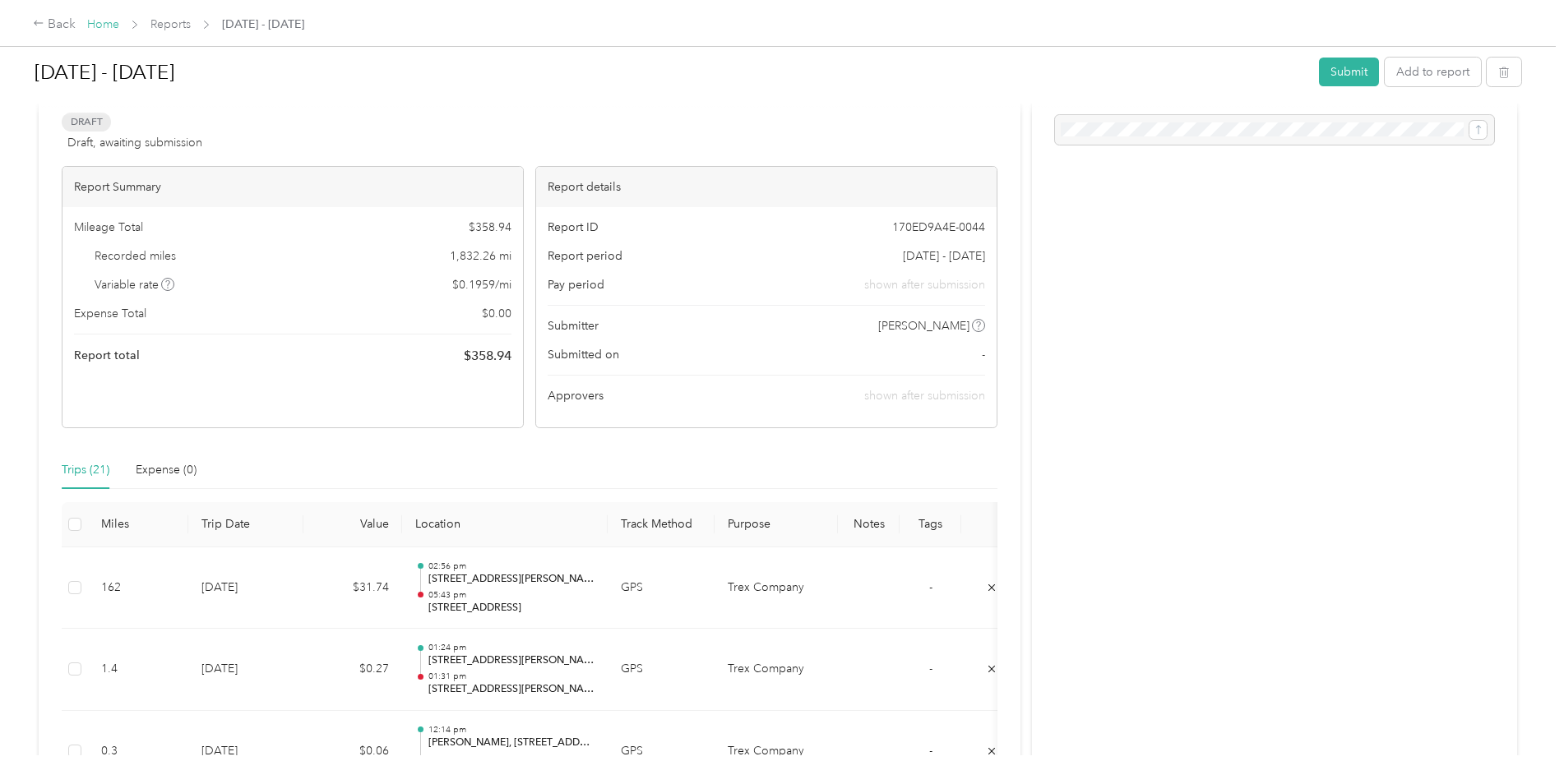
click at [101, 22] on link "Home" at bounding box center [102, 24] width 32 height 14
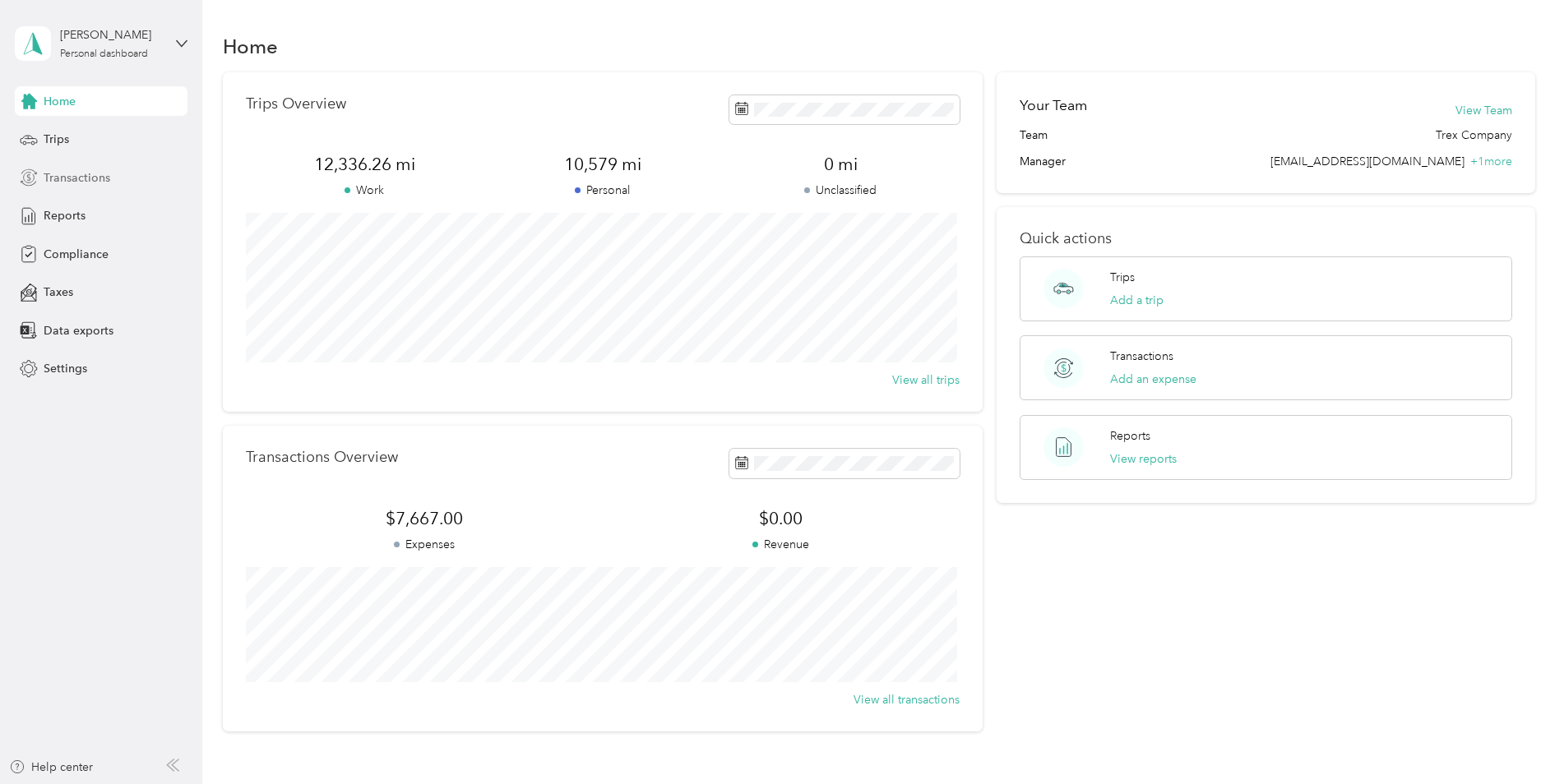
click at [61, 180] on span "Transactions" at bounding box center [77, 177] width 67 height 17
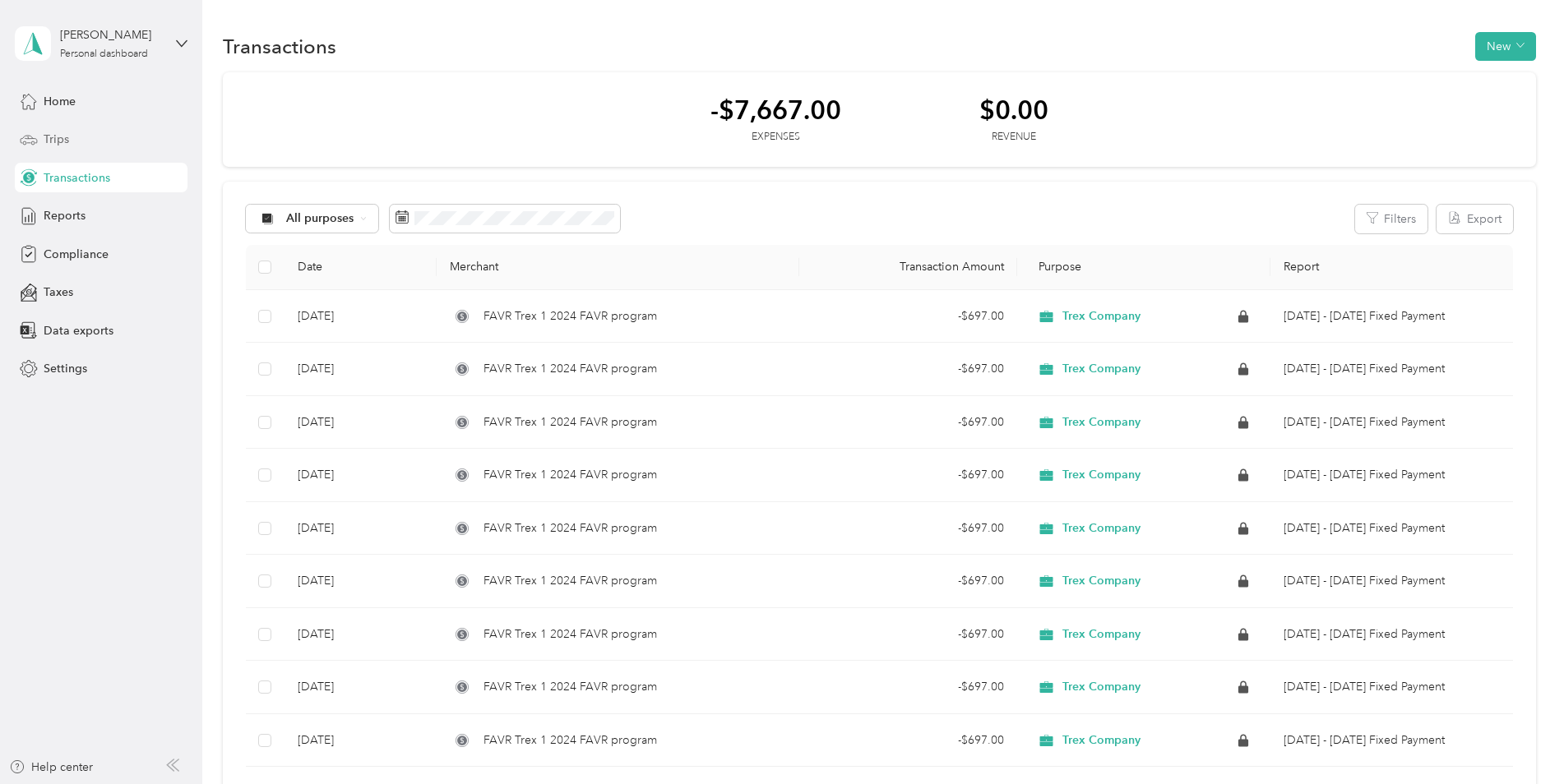
click at [46, 139] on span "Trips" at bounding box center [57, 139] width 26 height 17
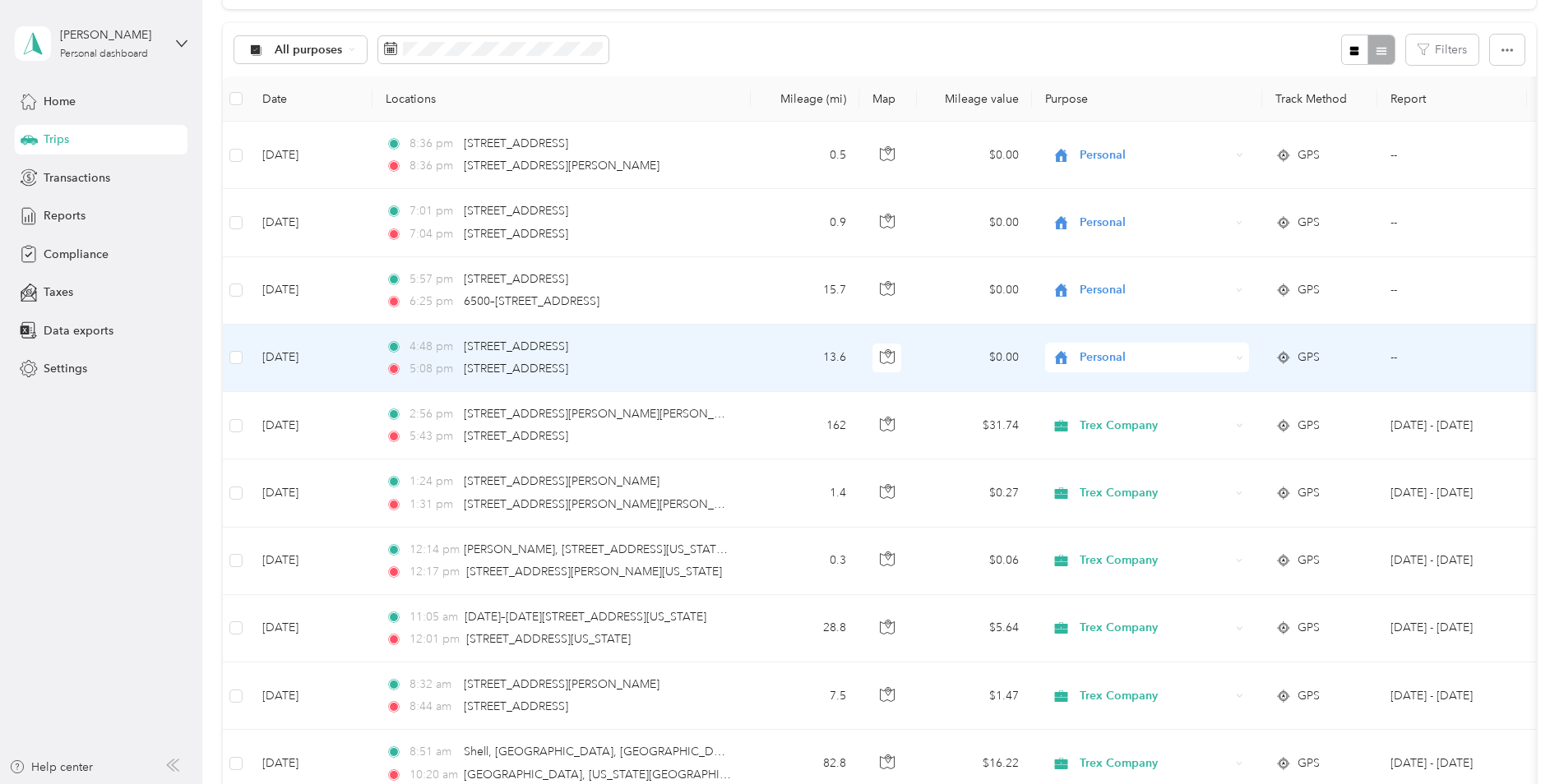
scroll to position [328, 0]
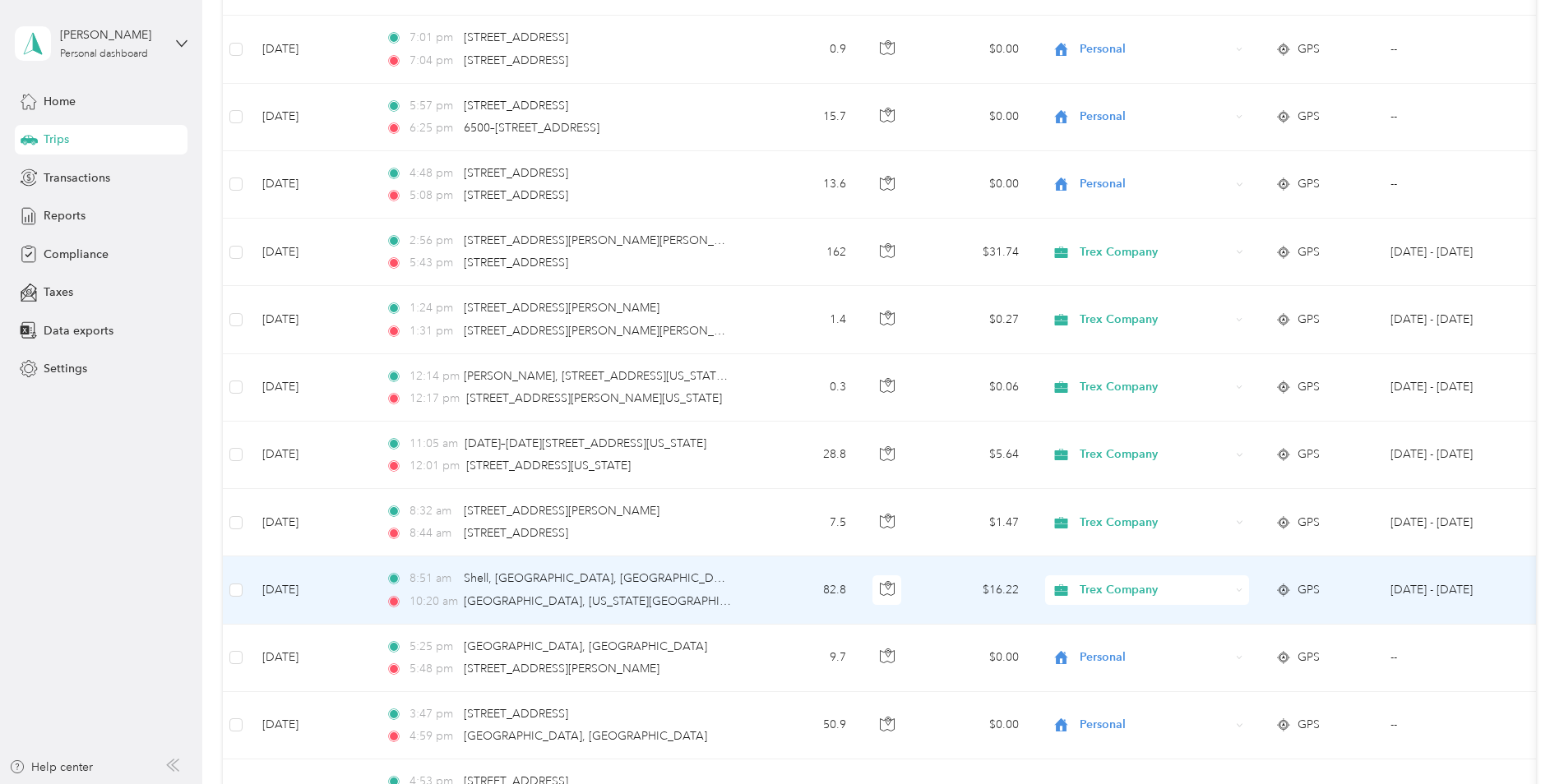
click at [383, 583] on td "8:51 am Shell, [GEOGRAPHIC_DATA], [GEOGRAPHIC_DATA], [GEOGRAPHIC_DATA][US_STATE…" at bounding box center [561, 590] width 378 height 68
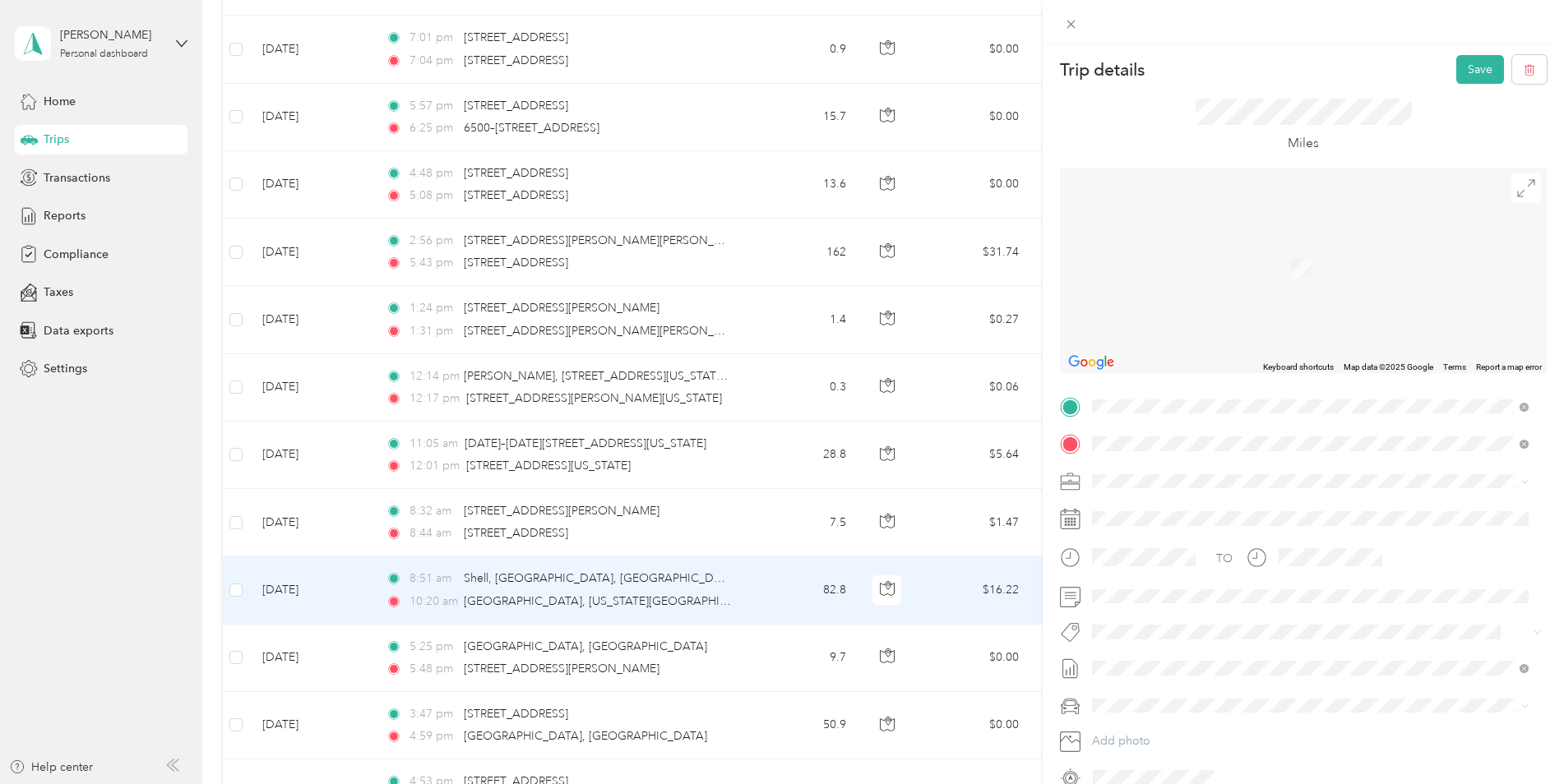
click at [1176, 467] on span "[STREET_ADDRESS][US_STATE]" at bounding box center [1205, 466] width 165 height 15
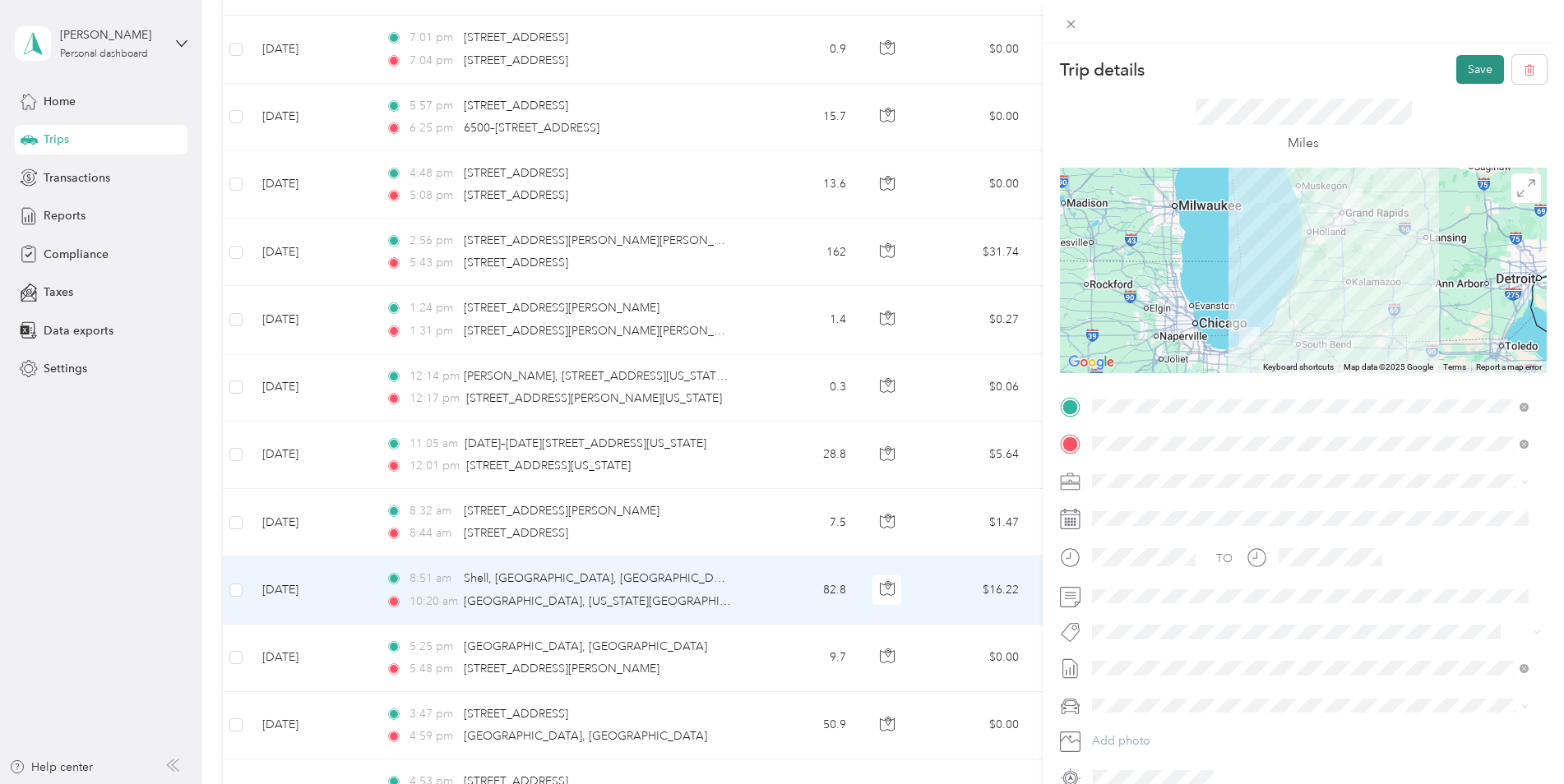
click at [1467, 64] on button "Save" at bounding box center [1480, 69] width 48 height 28
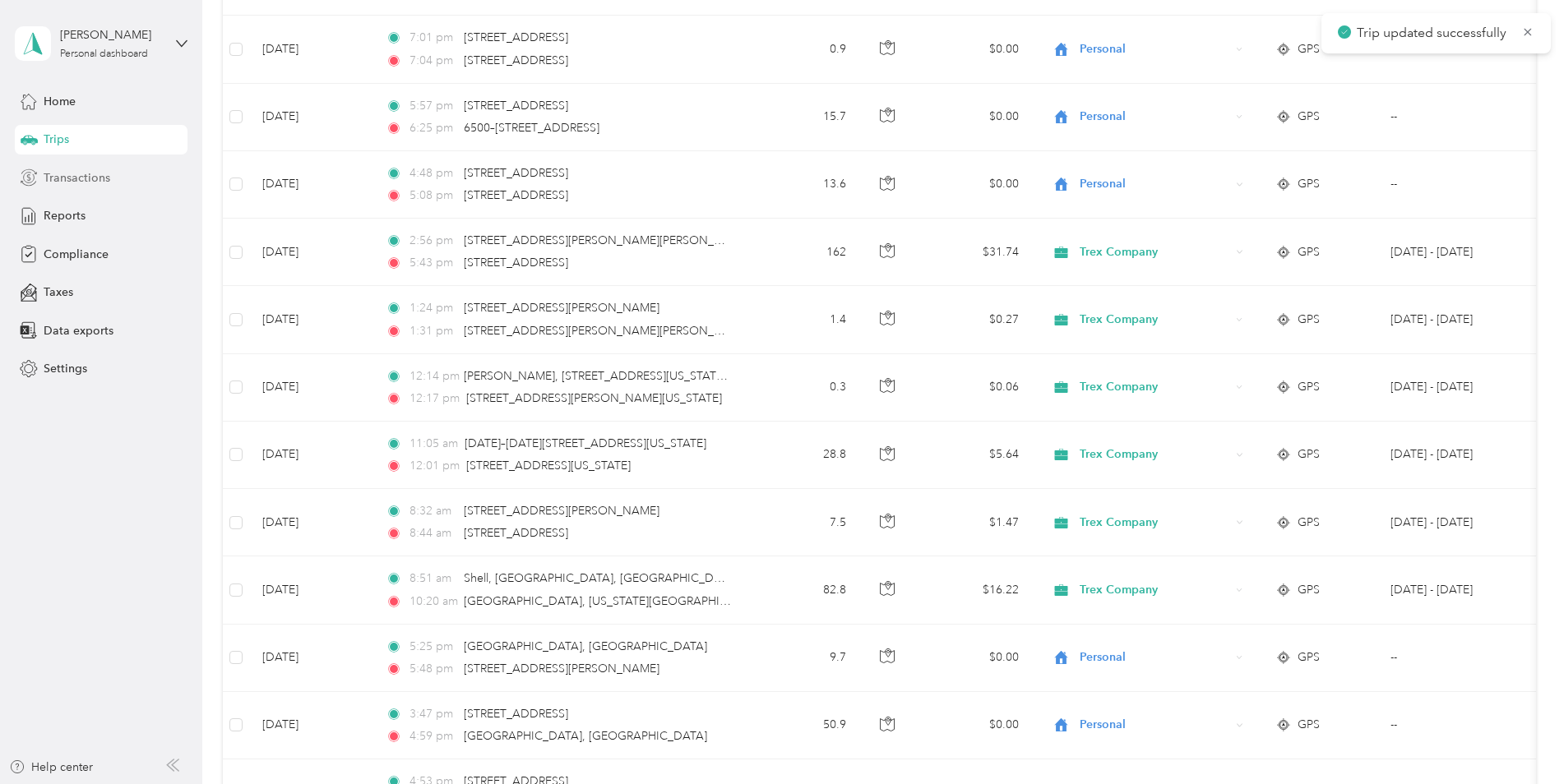
click at [59, 179] on span "Transactions" at bounding box center [77, 177] width 67 height 17
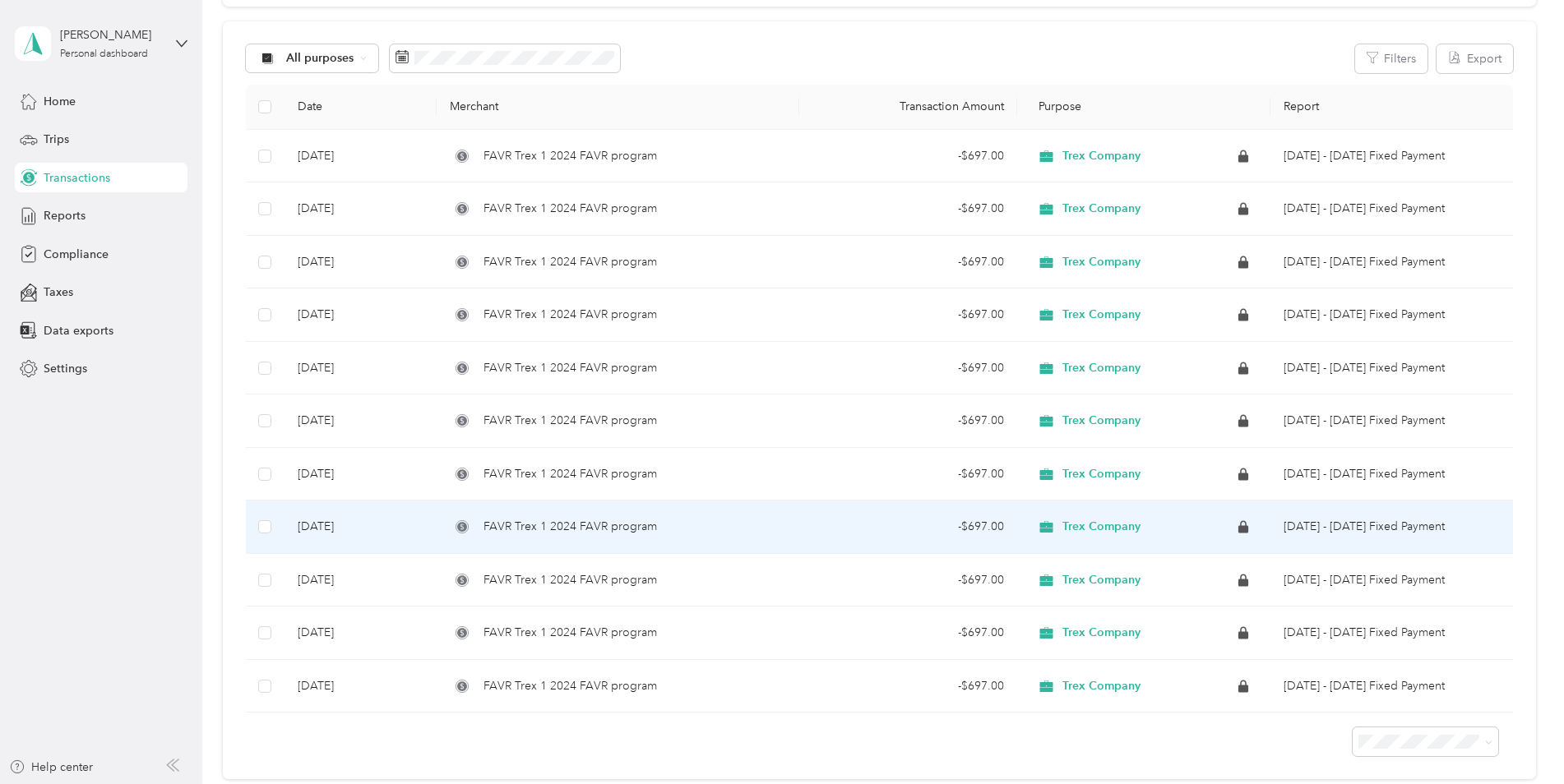
scroll to position [325, 0]
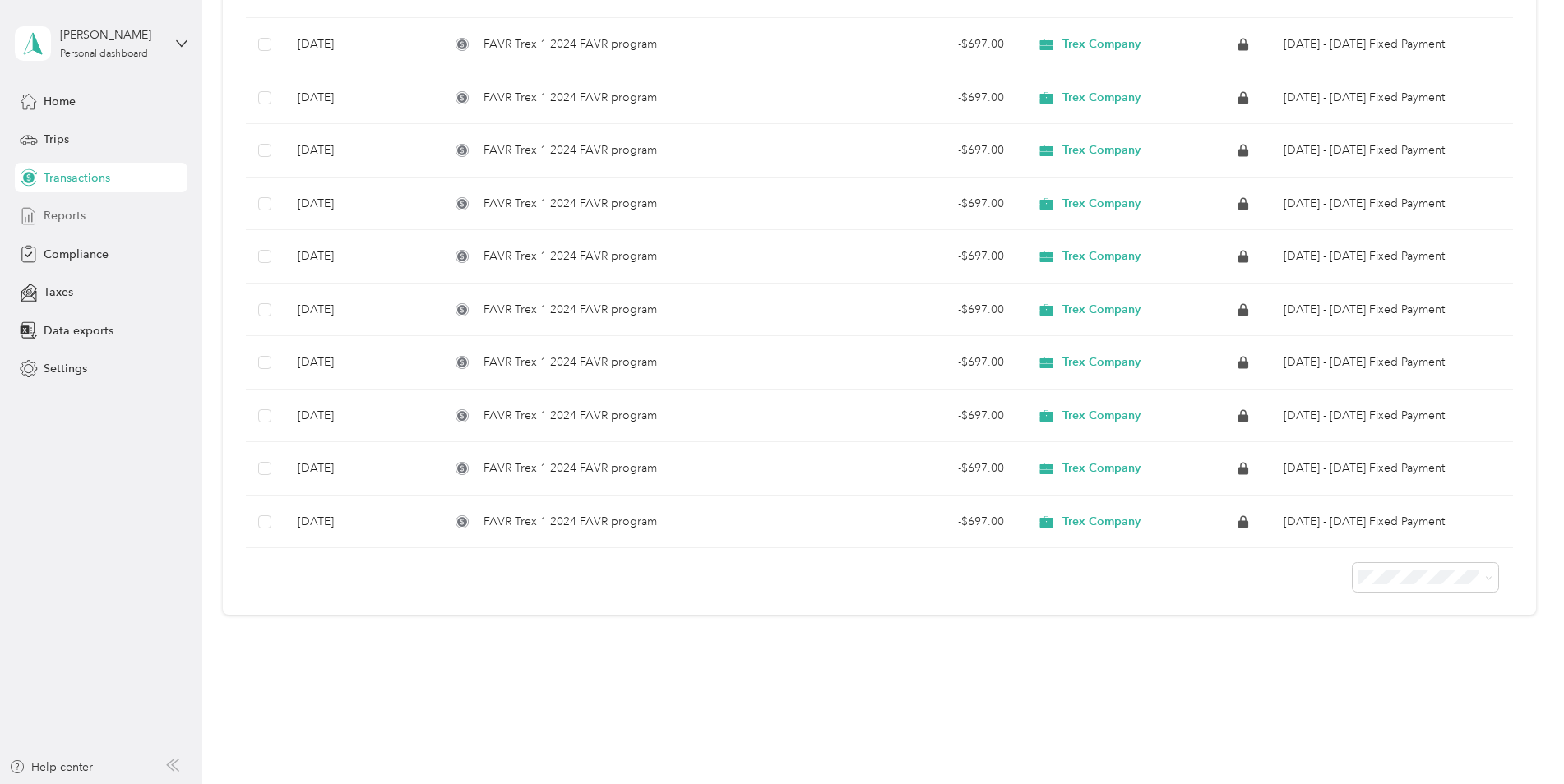
click at [60, 221] on span "Reports" at bounding box center [65, 215] width 42 height 17
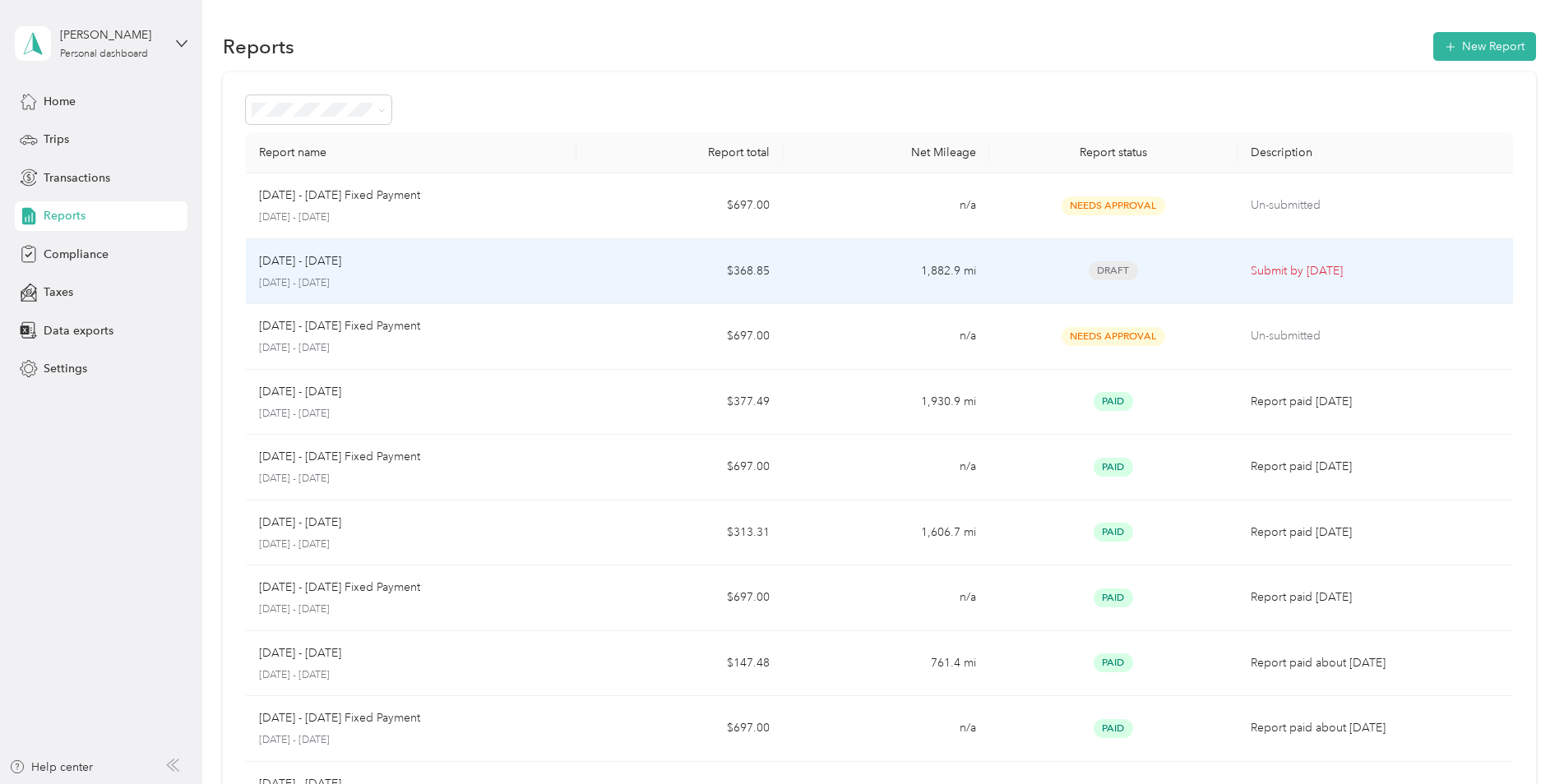
click at [523, 270] on div "[DATE] - [DATE]" at bounding box center [411, 262] width 304 height 18
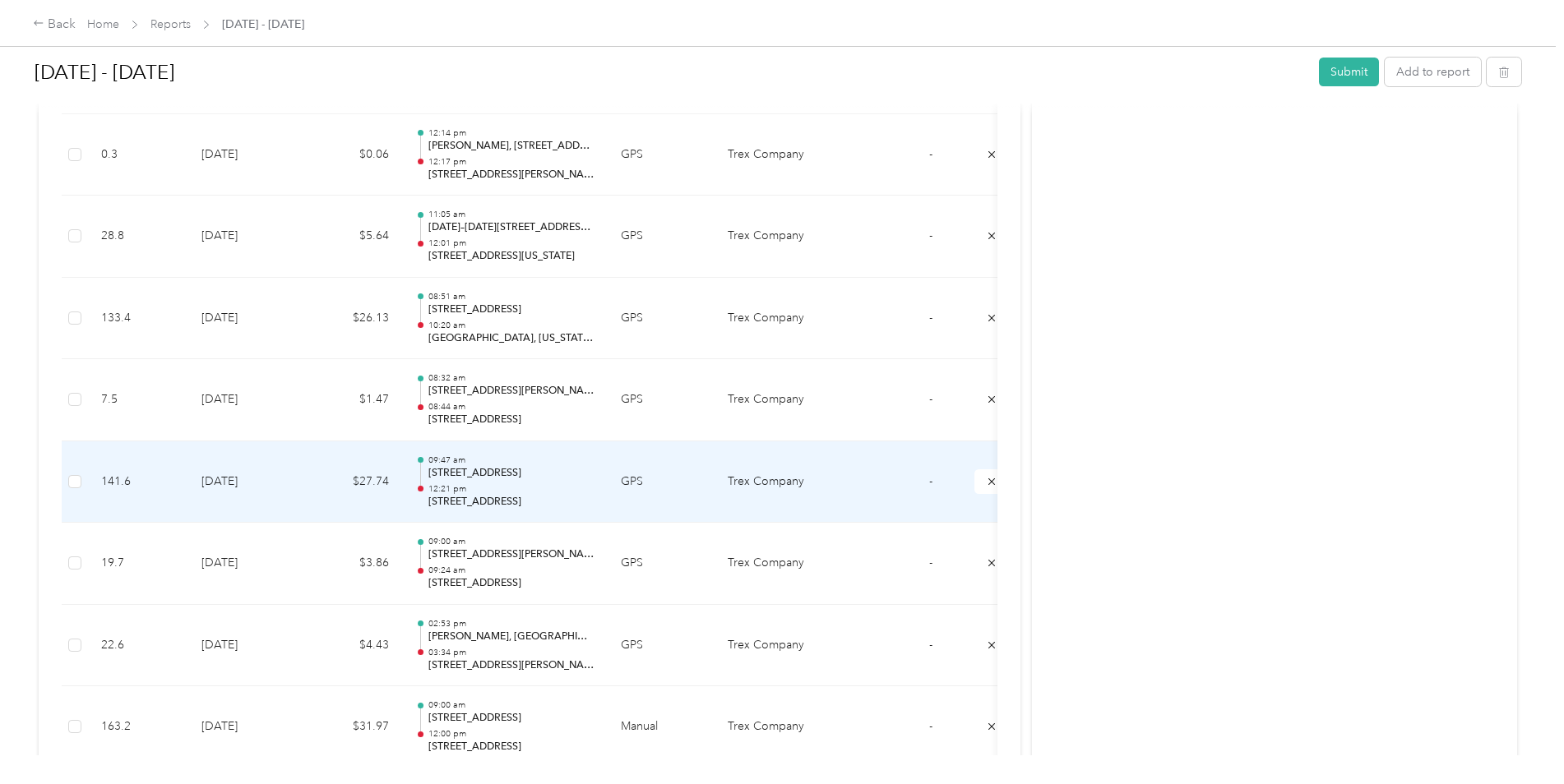
scroll to position [671, 0]
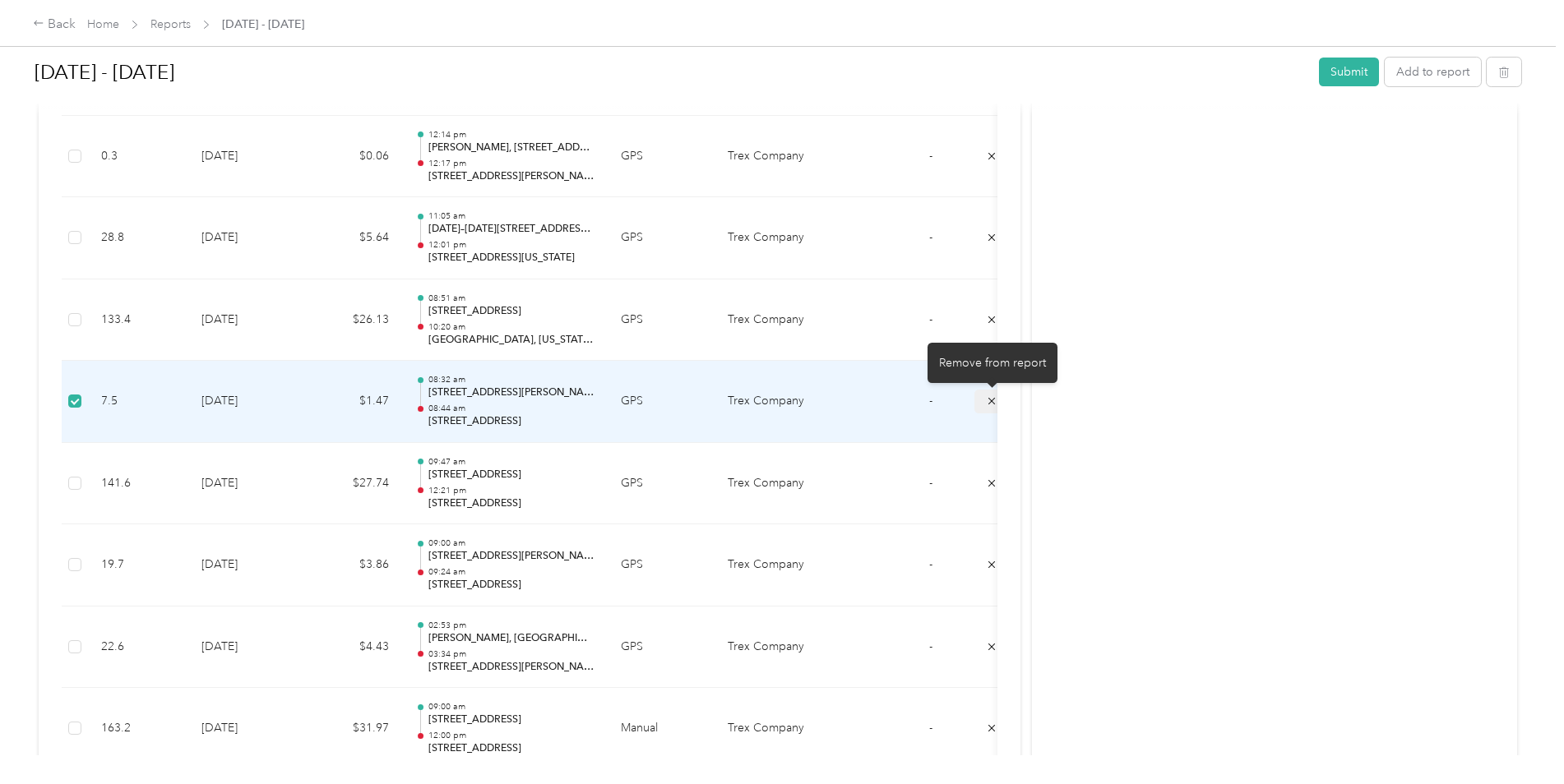
click at [981, 400] on button "submit" at bounding box center [991, 402] width 35 height 24
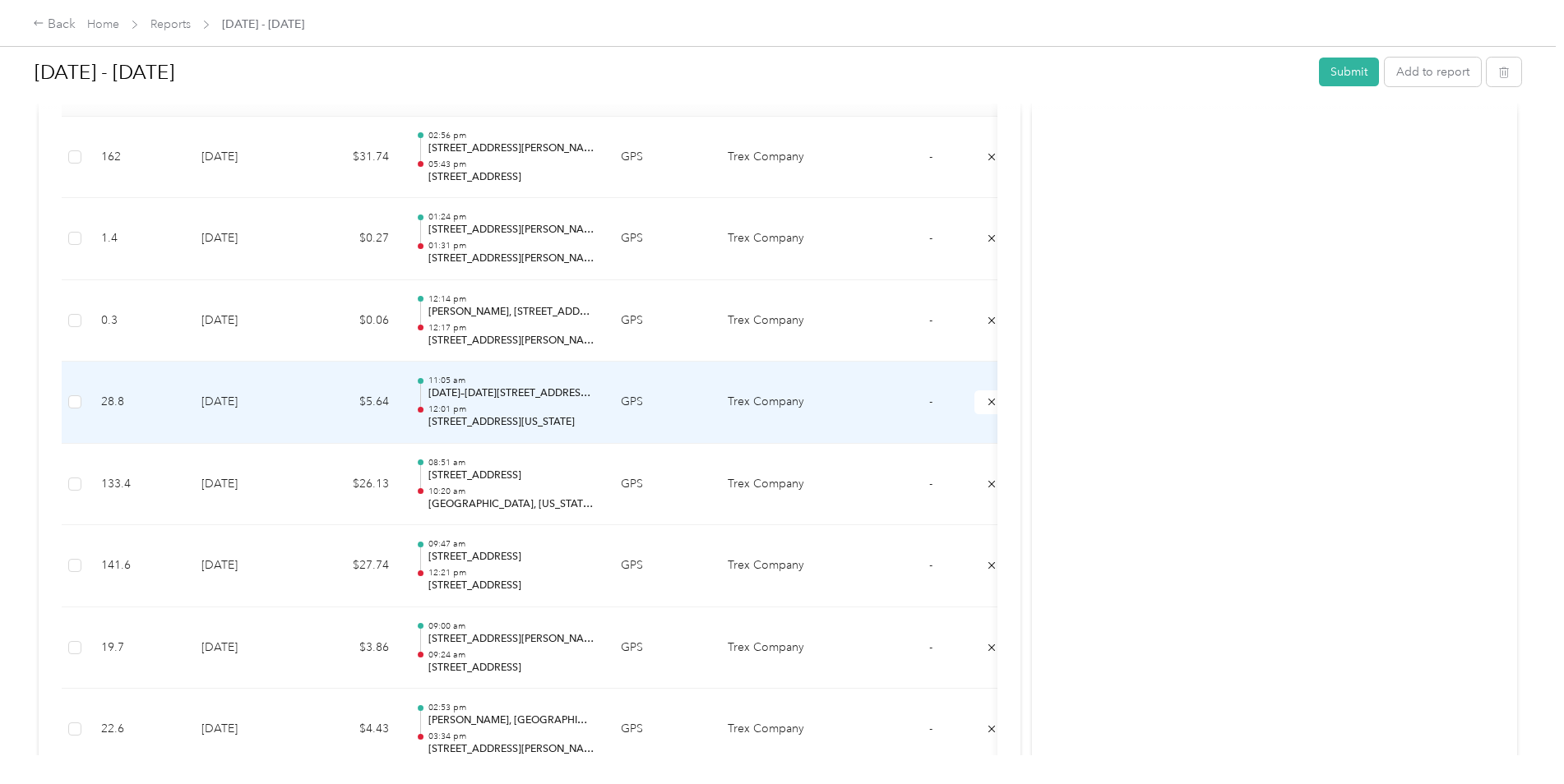
scroll to position [424, 0]
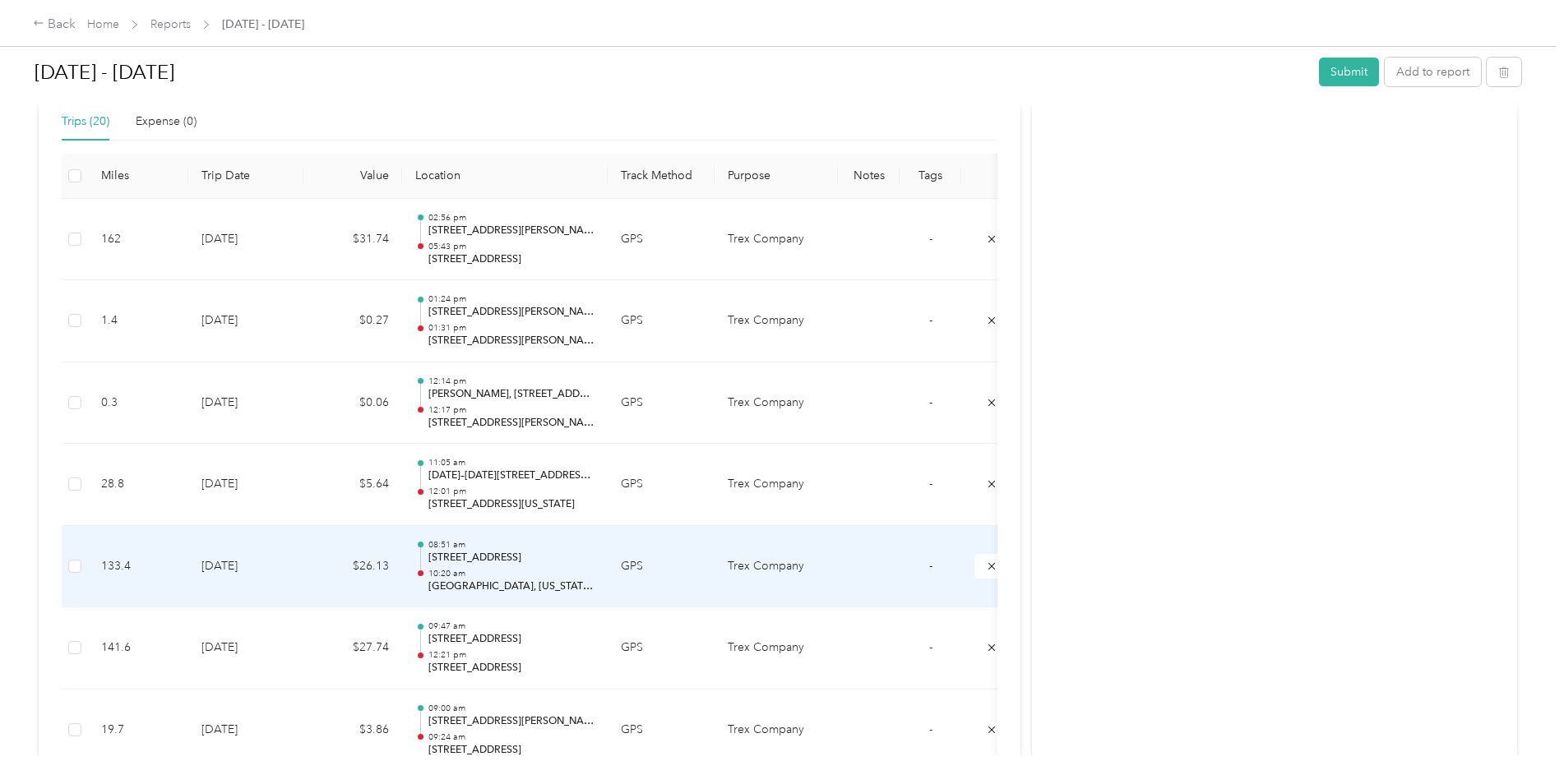
click at [469, 559] on p "[STREET_ADDRESS]" at bounding box center [511, 558] width 166 height 15
click at [562, 570] on p "10:20 am" at bounding box center [511, 574] width 166 height 12
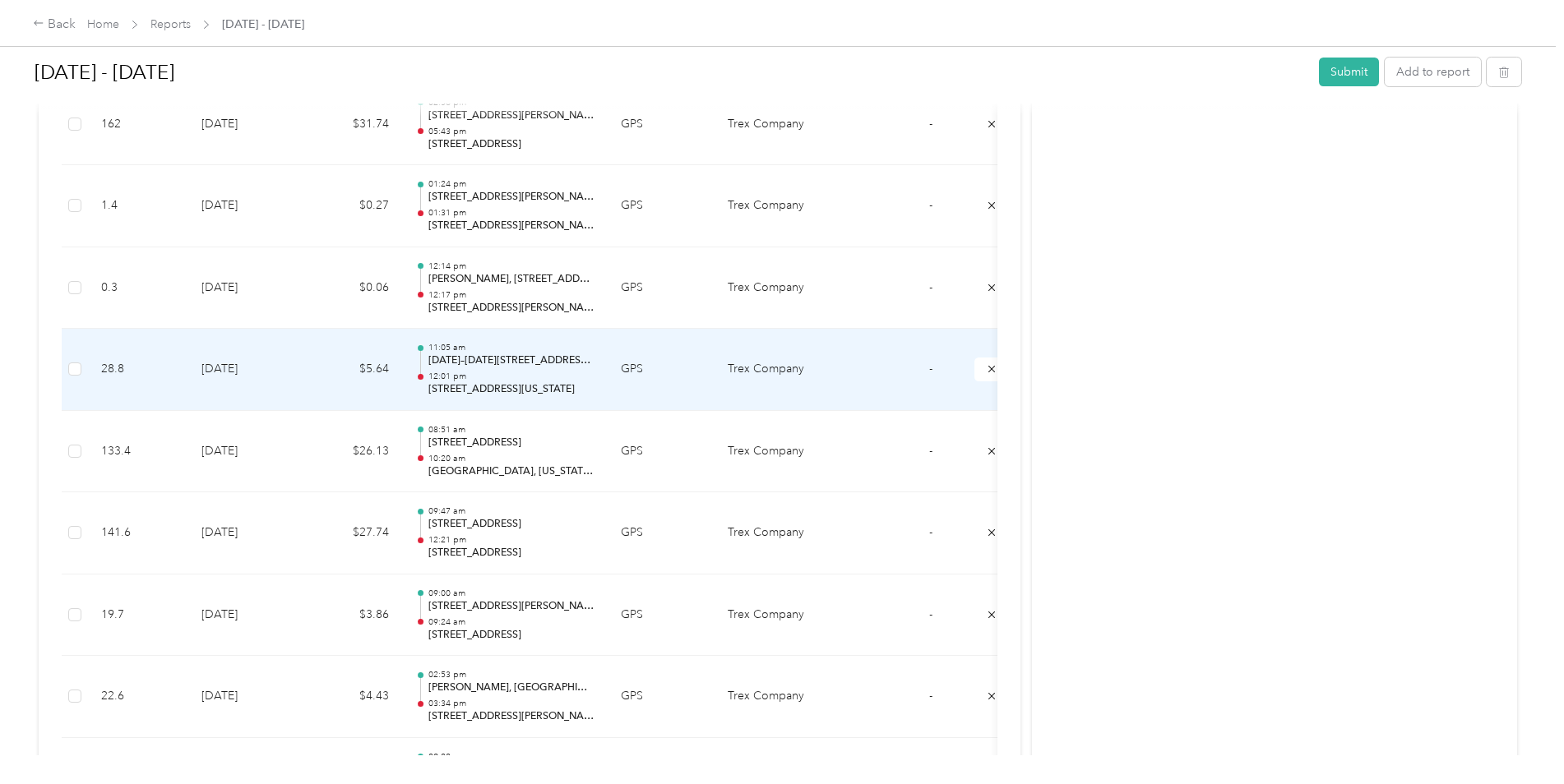
scroll to position [575, 0]
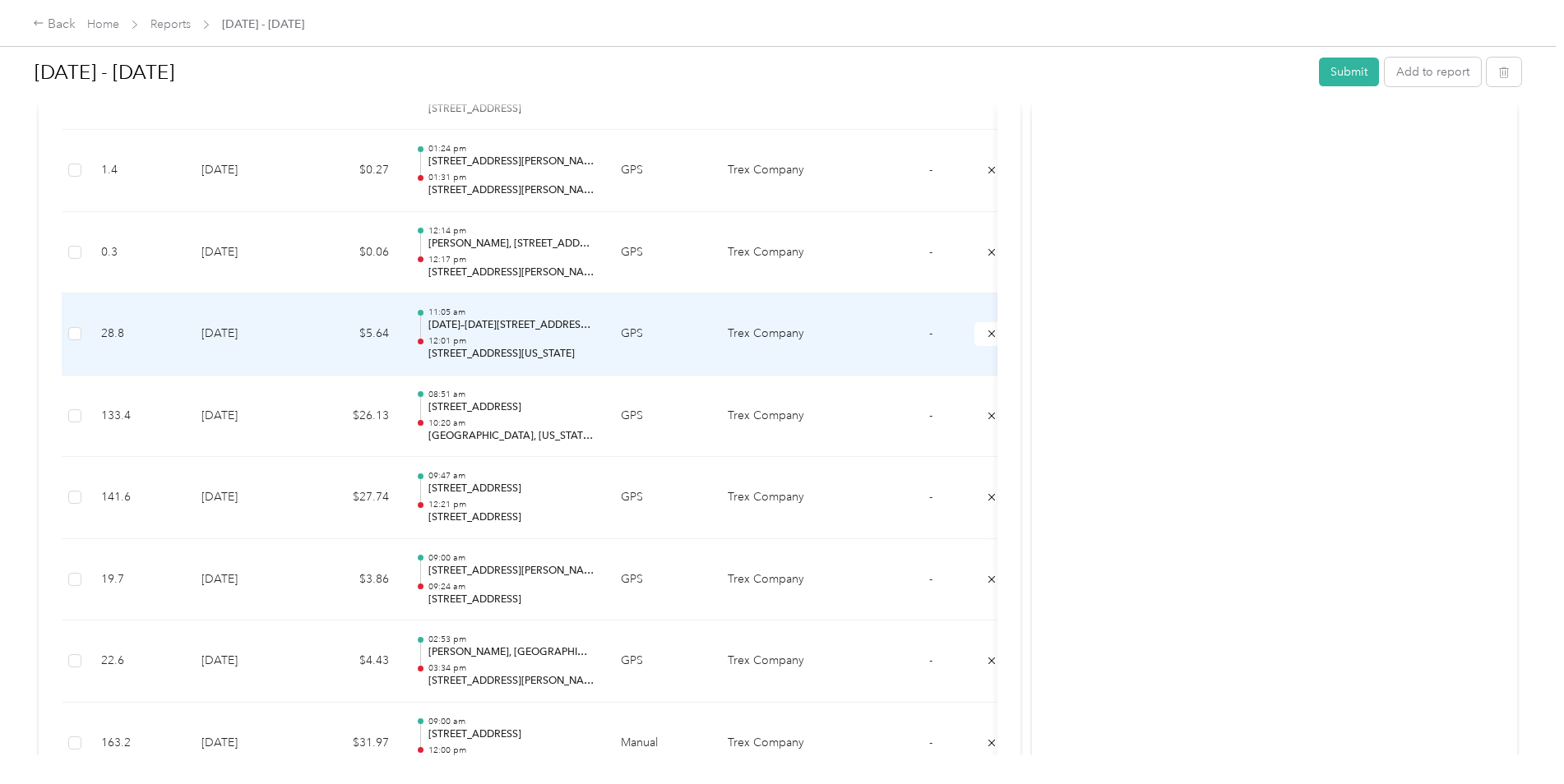
click at [492, 352] on p "[STREET_ADDRESS][US_STATE]" at bounding box center [511, 354] width 166 height 15
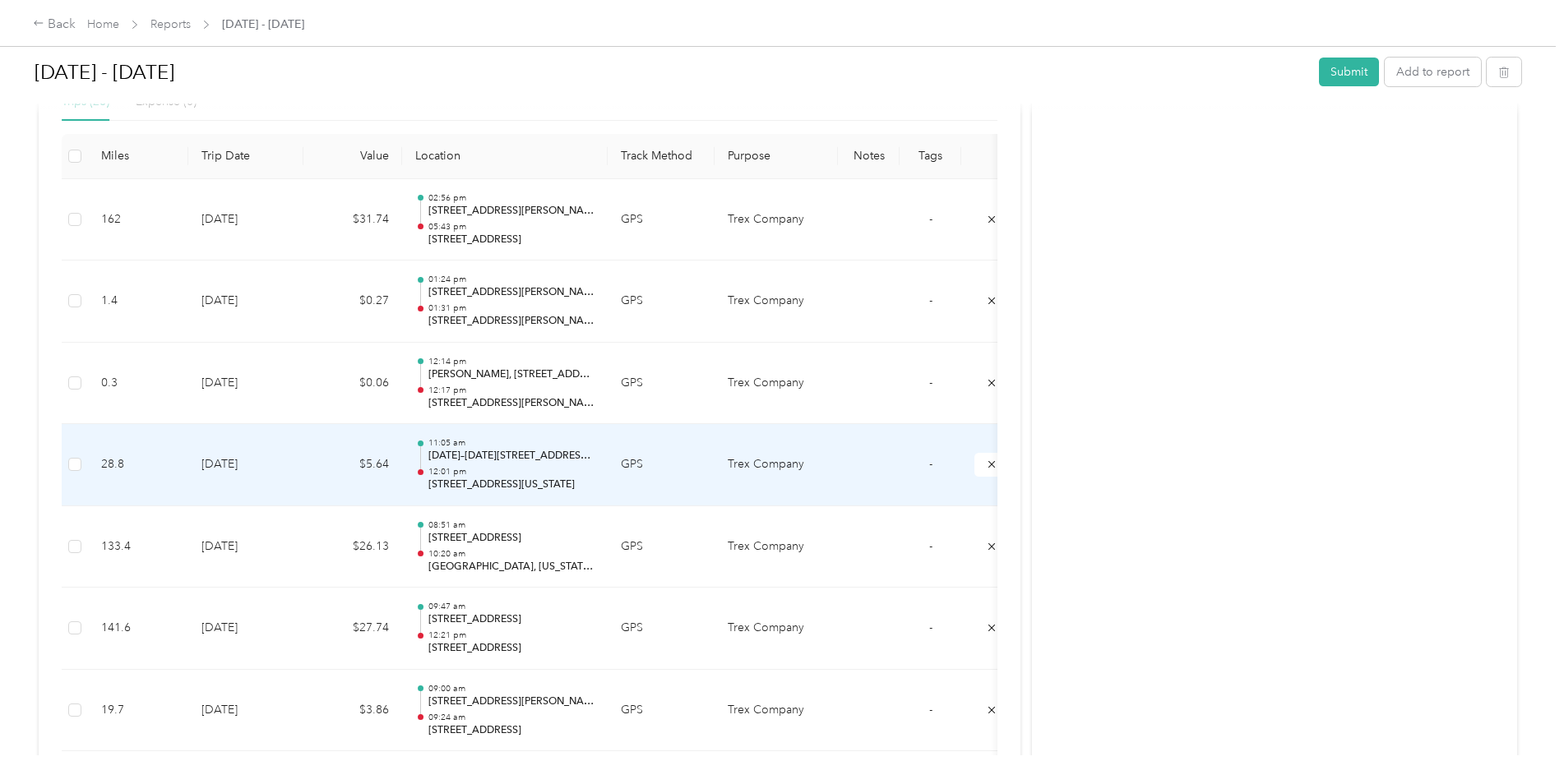
scroll to position [406, 0]
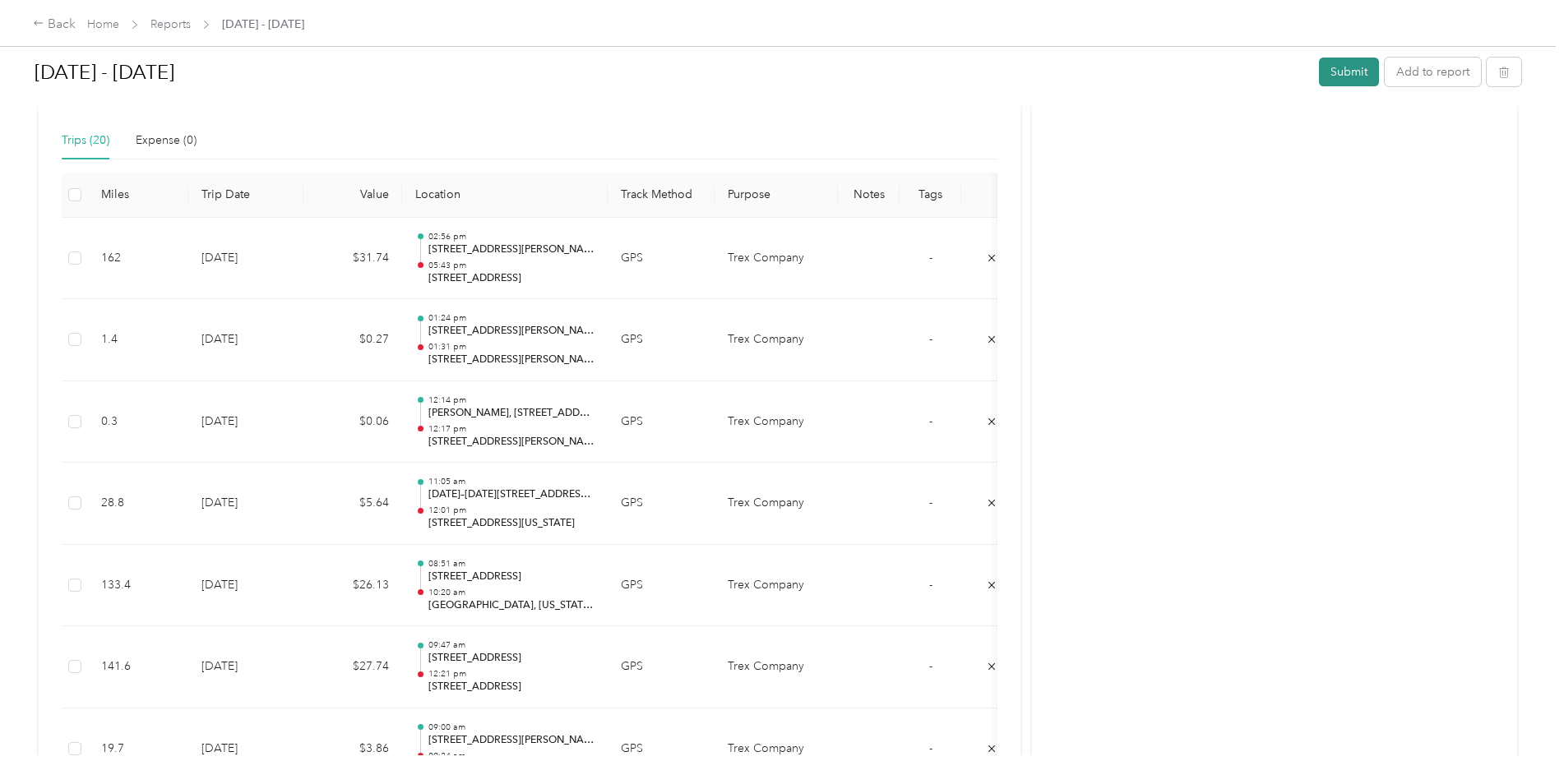
click at [1347, 72] on button "Submit" at bounding box center [1349, 71] width 60 height 28
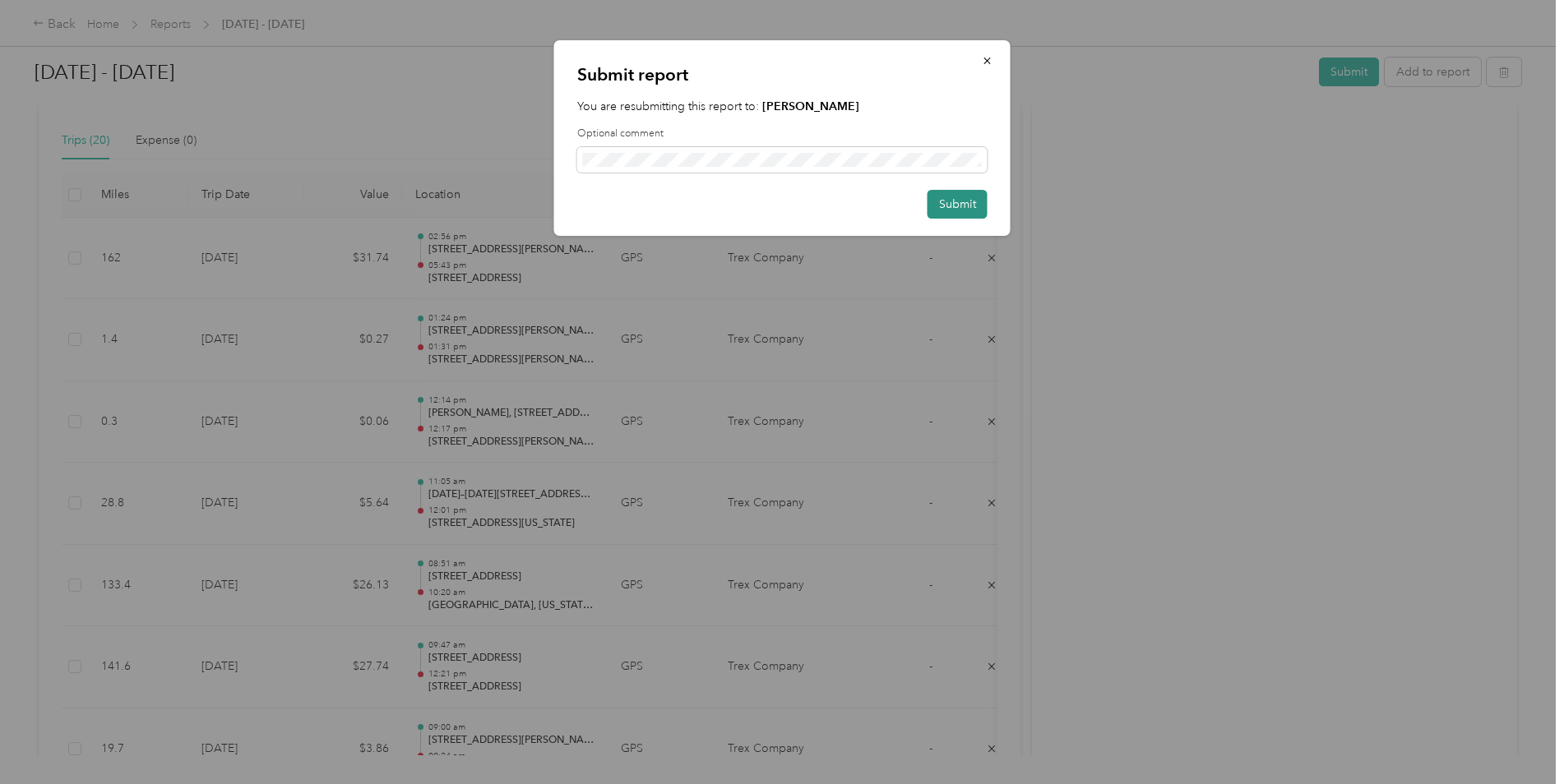
drag, startPoint x: 965, startPoint y: 198, endPoint x: 938, endPoint y: 214, distance: 31.4
click at [965, 197] on button "Submit" at bounding box center [957, 204] width 60 height 28
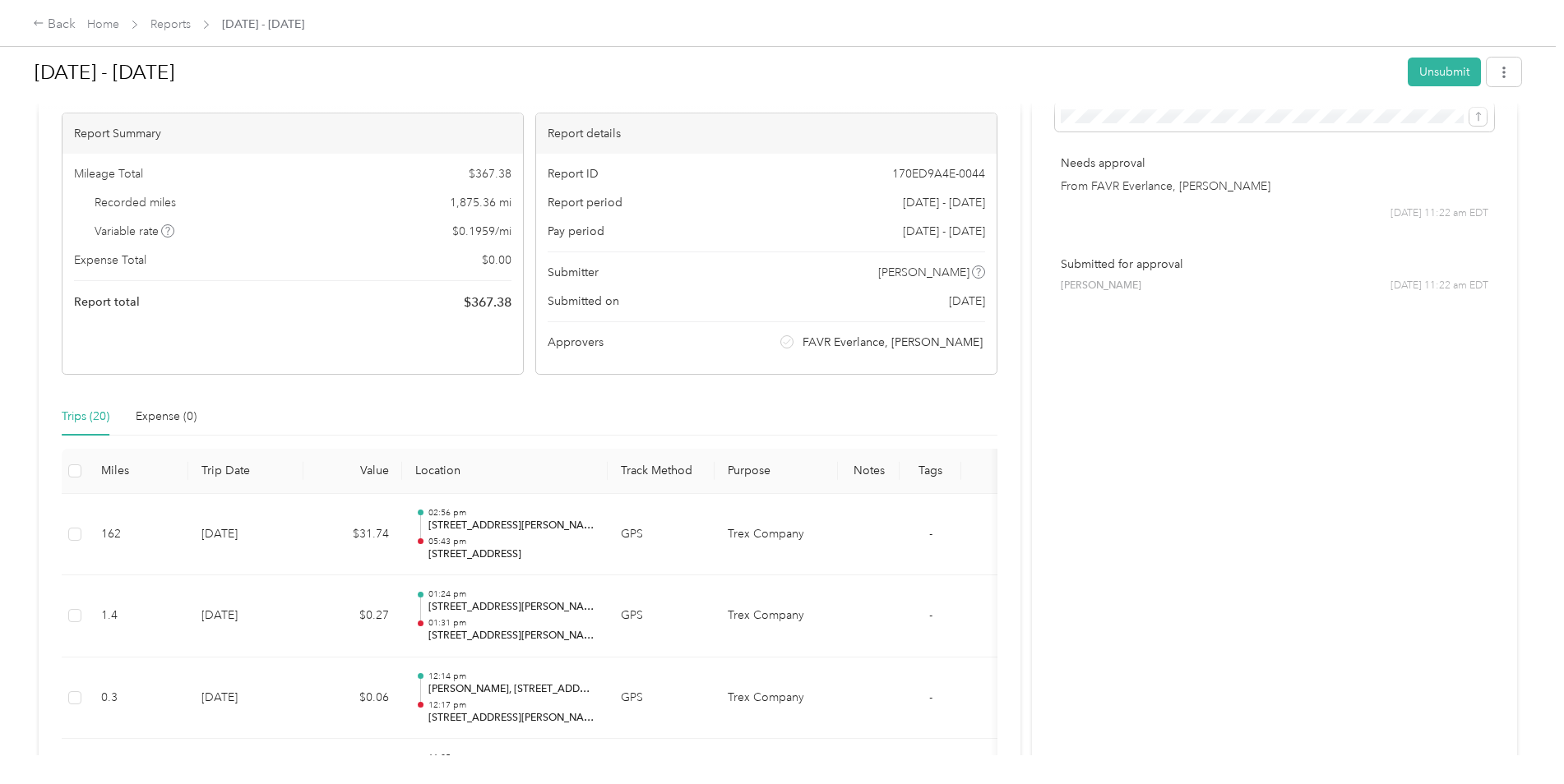
scroll to position [0, 0]
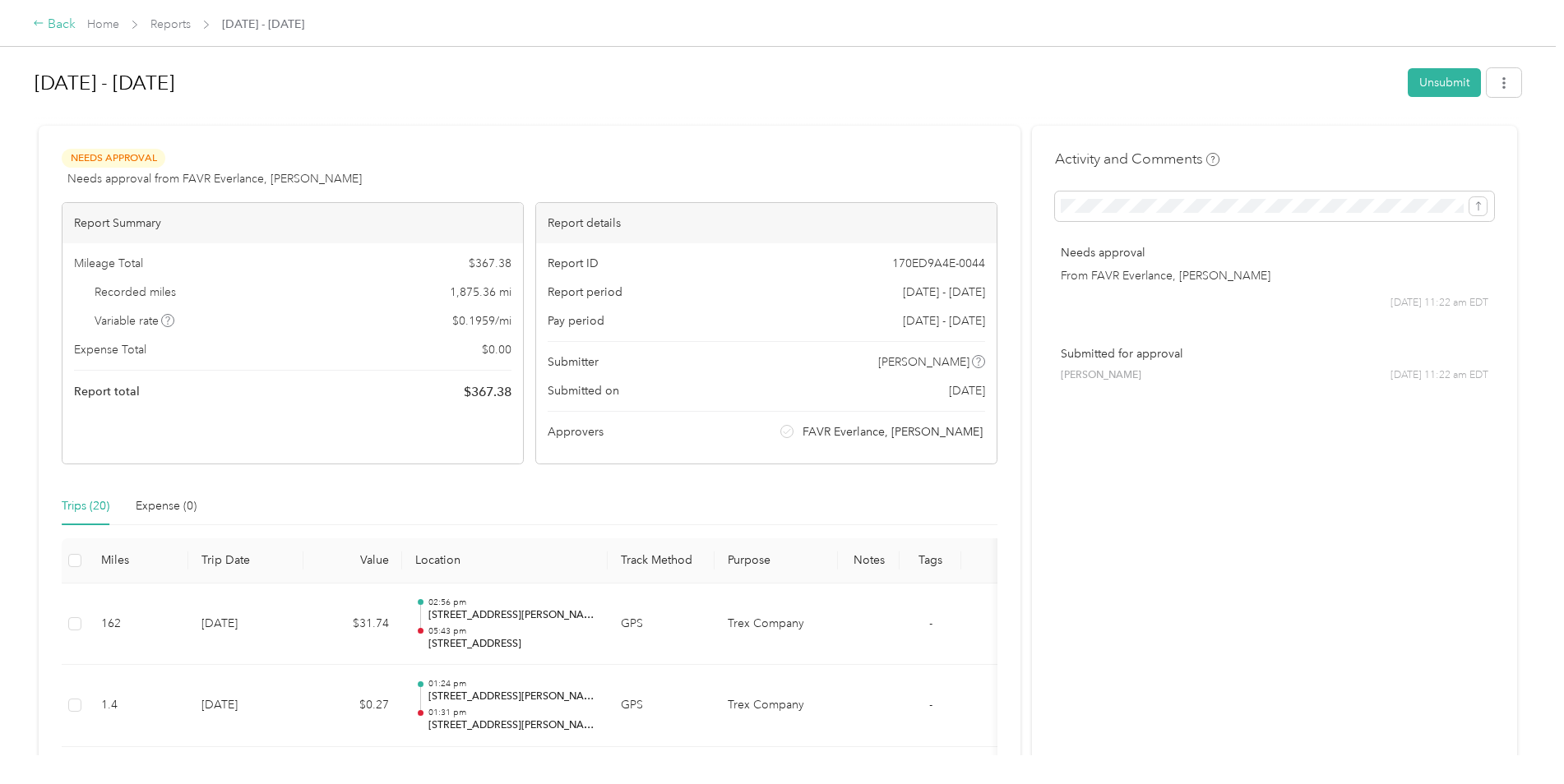
click at [52, 25] on div "Back" at bounding box center [54, 25] width 43 height 20
